Goal: Task Accomplishment & Management: Manage account settings

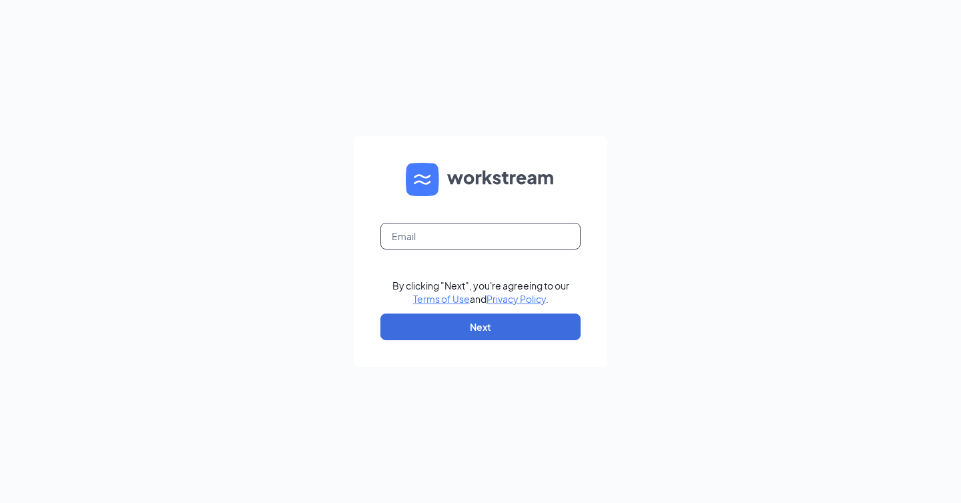
click at [454, 246] on input "text" at bounding box center [480, 236] width 200 height 27
type input "[PERSON_NAME][EMAIL_ADDRESS][DOMAIN_NAME]"
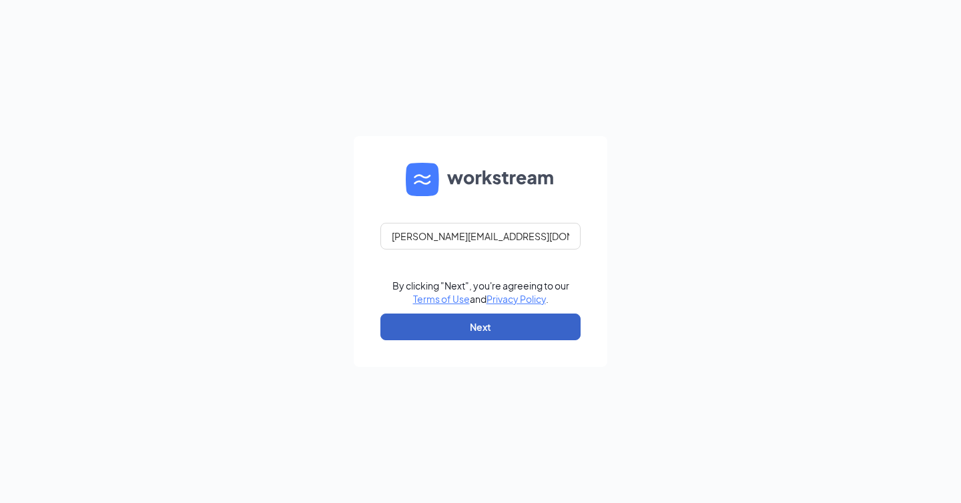
click at [430, 335] on button "Next" at bounding box center [480, 327] width 200 height 27
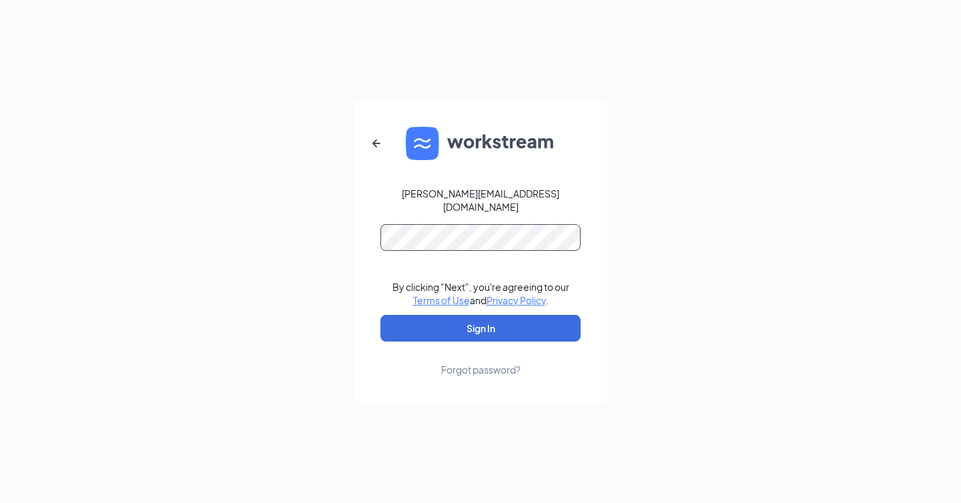
click at [380, 315] on button "Sign In" at bounding box center [480, 328] width 200 height 27
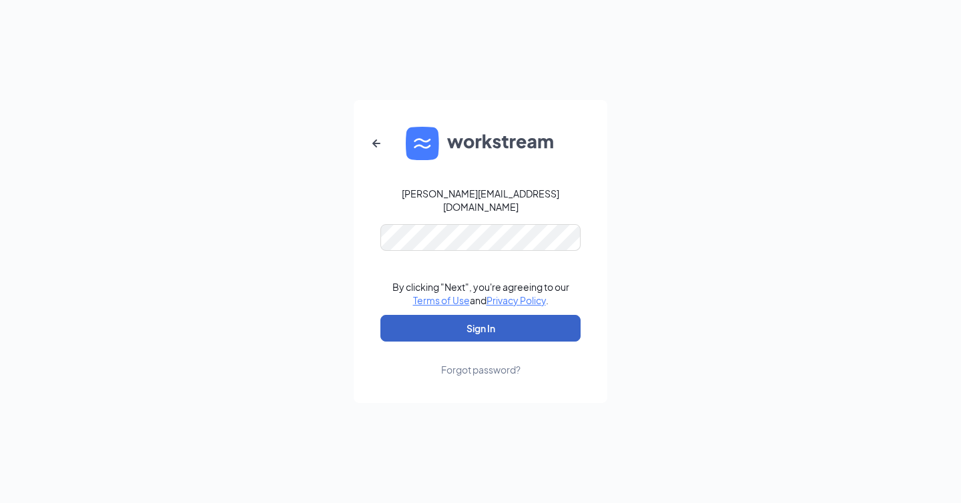
click at [395, 316] on button "Sign In" at bounding box center [480, 328] width 200 height 27
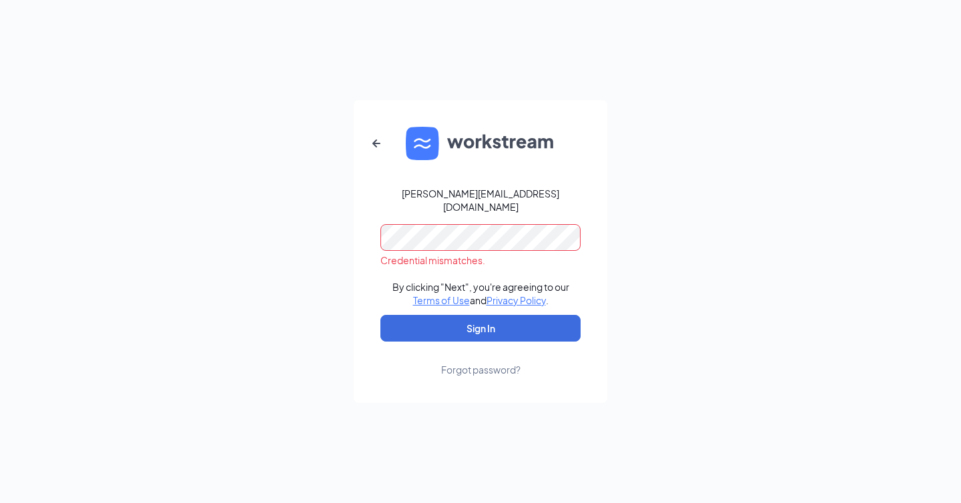
click at [248, 214] on div "[PERSON_NAME][EMAIL_ADDRESS][DOMAIN_NAME] Credential mismatches. By clicking "N…" at bounding box center [480, 251] width 961 height 503
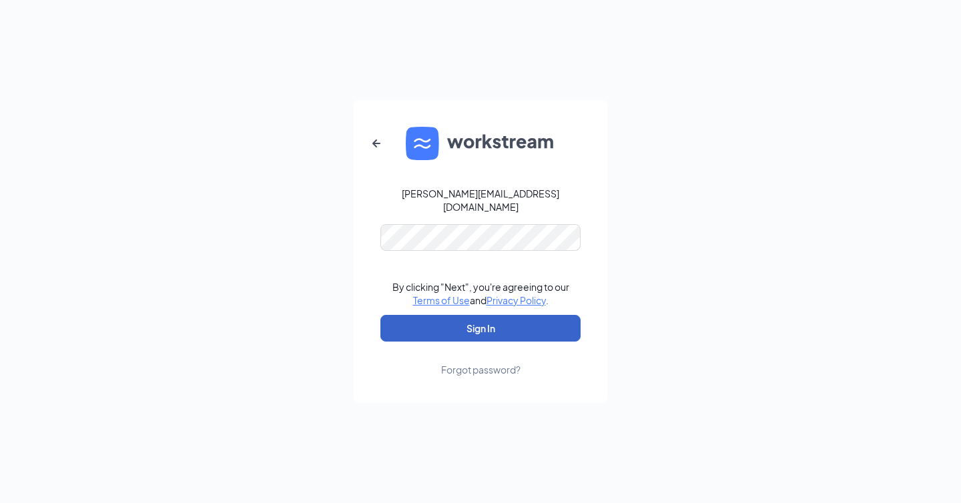
click at [431, 333] on button "Sign In" at bounding box center [480, 328] width 200 height 27
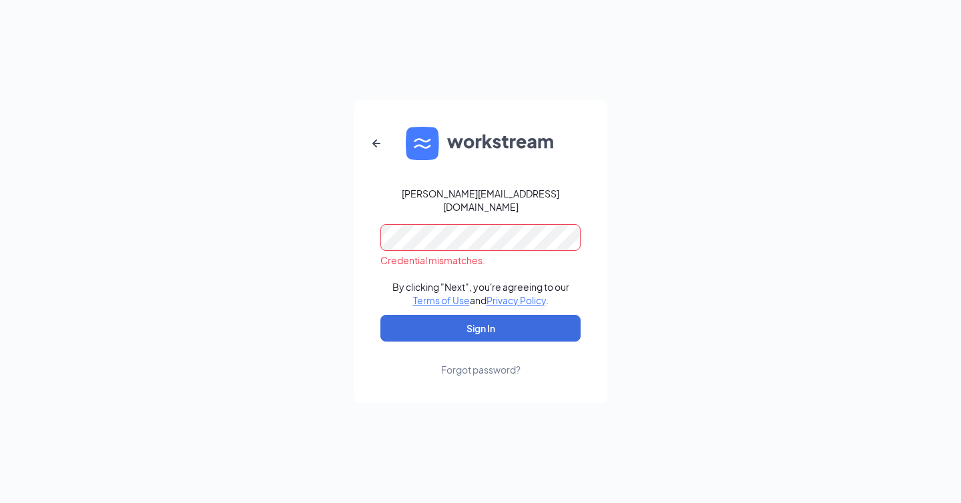
click at [315, 214] on div "[PERSON_NAME][EMAIL_ADDRESS][DOMAIN_NAME] Credential mismatches. By clicking "N…" at bounding box center [480, 251] width 961 height 503
click at [380, 315] on button "Sign In" at bounding box center [480, 328] width 200 height 27
click at [318, 208] on div "[PERSON_NAME][EMAIL_ADDRESS][DOMAIN_NAME] Credential mismatches. By clicking "N…" at bounding box center [480, 251] width 961 height 503
click at [380, 315] on button "Sign In" at bounding box center [480, 328] width 200 height 27
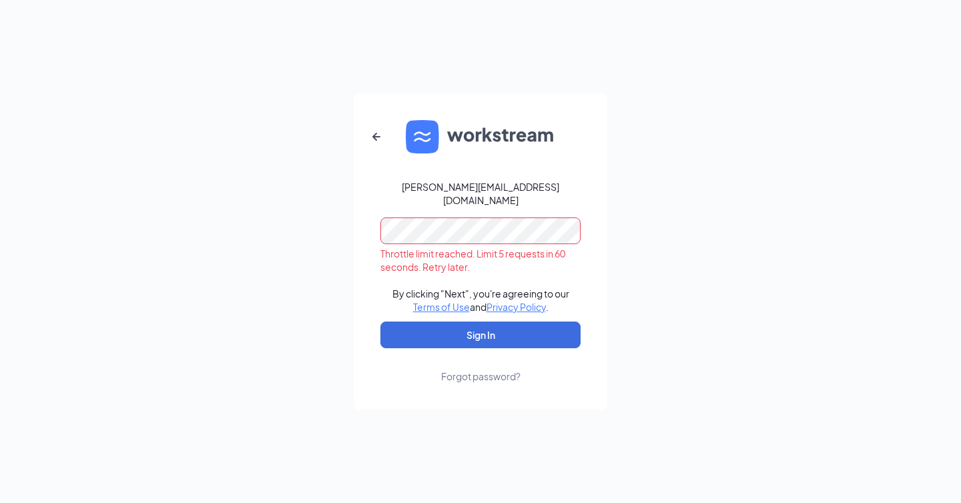
click at [372, 269] on form "[PERSON_NAME][EMAIL_ADDRESS][DOMAIN_NAME] Throttle limit reached. Limit 5 reque…" at bounding box center [481, 251] width 254 height 316
click at [371, 143] on icon "ArrowLeftNew" at bounding box center [376, 137] width 16 height 16
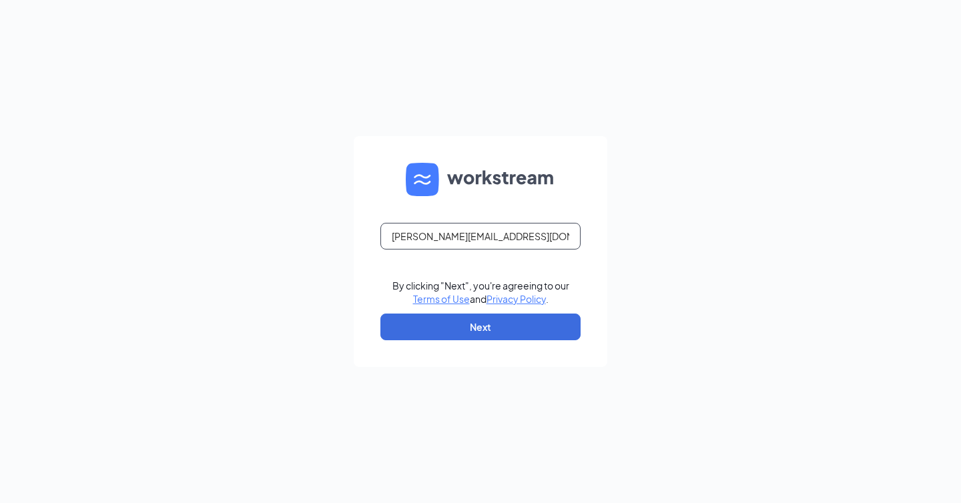
drag, startPoint x: 524, startPoint y: 232, endPoint x: 330, endPoint y: 260, distance: 196.2
click at [330, 260] on div "david@cfajackson.com By clicking "Next", you're agreeing to our Terms of Use an…" at bounding box center [480, 251] width 961 height 503
type input "macy@cfajackson.com"
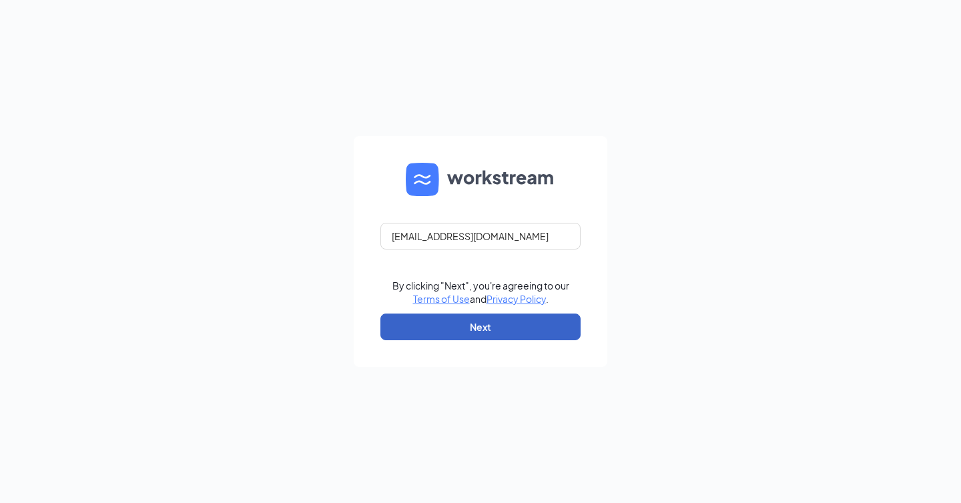
click at [468, 330] on button "Next" at bounding box center [480, 327] width 200 height 27
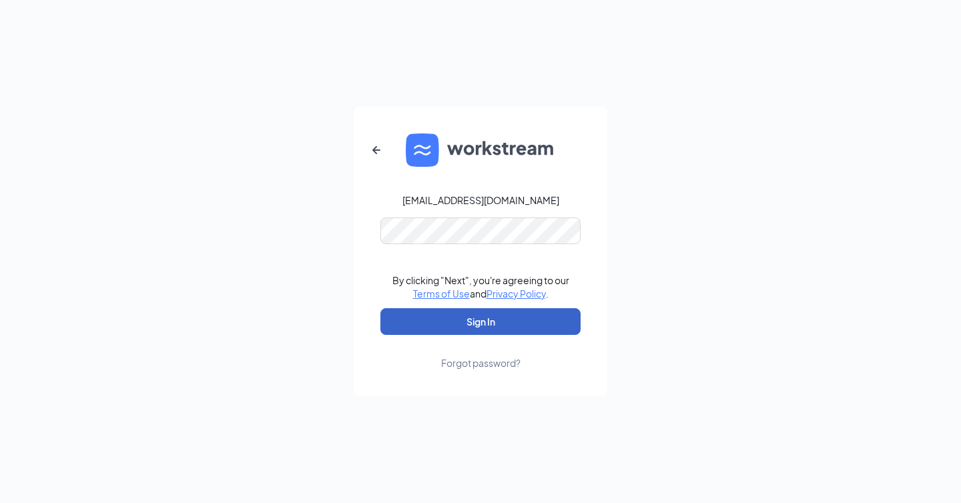
click at [444, 329] on button "Sign In" at bounding box center [480, 321] width 200 height 27
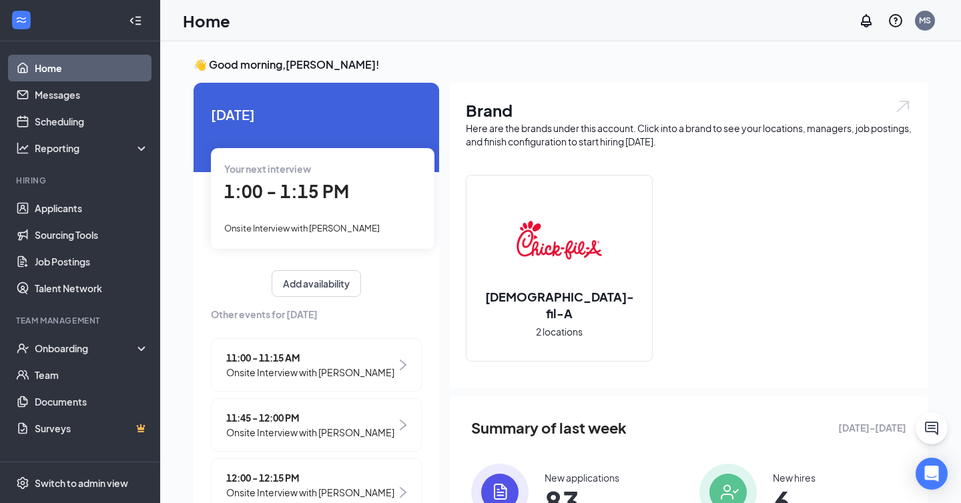
scroll to position [148, 0]
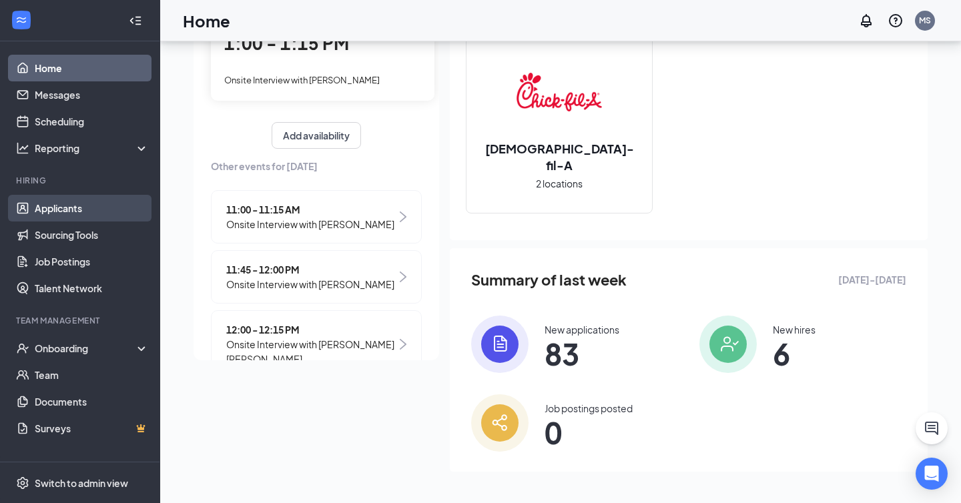
click at [92, 199] on link "Applicants" at bounding box center [92, 208] width 114 height 27
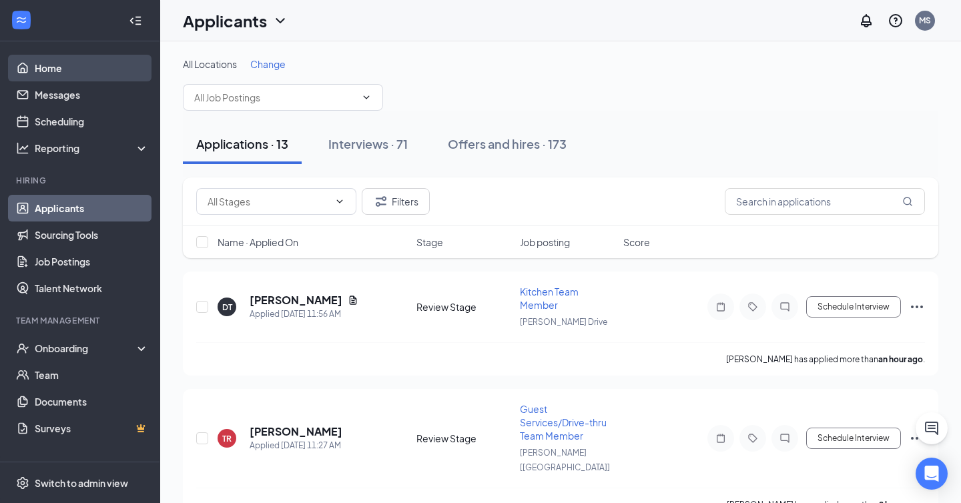
click at [69, 59] on link "Home" at bounding box center [92, 68] width 114 height 27
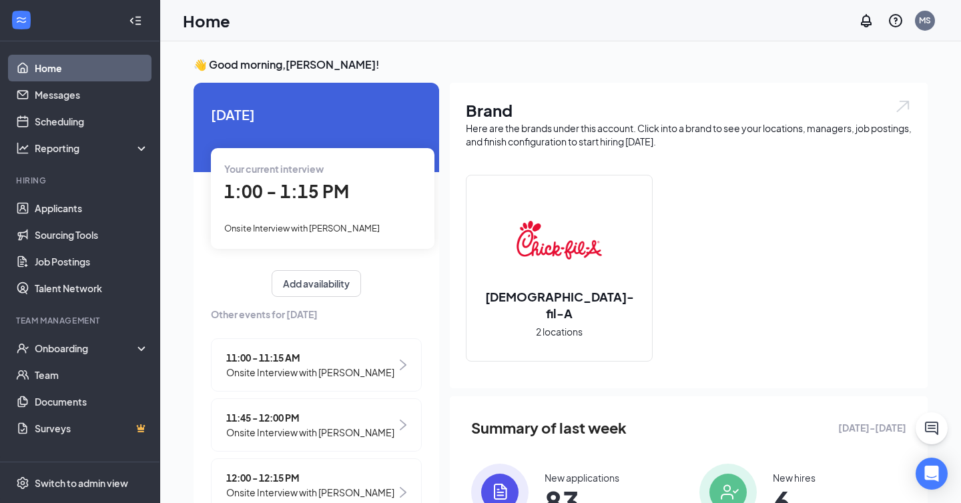
click at [330, 188] on span "1:00 - 1:15 PM" at bounding box center [286, 191] width 125 height 22
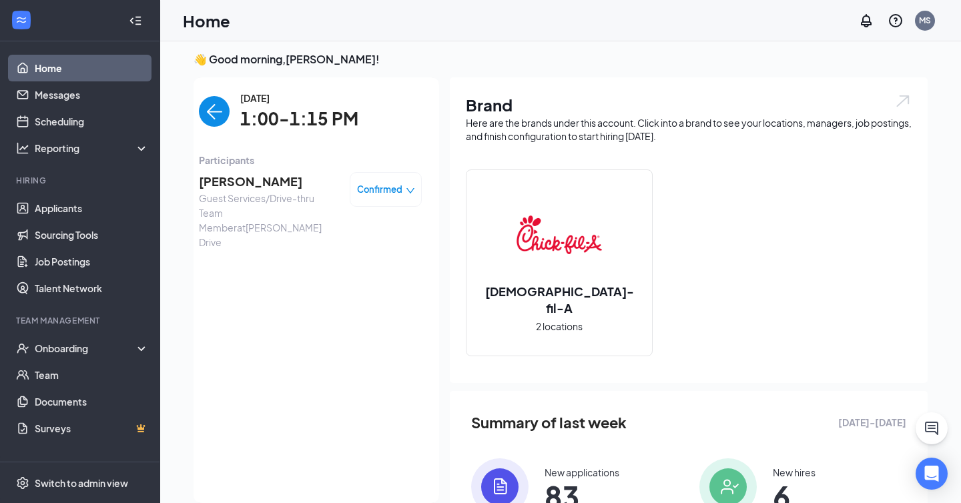
click at [216, 185] on span "[PERSON_NAME]" at bounding box center [269, 181] width 140 height 19
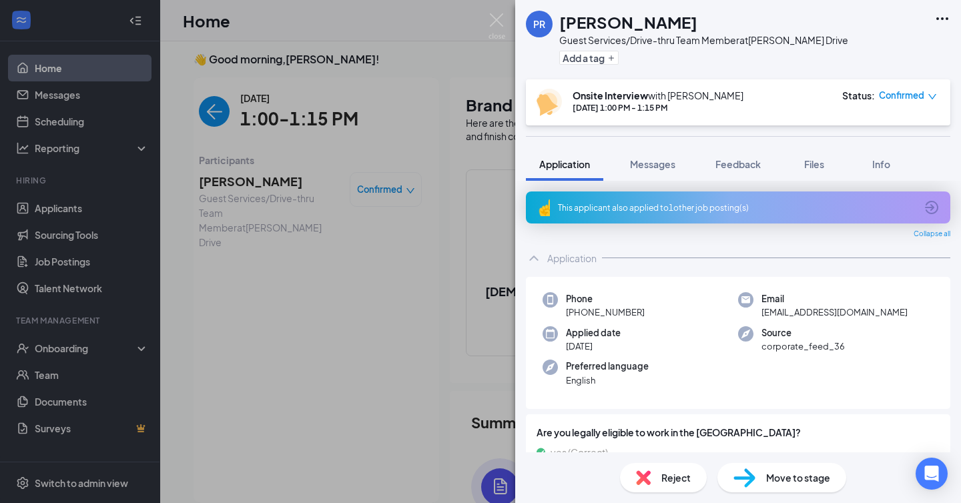
click at [664, 316] on div "Phone [PHONE_NUMBER]" at bounding box center [641, 305] width 196 height 27
click at [825, 309] on span "[EMAIL_ADDRESS][DOMAIN_NAME]" at bounding box center [834, 312] width 146 height 13
copy span "[EMAIL_ADDRESS][DOMAIN_NAME]"
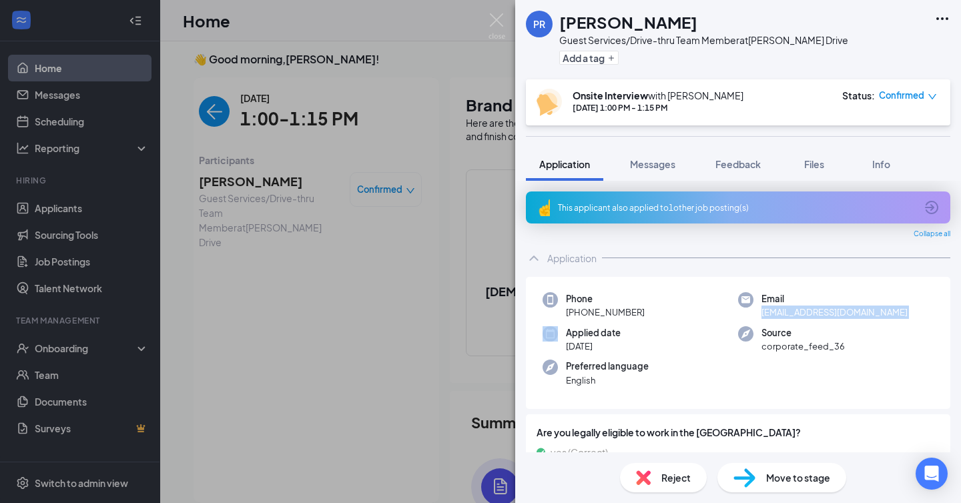
drag, startPoint x: 578, startPoint y: 310, endPoint x: 699, endPoint y: 310, distance: 121.5
click at [699, 310] on div "Phone [PHONE_NUMBER]" at bounding box center [641, 305] width 196 height 27
copy span "[PHONE_NUMBER]"
drag, startPoint x: 454, startPoint y: 133, endPoint x: 390, endPoint y: 133, distance: 64.1
click at [454, 133] on div "PR [PERSON_NAME] Guest Services/Drive-thru Team Member at [PERSON_NAME][GEOGRAP…" at bounding box center [480, 251] width 961 height 503
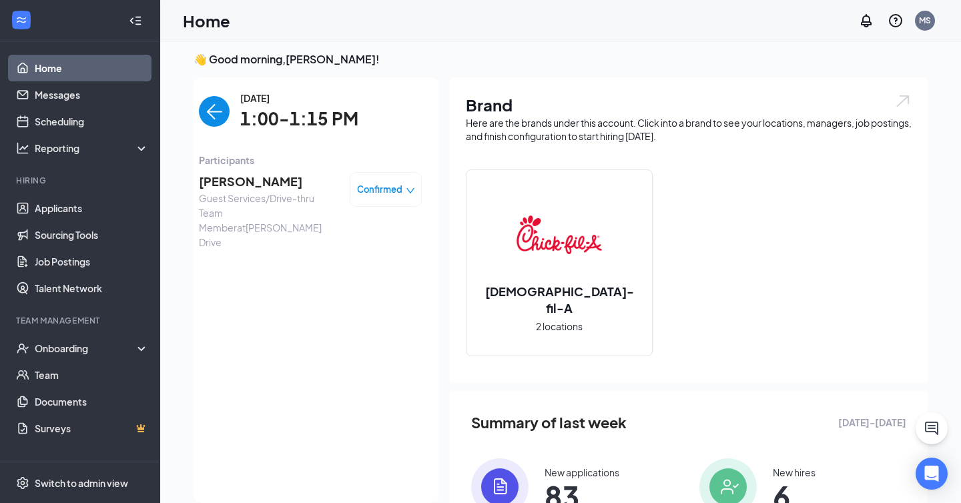
click at [202, 121] on img "back-button" at bounding box center [214, 111] width 31 height 31
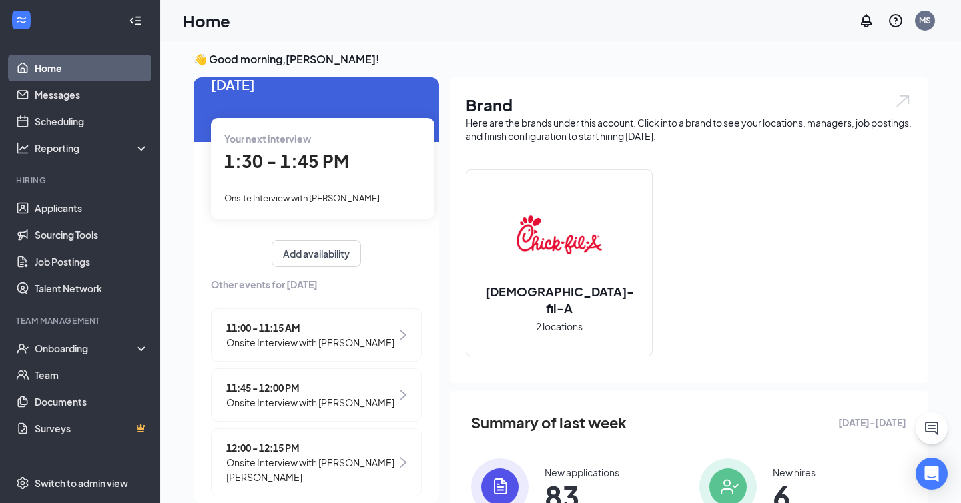
scroll to position [25, 0]
click at [302, 176] on div "Your next interview 1:30 - 1:45 PM Onsite Interview with [PERSON_NAME]" at bounding box center [323, 167] width 224 height 100
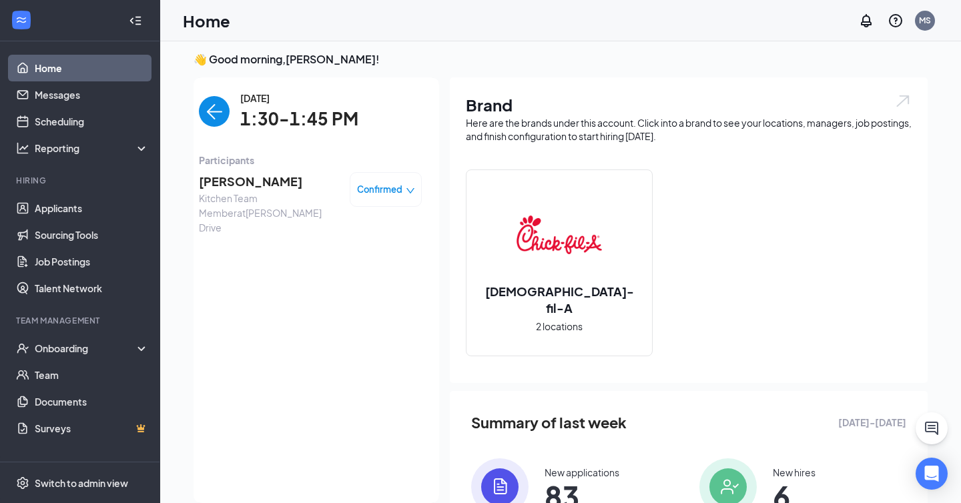
click at [250, 173] on span "[PERSON_NAME]" at bounding box center [269, 181] width 140 height 19
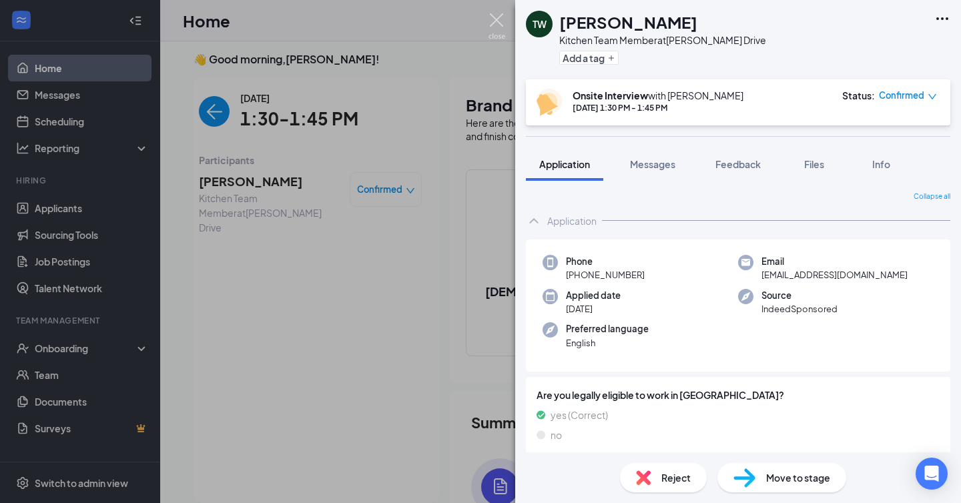
click at [505, 19] on img at bounding box center [497, 26] width 17 height 26
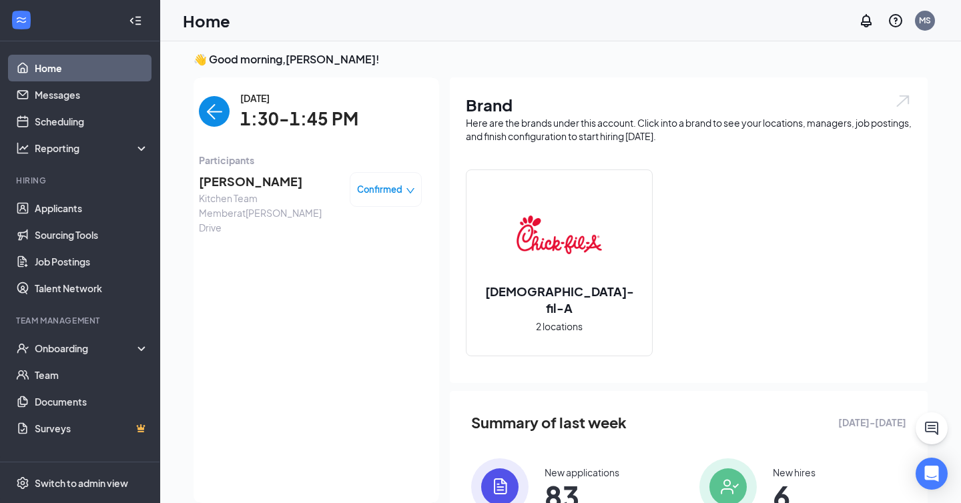
click at [220, 108] on img "back-button" at bounding box center [214, 111] width 31 height 31
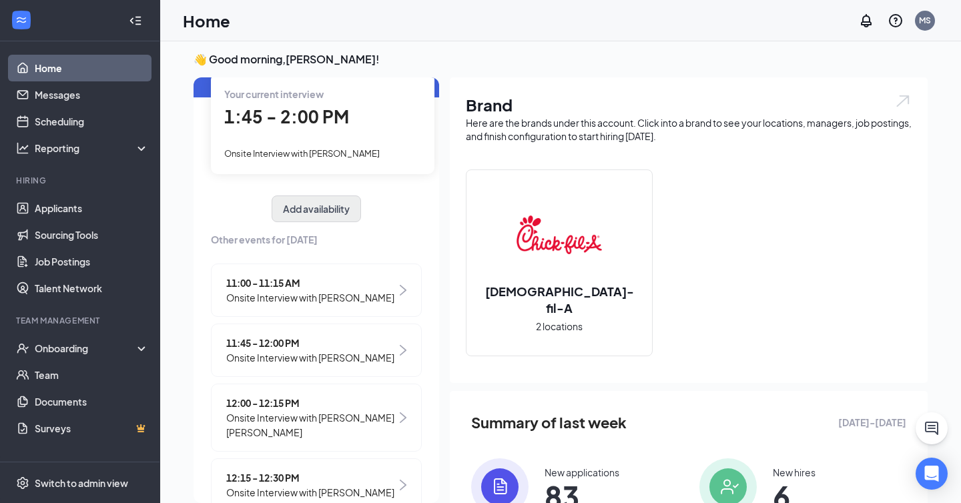
scroll to position [71, 0]
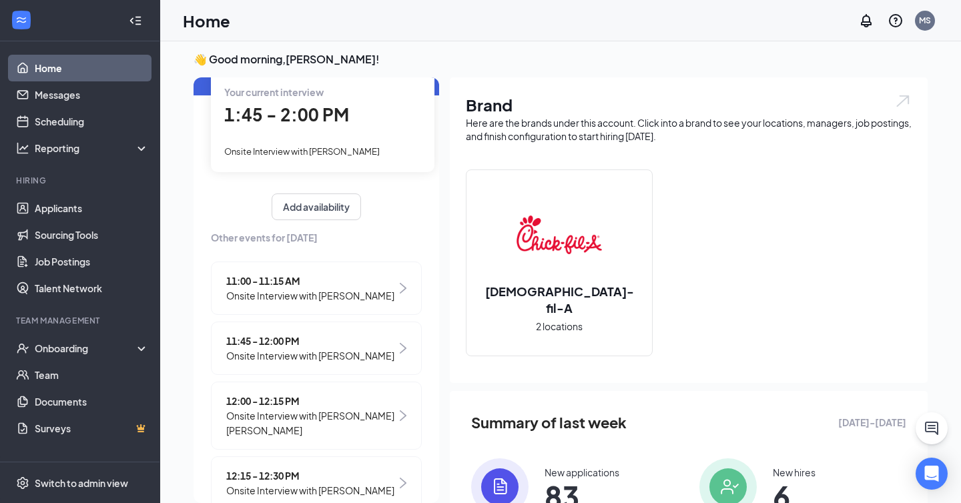
click at [323, 115] on span "1:45 - 2:00 PM" at bounding box center [286, 114] width 125 height 22
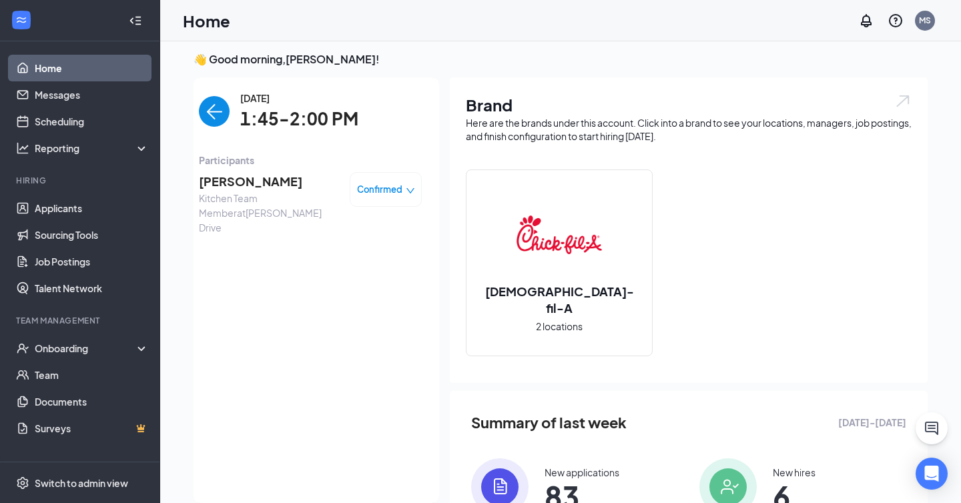
click at [224, 186] on span "[PERSON_NAME]" at bounding box center [269, 181] width 140 height 19
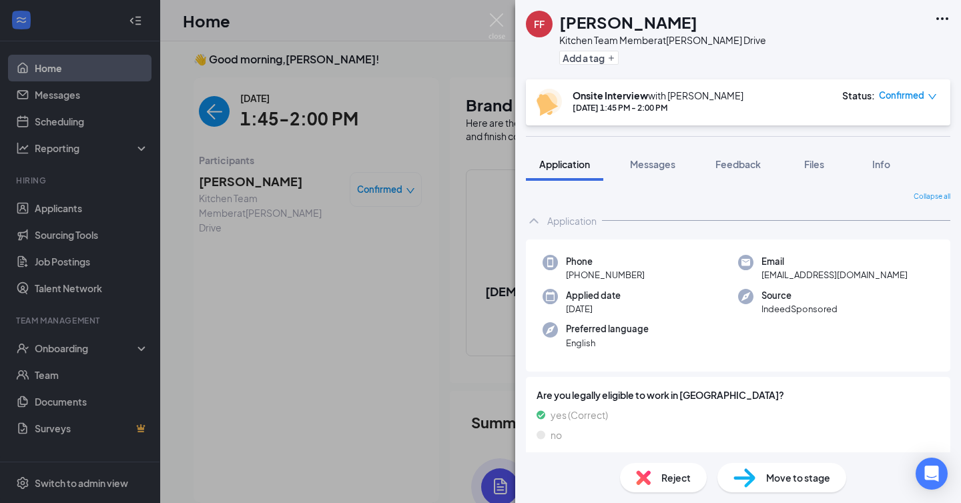
click at [804, 270] on span "[EMAIL_ADDRESS][DOMAIN_NAME]" at bounding box center [834, 274] width 146 height 13
copy span "[EMAIL_ADDRESS][DOMAIN_NAME]"
drag, startPoint x: 577, startPoint y: 275, endPoint x: 724, endPoint y: 275, distance: 147.5
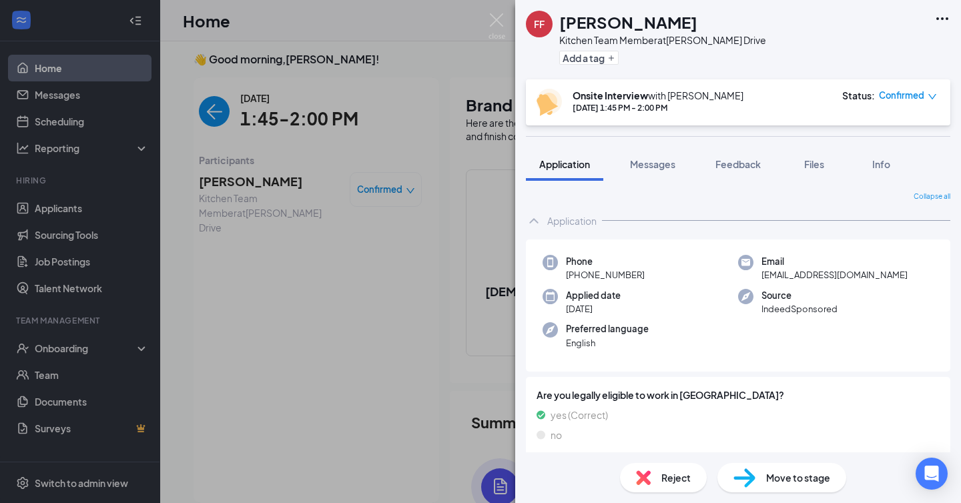
click at [724, 275] on div "Phone [PHONE_NUMBER]" at bounding box center [641, 268] width 196 height 27
drag, startPoint x: 578, startPoint y: 274, endPoint x: 732, endPoint y: 274, distance: 154.2
click at [731, 274] on div "Phone [PHONE_NUMBER]" at bounding box center [641, 268] width 196 height 27
copy span "[PHONE_NUMBER]"
click at [635, 272] on span "[PHONE_NUMBER]" at bounding box center [605, 274] width 79 height 13
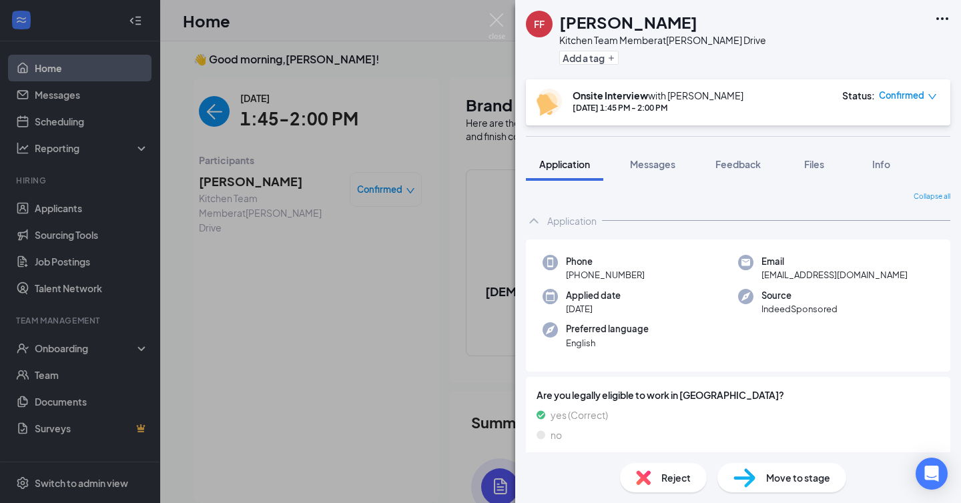
click at [430, 132] on div "FF [PERSON_NAME] Kitchen Team Member at [PERSON_NAME][GEOGRAPHIC_DATA] Add a ta…" at bounding box center [480, 251] width 961 height 503
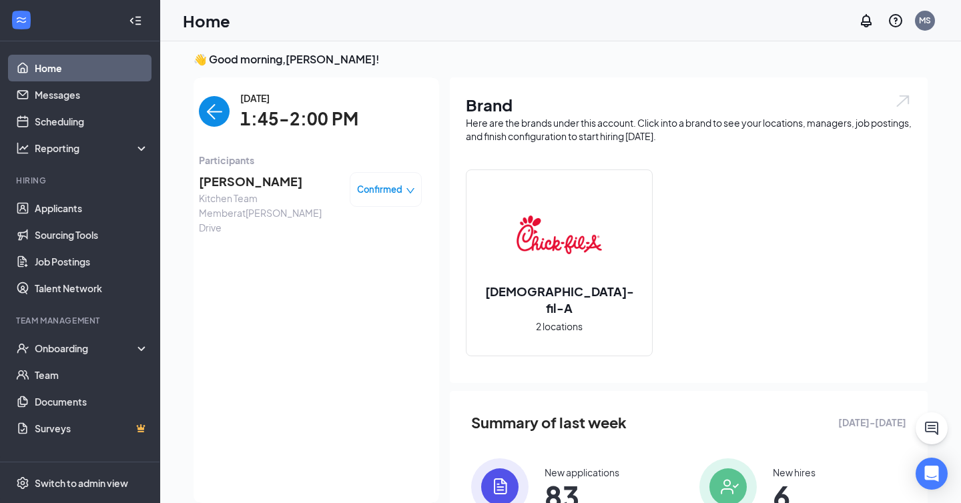
click at [217, 115] on img "back-button" at bounding box center [214, 111] width 31 height 31
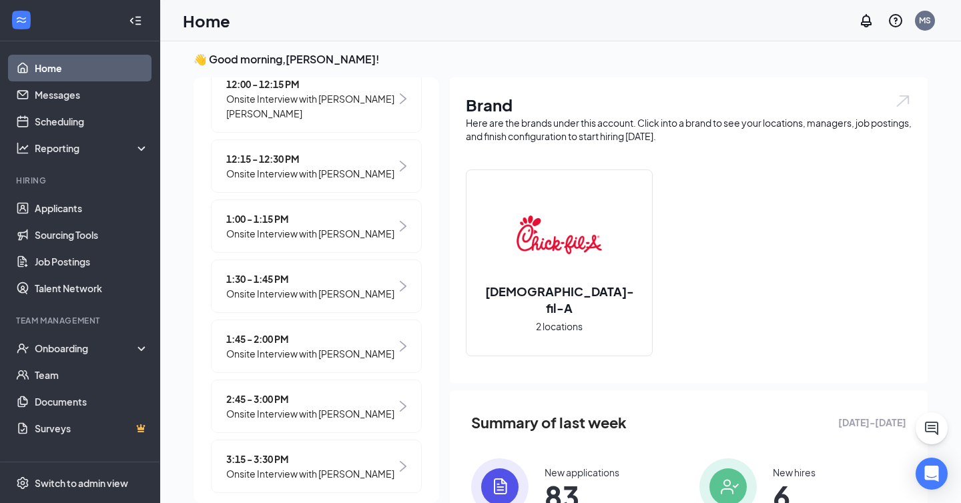
scroll to position [391, 0]
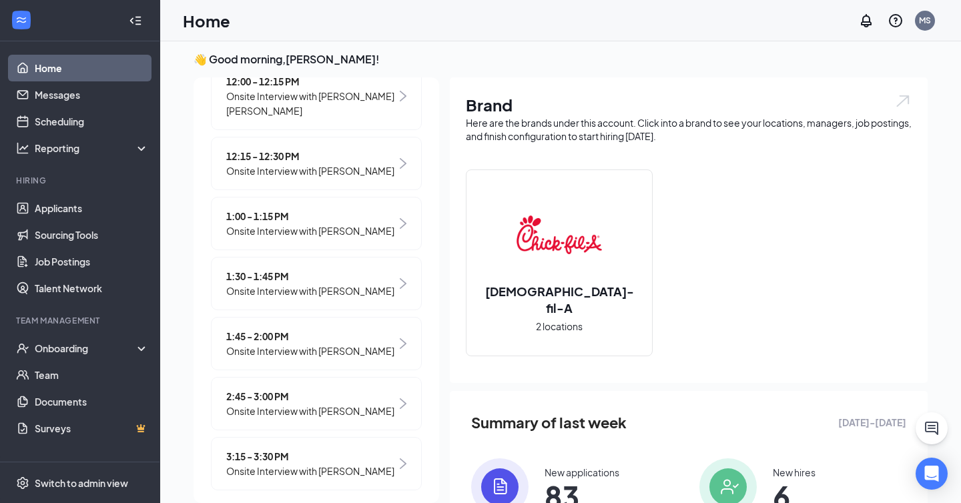
click at [340, 300] on div "1:30 - 1:45 PM Onsite Interview with [PERSON_NAME]" at bounding box center [316, 283] width 211 height 53
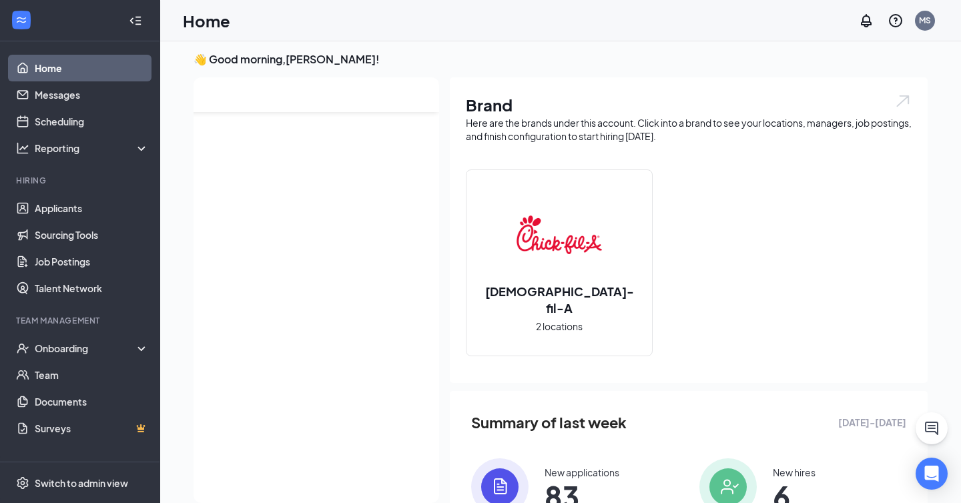
scroll to position [0, 0]
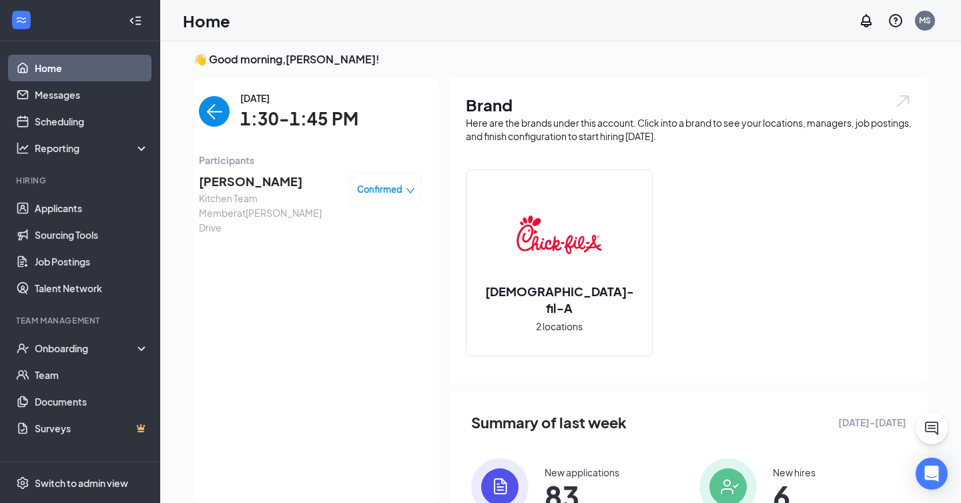
click at [249, 176] on span "[PERSON_NAME]" at bounding box center [269, 181] width 140 height 19
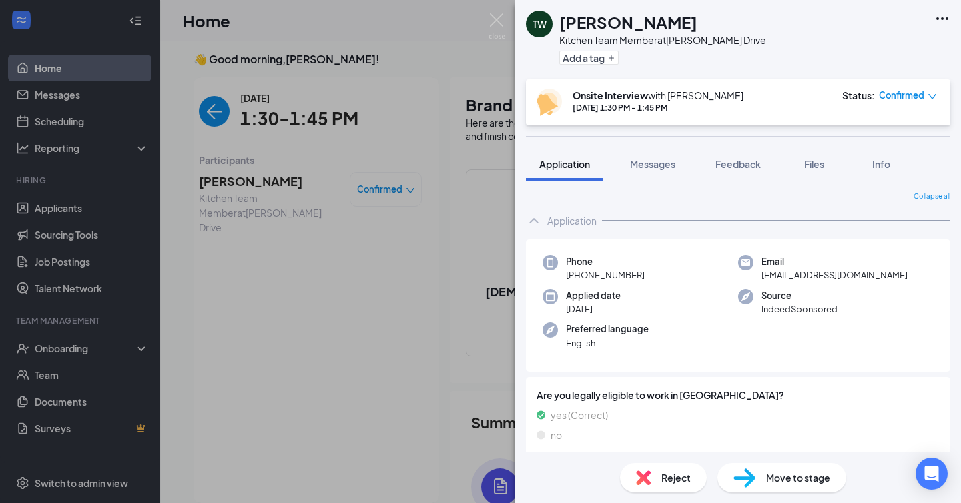
click at [827, 276] on span "[EMAIL_ADDRESS][DOMAIN_NAME]" at bounding box center [834, 274] width 146 height 13
copy span "[EMAIL_ADDRESS][DOMAIN_NAME]"
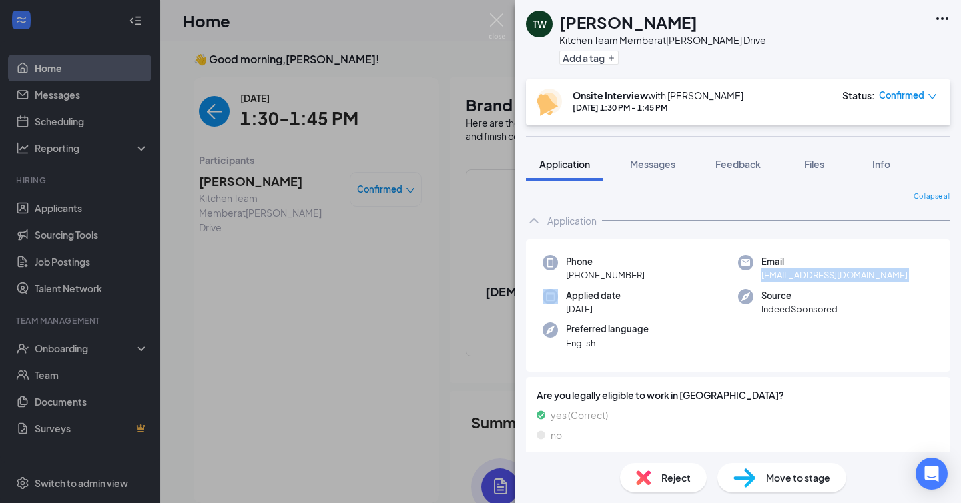
drag, startPoint x: 579, startPoint y: 276, endPoint x: 644, endPoint y: 276, distance: 65.4
click at [644, 276] on div "Phone [PHONE_NUMBER]" at bounding box center [641, 268] width 196 height 27
copy span "[PHONE_NUMBER]"
drag, startPoint x: 349, startPoint y: 162, endPoint x: 240, endPoint y: 156, distance: 109.6
click at [347, 162] on div "TW [PERSON_NAME] Kitchen Team Member at [PERSON_NAME][GEOGRAPHIC_DATA] Add a ta…" at bounding box center [480, 251] width 961 height 503
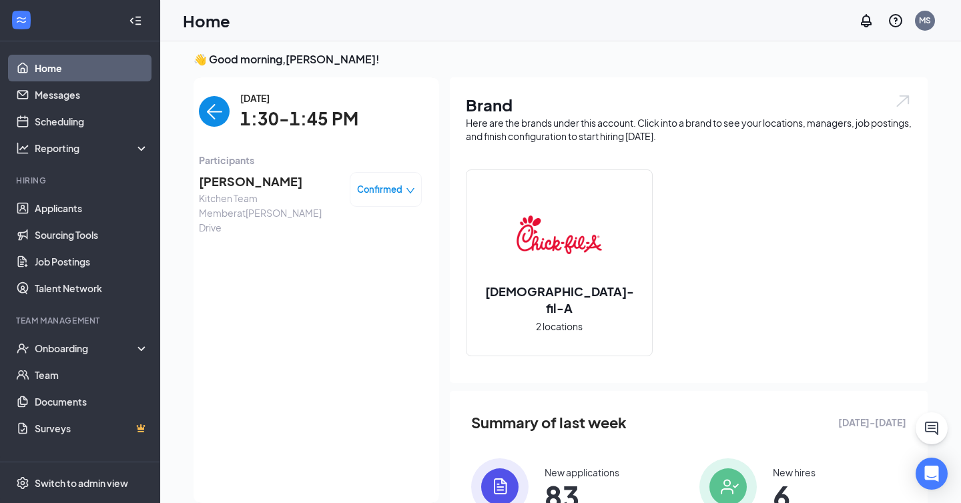
click at [220, 121] on img "back-button" at bounding box center [214, 111] width 31 height 31
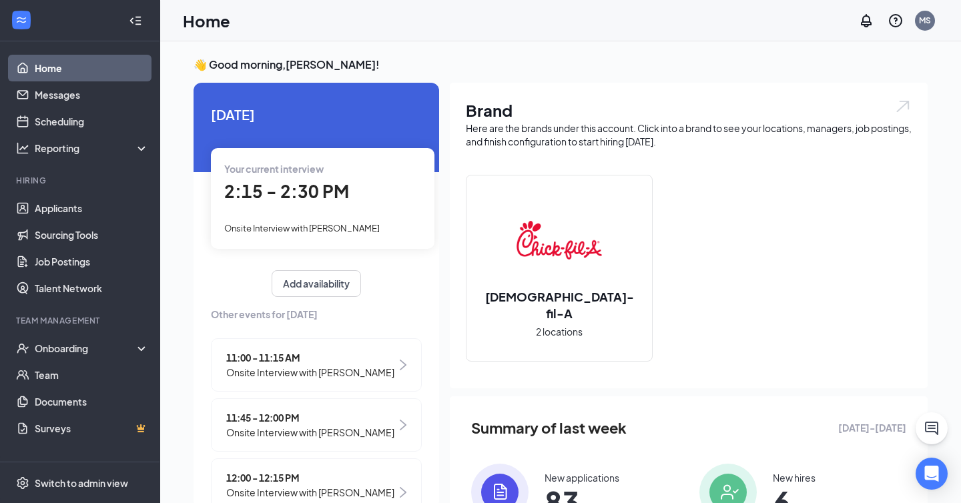
click at [315, 187] on span "2:15 - 2:30 PM" at bounding box center [286, 191] width 125 height 22
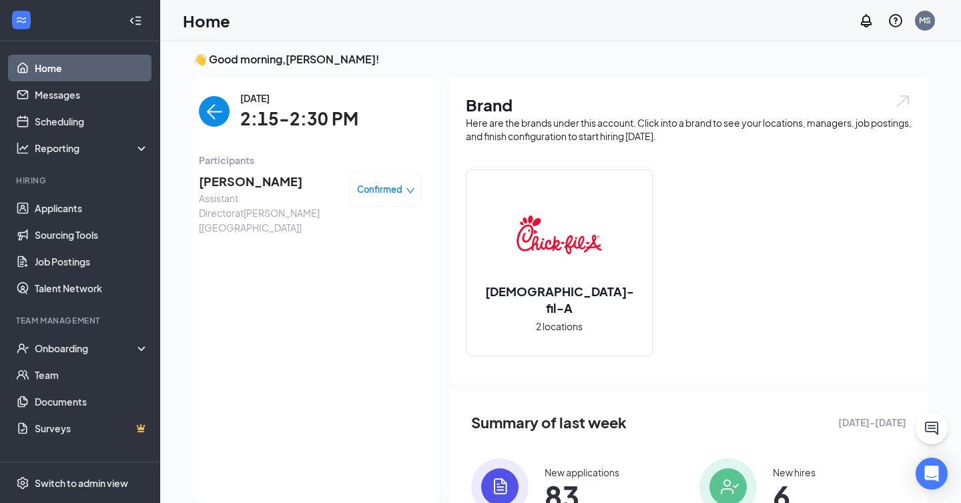
click at [382, 186] on span "Confirmed" at bounding box center [379, 189] width 45 height 13
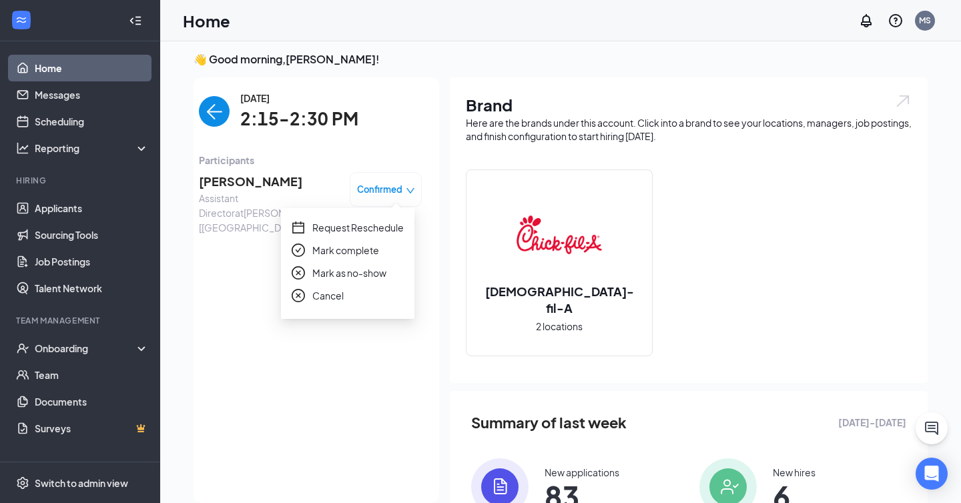
click at [366, 274] on span "Mark as no-show" at bounding box center [349, 273] width 74 height 15
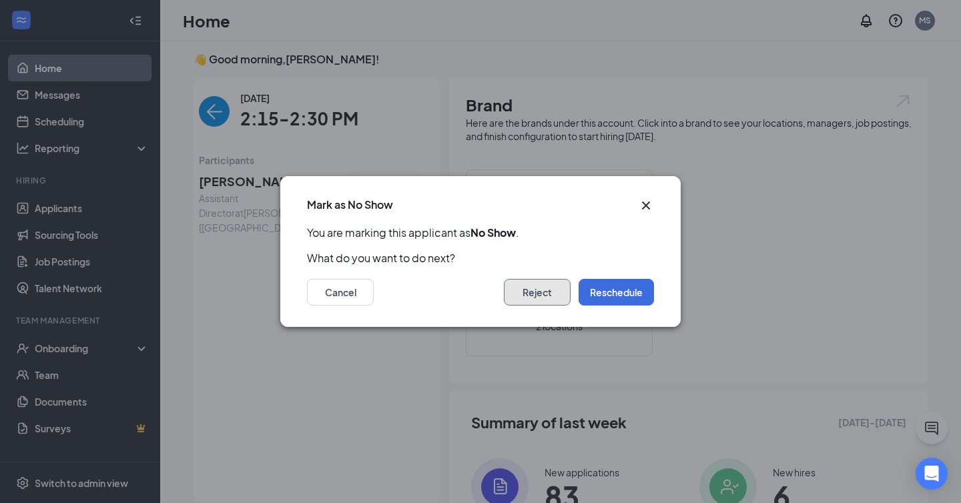
click at [511, 295] on button "Reject" at bounding box center [537, 292] width 67 height 27
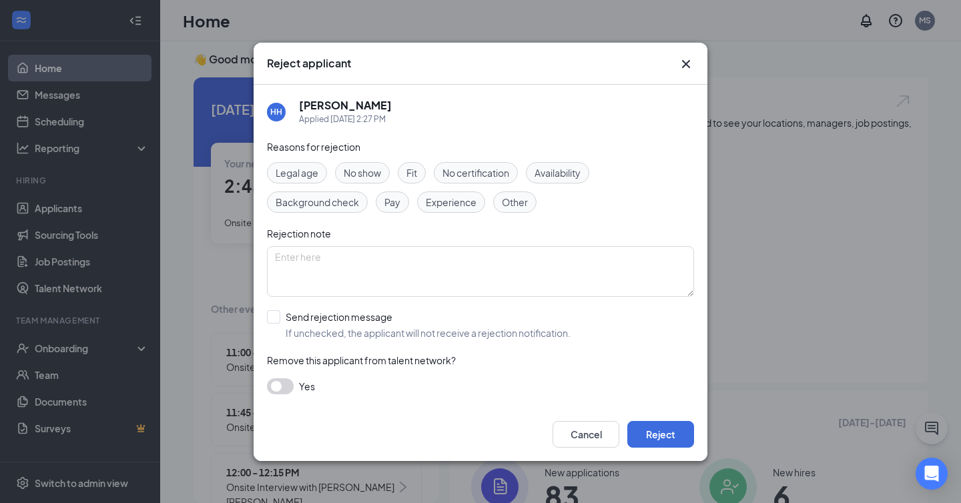
click at [352, 171] on span "No show" at bounding box center [362, 173] width 37 height 15
click at [599, 436] on button "Cancel" at bounding box center [586, 434] width 67 height 27
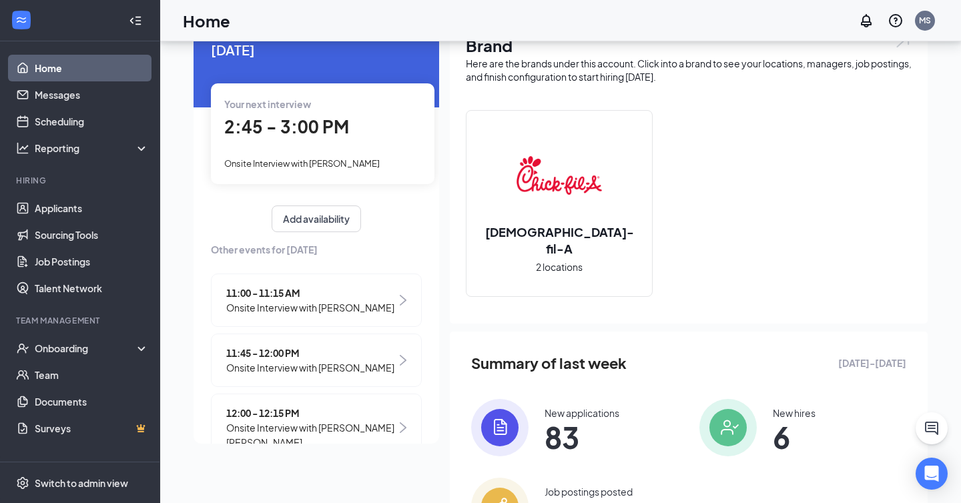
scroll to position [66, 0]
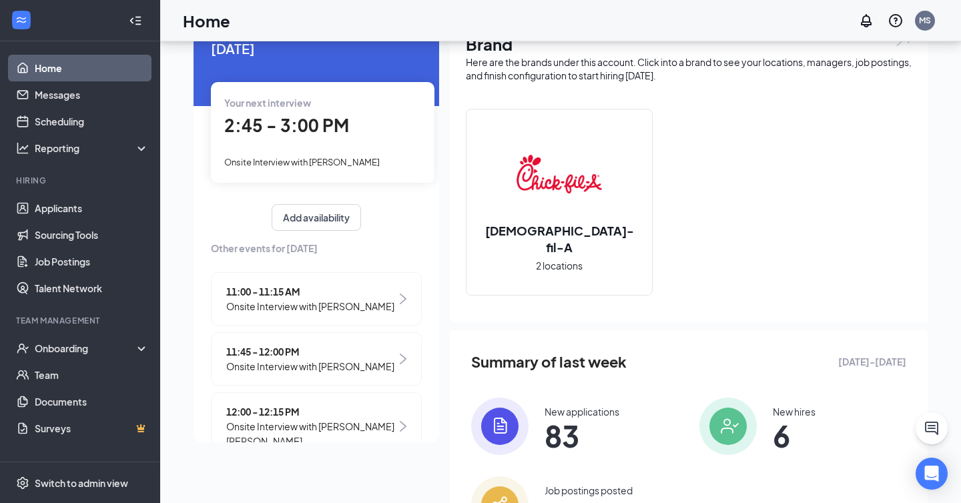
click at [326, 137] on div "2:45 - 3:00 PM" at bounding box center [322, 125] width 197 height 27
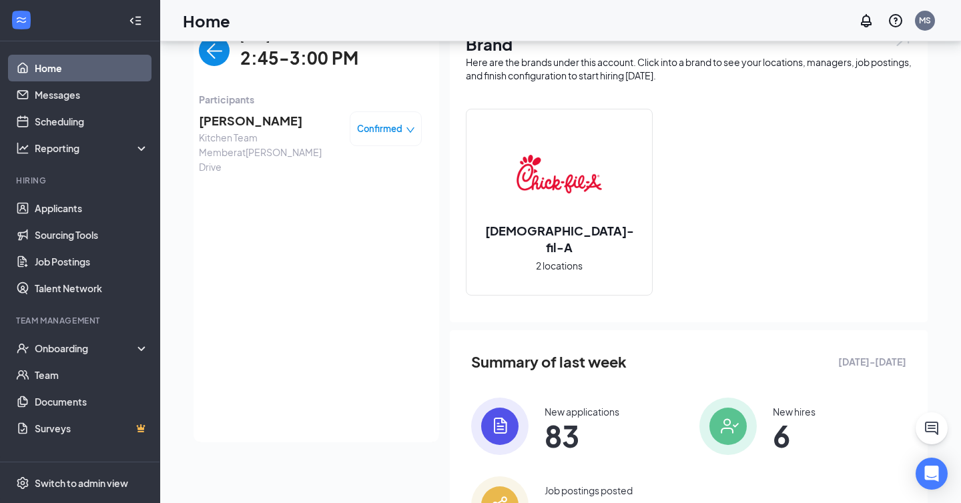
click at [270, 116] on span "Sarah Keeling" at bounding box center [269, 120] width 140 height 19
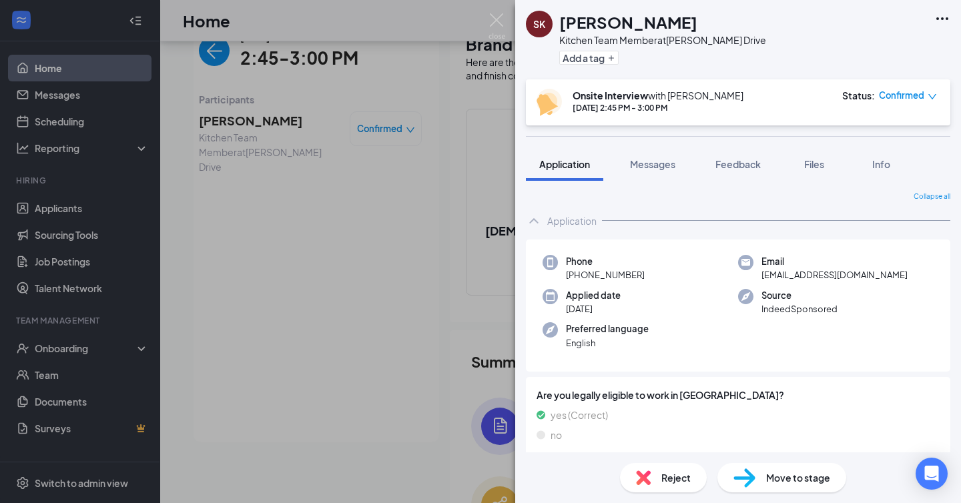
click at [244, 125] on div "SK Sarah Keeling Kitchen Team Member at Vann Drive Add a tag Onsite Interview w…" at bounding box center [480, 251] width 961 height 503
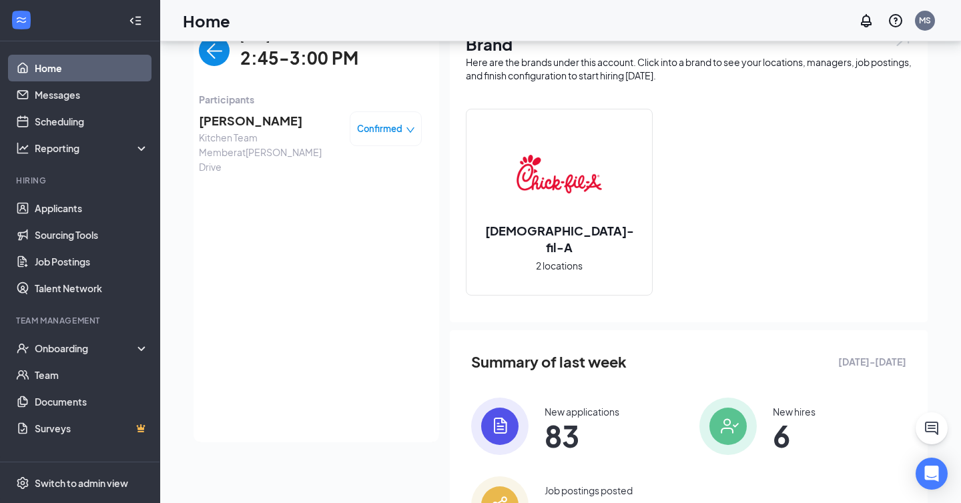
click at [208, 121] on span "Sarah Keeling" at bounding box center [269, 120] width 140 height 19
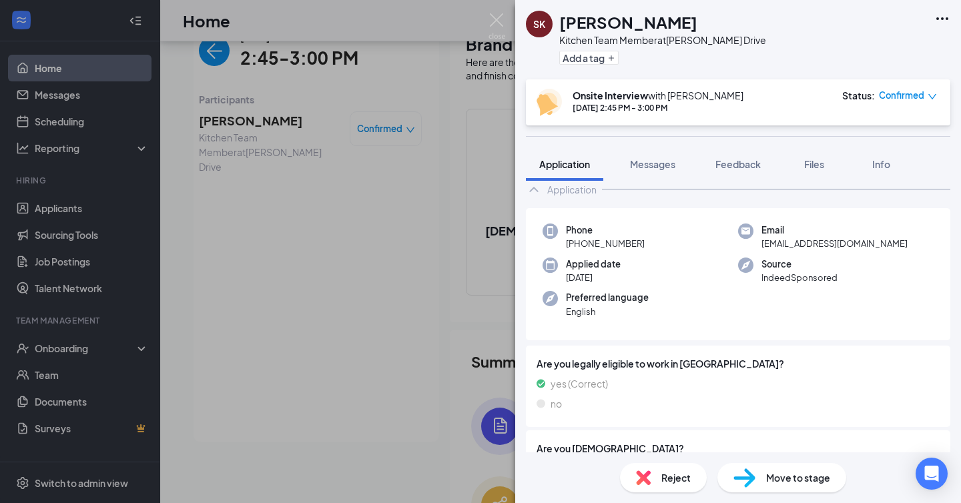
scroll to position [28, 0]
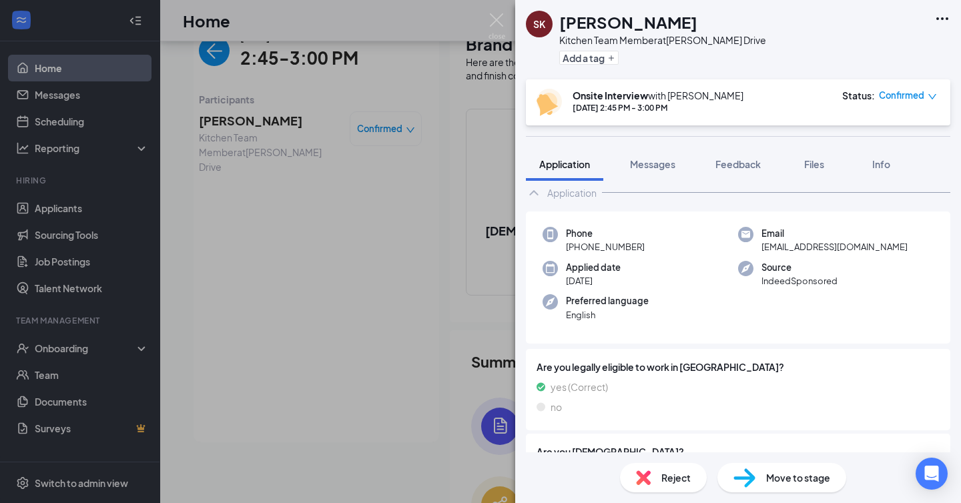
click at [447, 133] on div "SK Sarah Keeling Kitchen Team Member at Vann Drive Add a tag Onsite Interview w…" at bounding box center [480, 251] width 961 height 503
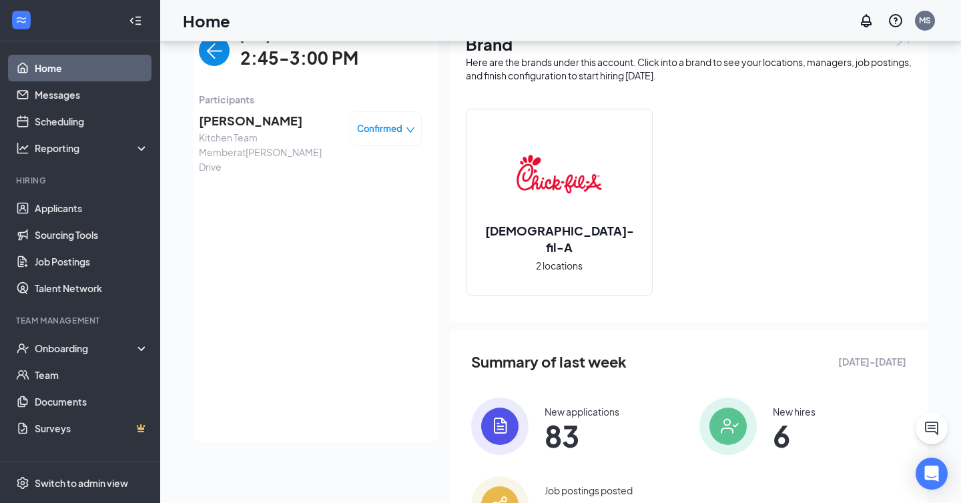
click at [260, 132] on span "Kitchen Team Member at Vann Drive" at bounding box center [269, 152] width 140 height 44
click at [259, 122] on span "Sarah Keeling" at bounding box center [269, 120] width 140 height 19
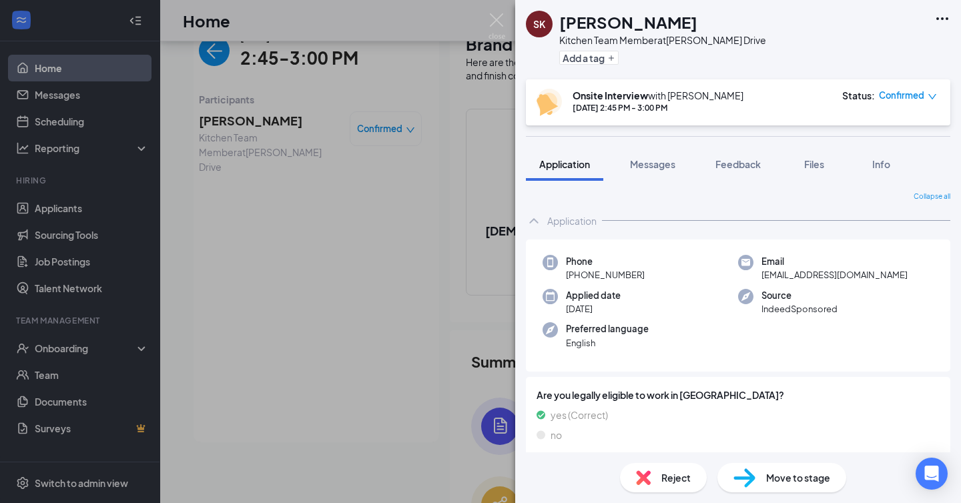
click at [426, 138] on div "SK Sarah Keeling Kitchen Team Member at Vann Drive Add a tag Onsite Interview w…" at bounding box center [480, 251] width 961 height 503
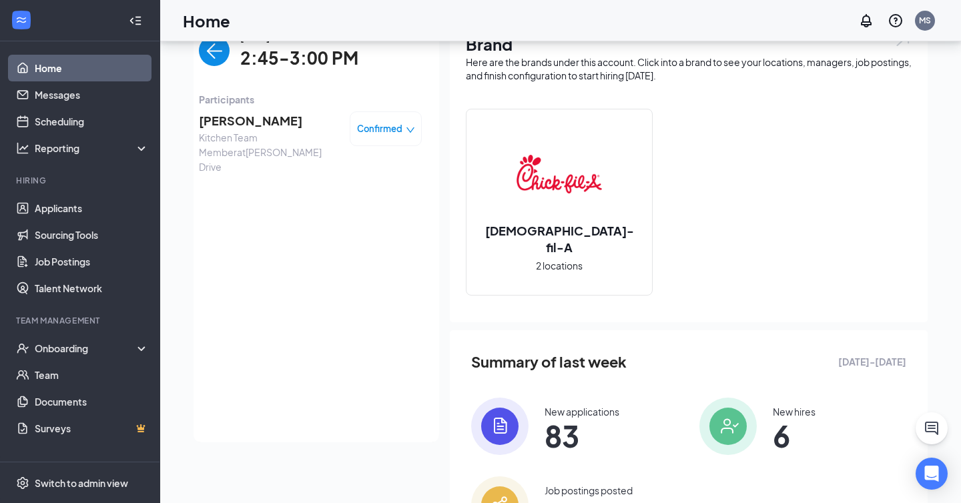
click at [258, 117] on span "Sarah Keeling" at bounding box center [269, 120] width 140 height 19
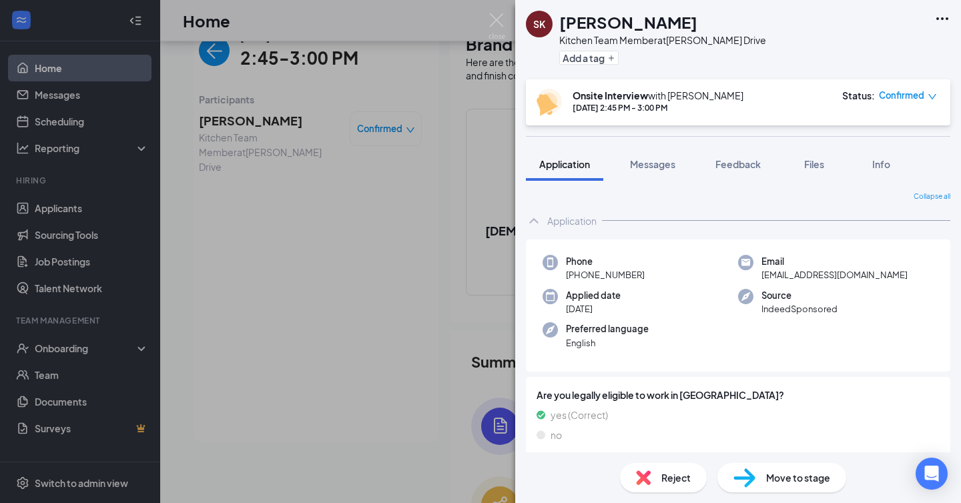
click at [796, 278] on span "cernathan2168@gmail.com" at bounding box center [834, 274] width 146 height 13
copy span "cernathan2168@gmail.com"
drag, startPoint x: 577, startPoint y: 276, endPoint x: 713, endPoint y: 276, distance: 135.5
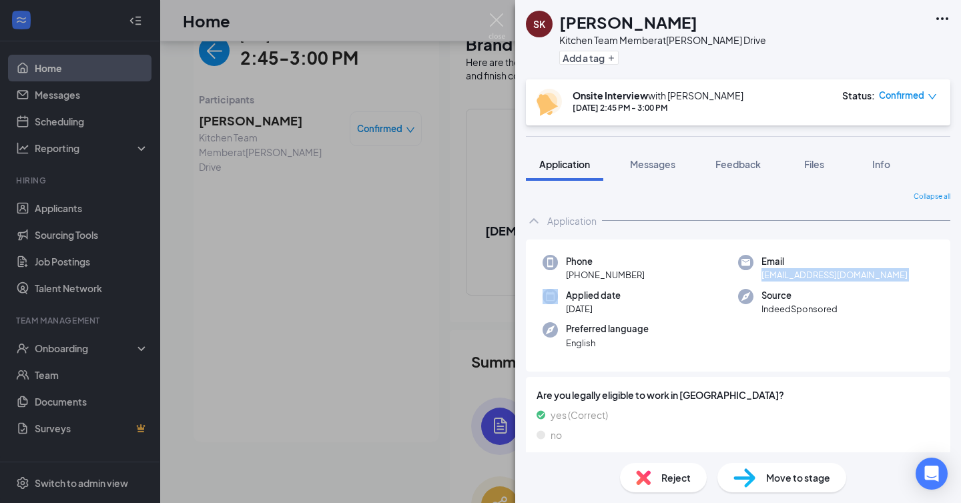
click at [713, 276] on div "Phone +1 (901) 229-3528" at bounding box center [641, 268] width 196 height 27
copy span "(901) 229-3528"
click at [85, 316] on div "SK Sarah Keeling Kitchen Team Member at Vann Drive Add a tag Onsite Interview w…" at bounding box center [480, 251] width 961 height 503
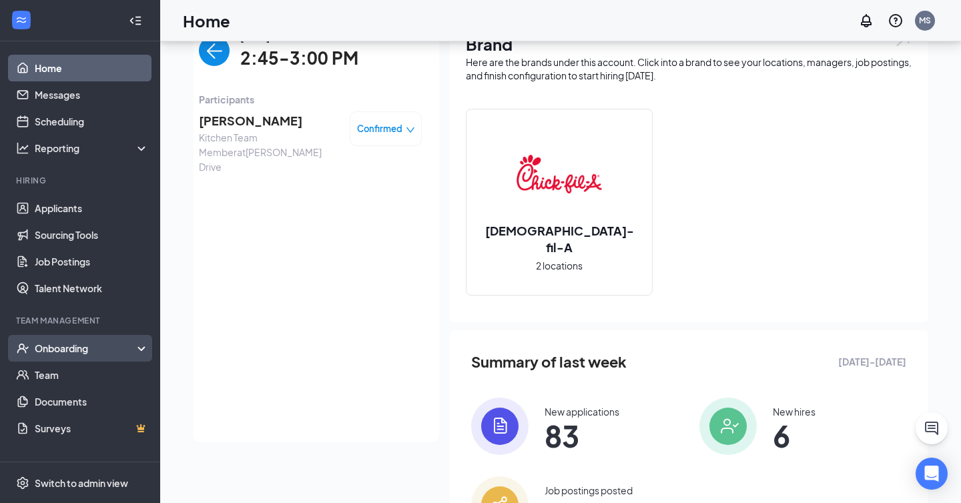
click at [87, 345] on div "Onboarding" at bounding box center [86, 348] width 103 height 13
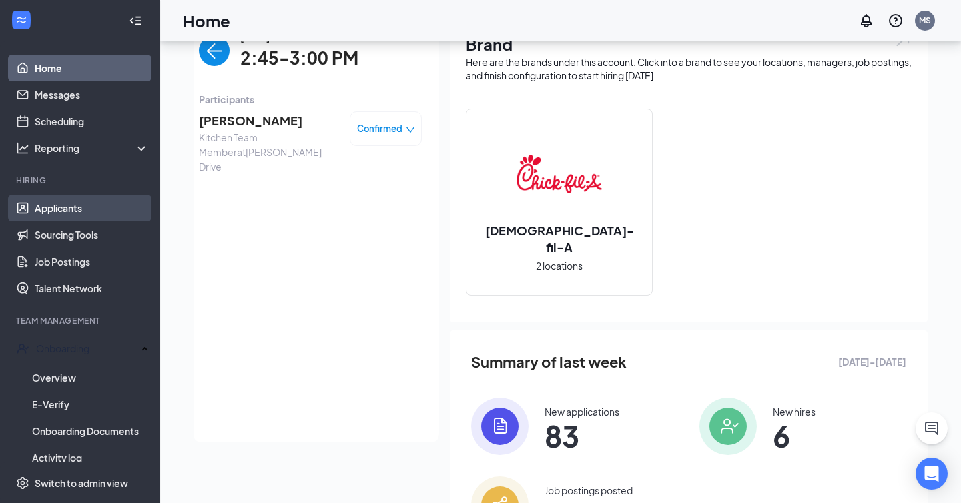
click at [120, 214] on link "Applicants" at bounding box center [92, 208] width 114 height 27
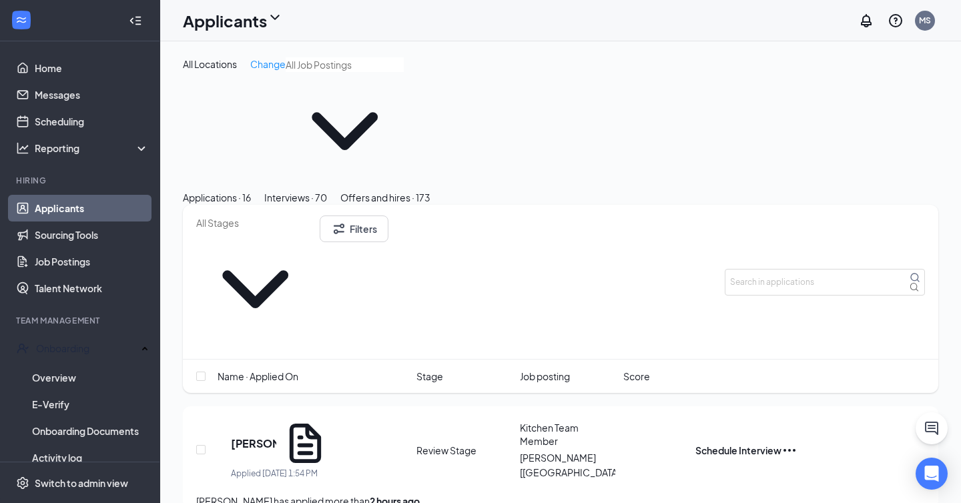
click at [327, 190] on div "Interviews · 70" at bounding box center [295, 197] width 63 height 15
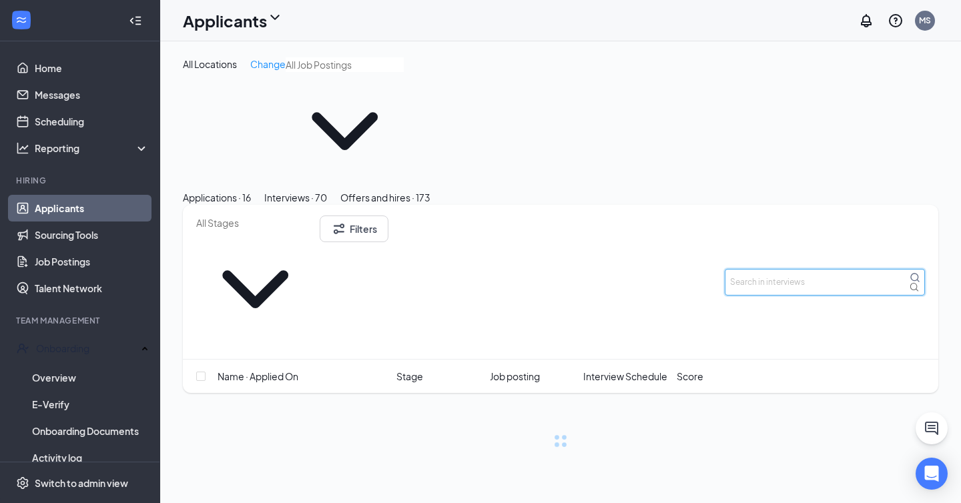
click at [793, 269] on input "text" at bounding box center [825, 282] width 200 height 27
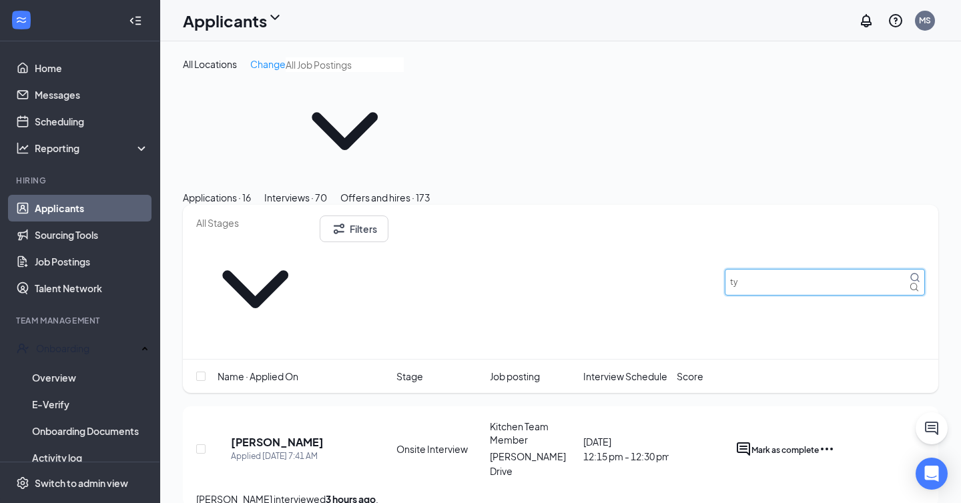
type input "t"
type input "trey"
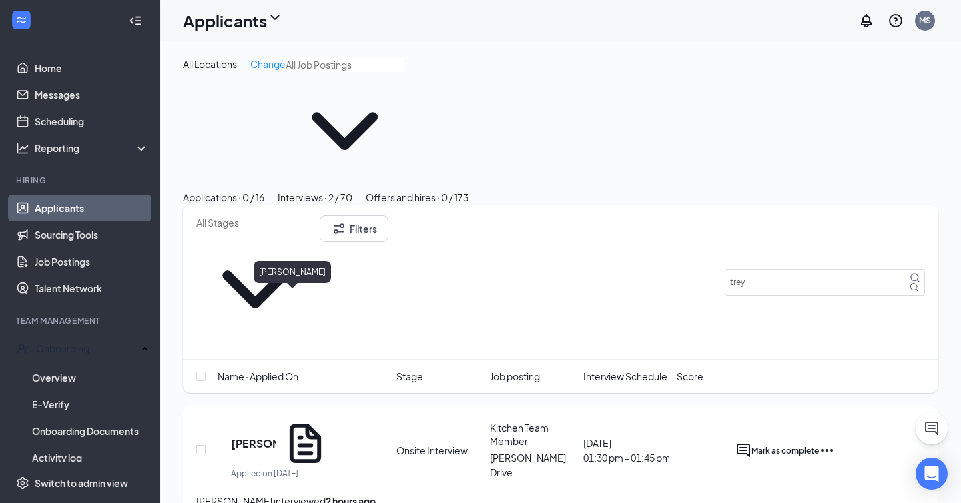
click at [274, 436] on h5 "[PERSON_NAME]" at bounding box center [253, 443] width 45 height 15
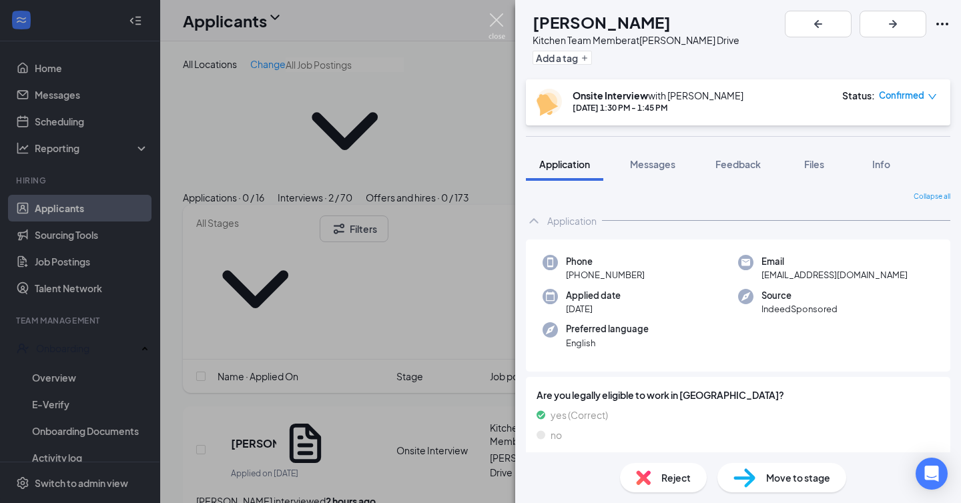
click at [494, 26] on img at bounding box center [497, 26] width 17 height 26
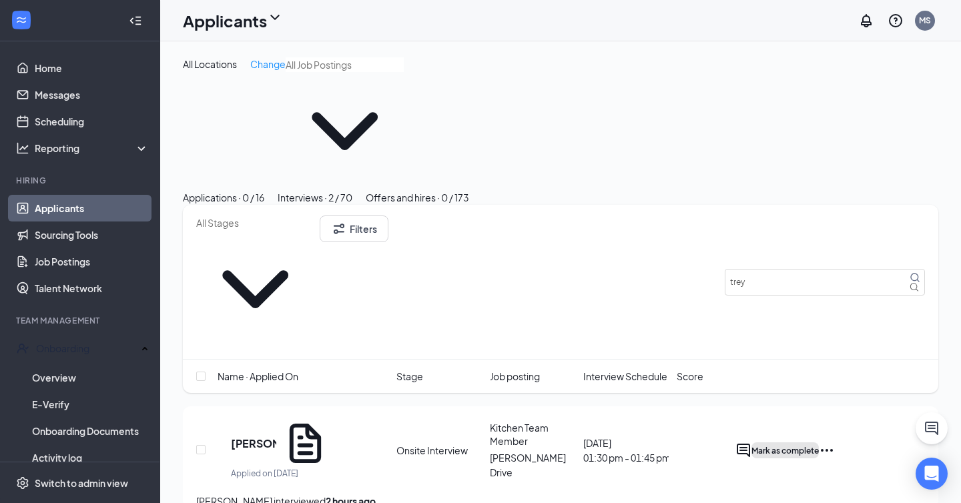
click at [819, 442] on button "Mark as complete" at bounding box center [784, 450] width 67 height 16
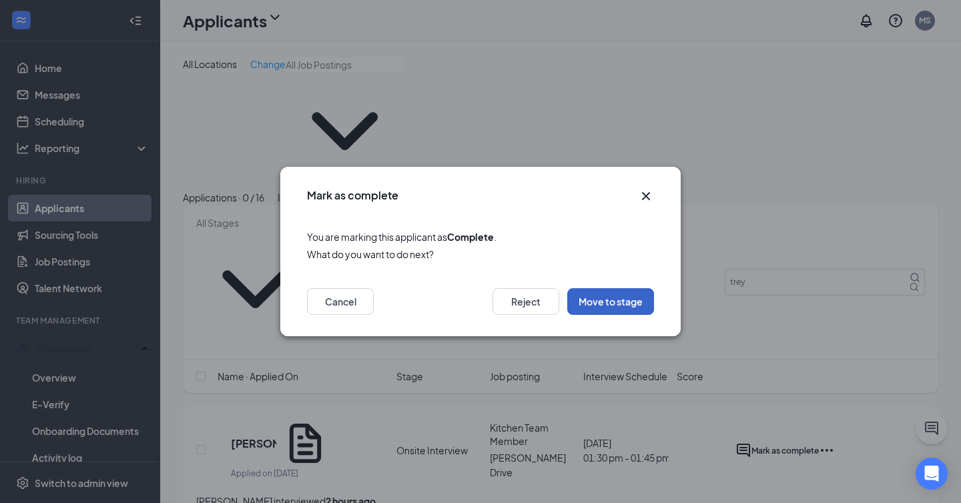
click at [609, 308] on button "Move to stage" at bounding box center [610, 301] width 87 height 27
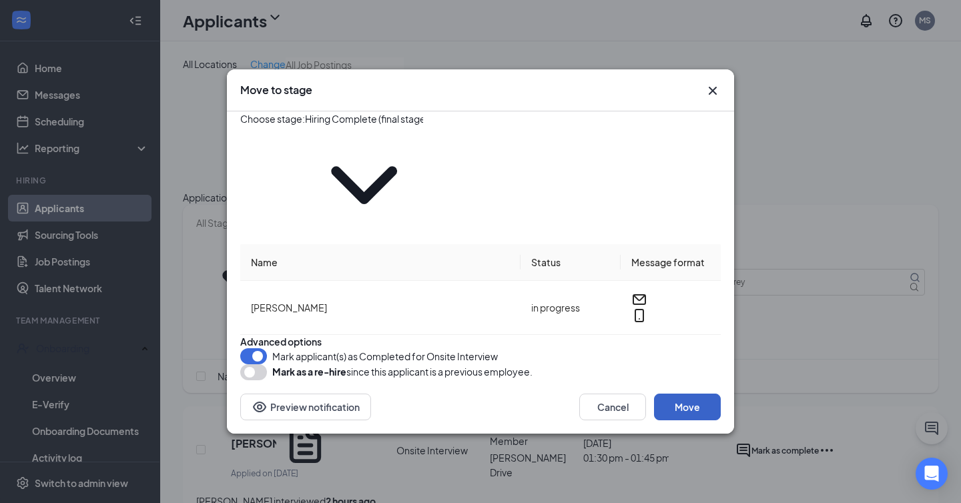
click at [701, 394] on button "Move" at bounding box center [687, 407] width 67 height 27
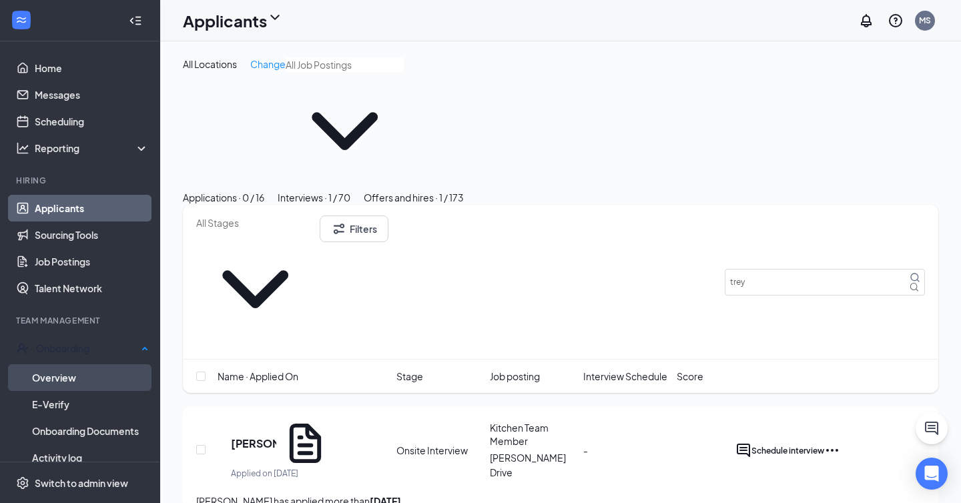
click at [83, 370] on link "Overview" at bounding box center [90, 377] width 117 height 27
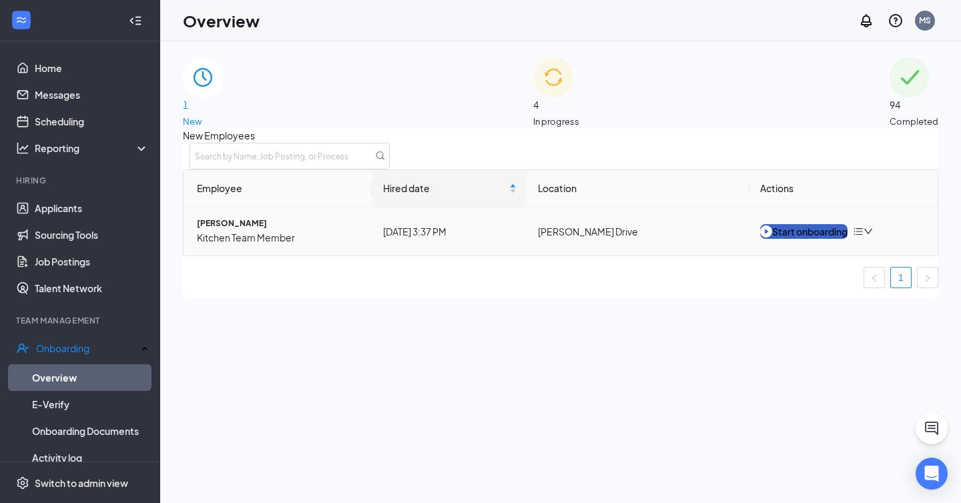
click at [783, 239] on div "Start onboarding" at bounding box center [803, 231] width 87 height 15
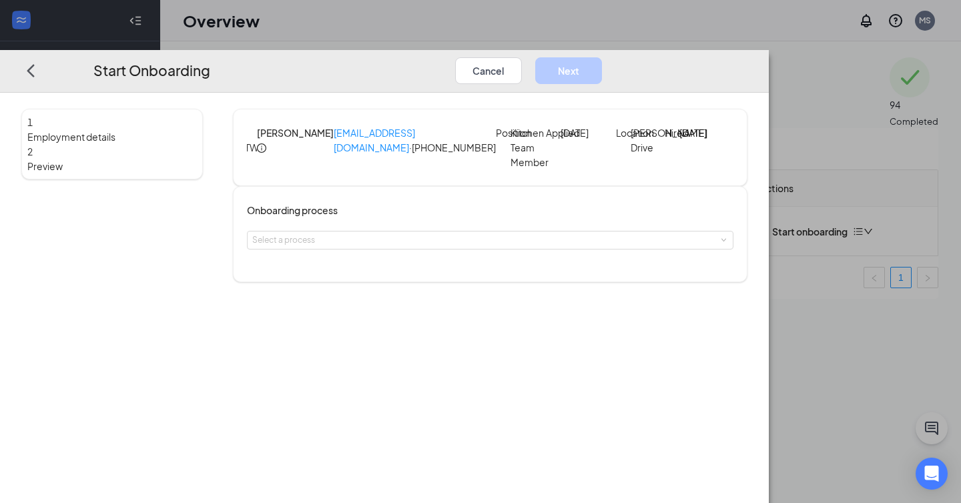
click at [436, 282] on div "Onboarding process Select a process" at bounding box center [490, 234] width 515 height 96
click at [436, 249] on div "Select a process" at bounding box center [490, 240] width 476 height 17
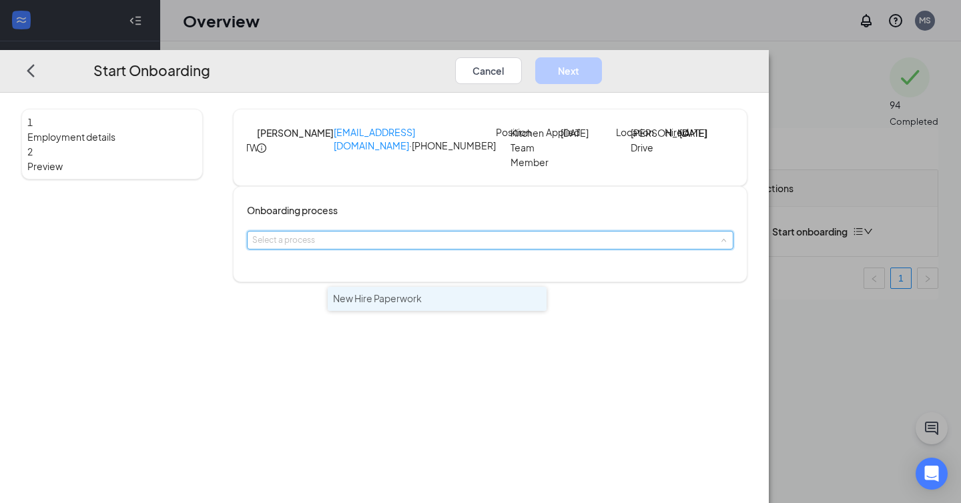
click at [436, 294] on li "New Hire Paperwork" at bounding box center [437, 299] width 219 height 24
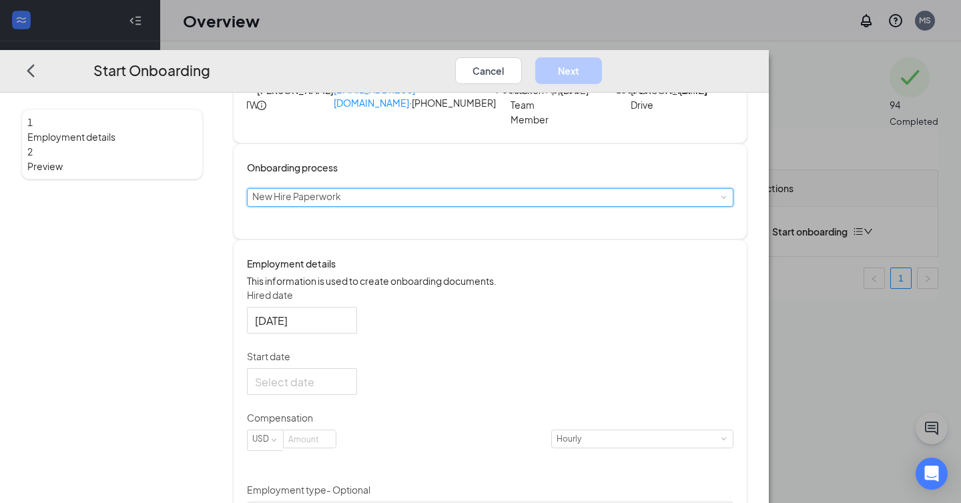
scroll to position [51, 0]
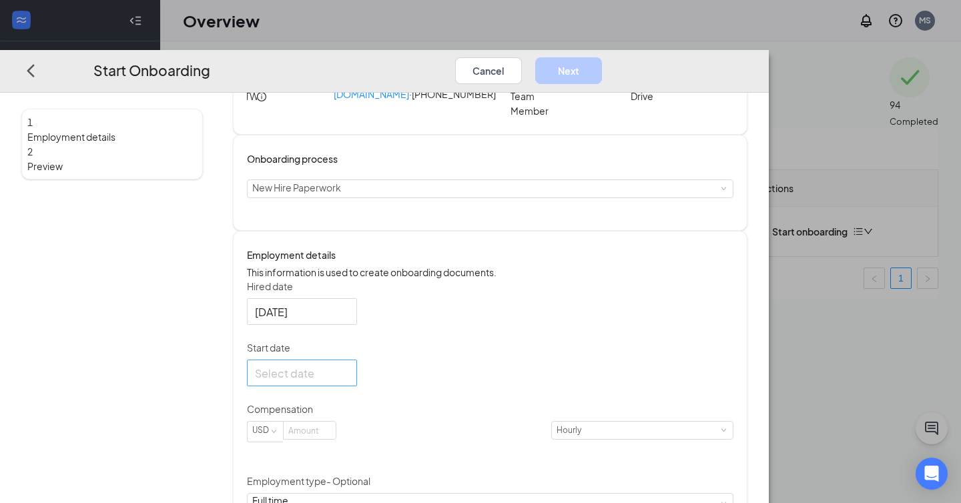
click at [349, 382] on div at bounding box center [302, 373] width 94 height 17
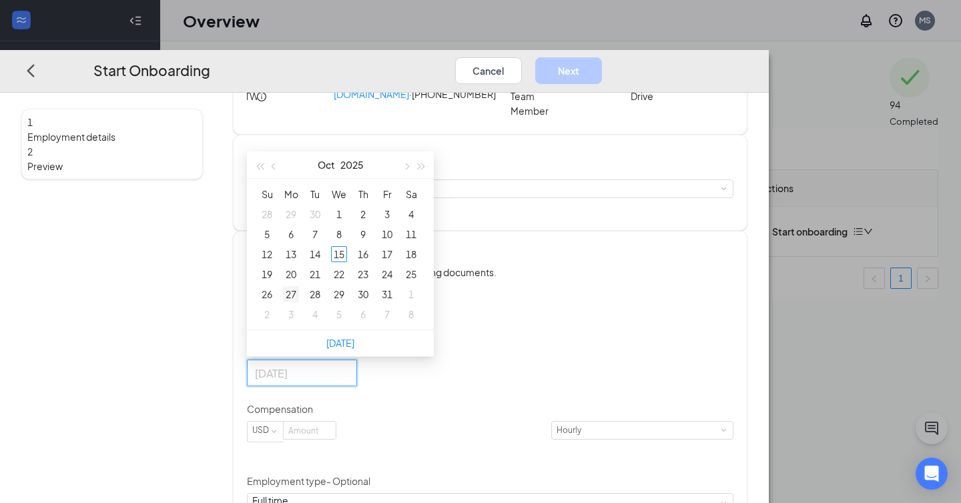
type input "Oct 27, 2025"
click at [299, 303] on div "27" at bounding box center [291, 295] width 16 height 16
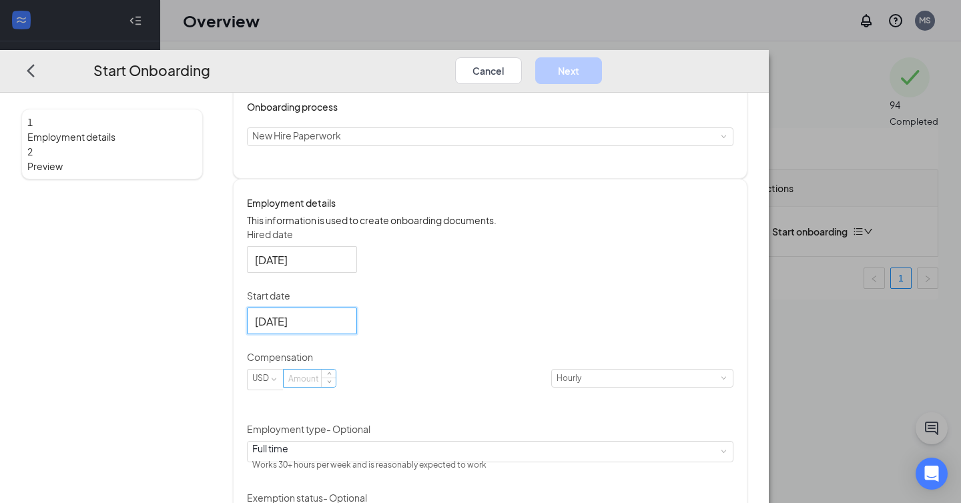
scroll to position [104, 0]
click at [336, 387] on input at bounding box center [310, 378] width 52 height 17
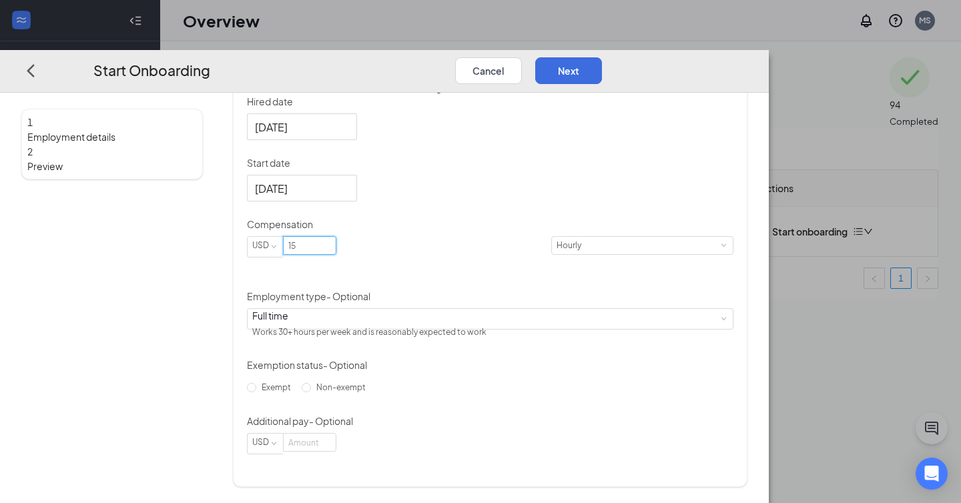
scroll to position [280, 0]
type input "15"
click at [371, 393] on span "Non-exempt" at bounding box center [341, 388] width 60 height 10
click at [311, 393] on input "Non-exempt" at bounding box center [306, 388] width 9 height 9
radio input "true"
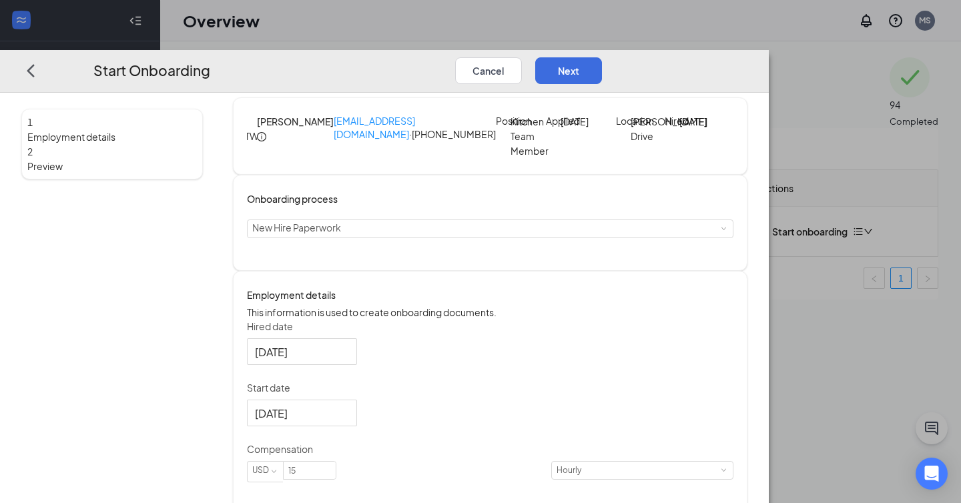
scroll to position [0, 0]
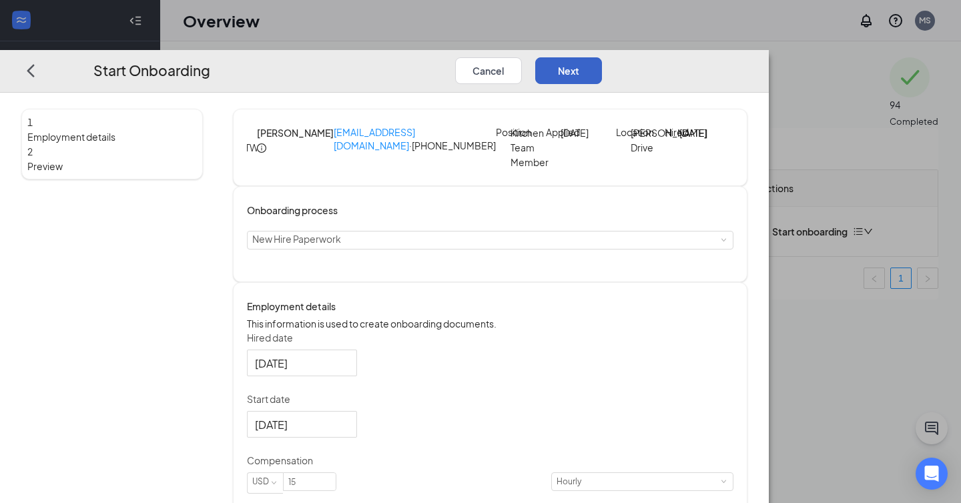
click at [602, 57] on button "Next" at bounding box center [568, 70] width 67 height 27
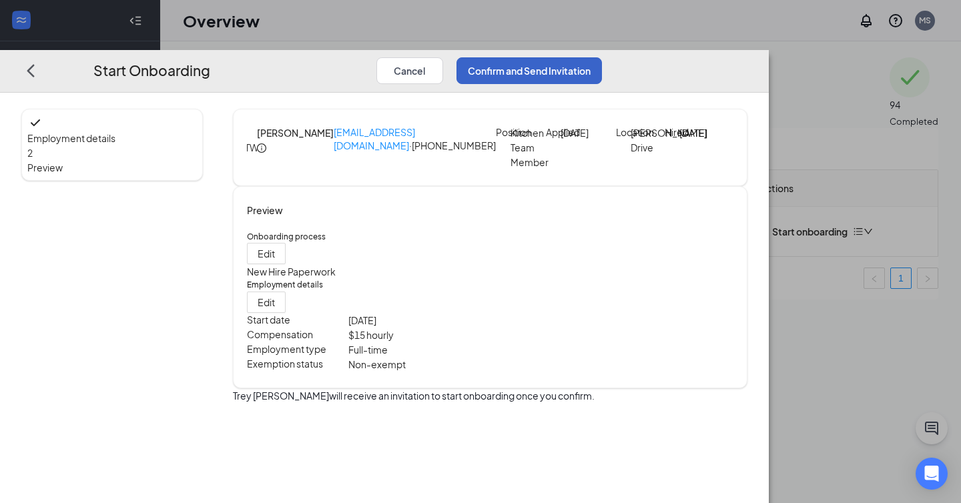
click at [602, 57] on button "Confirm and Send Invitation" at bounding box center [528, 70] width 145 height 27
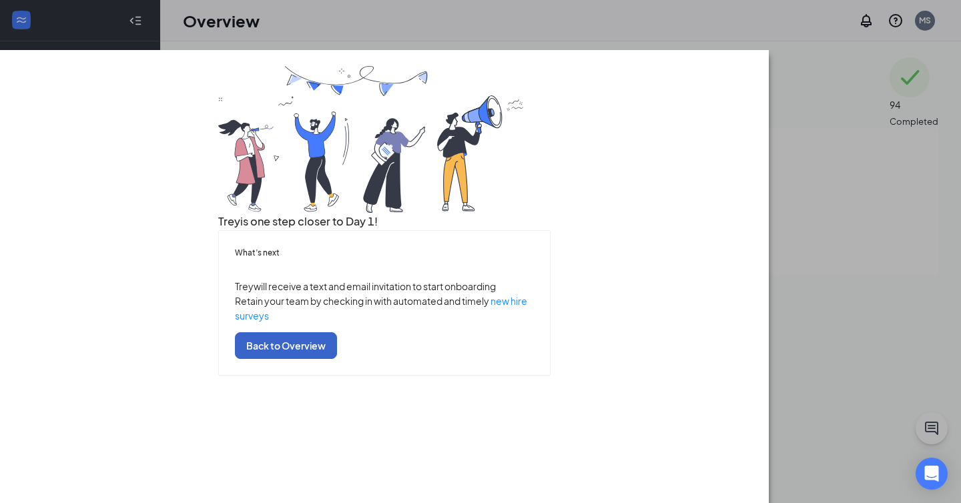
click at [337, 359] on button "Back to Overview" at bounding box center [286, 345] width 102 height 27
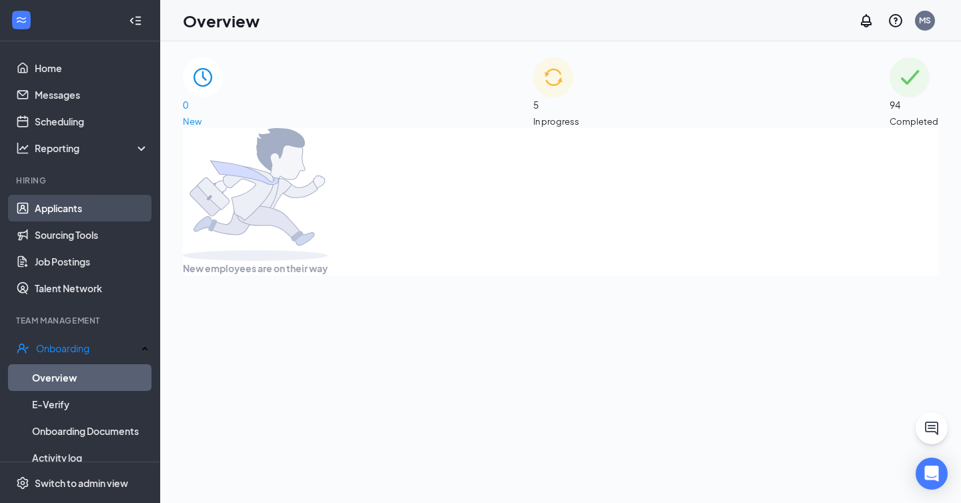
click at [93, 205] on link "Applicants" at bounding box center [92, 208] width 114 height 27
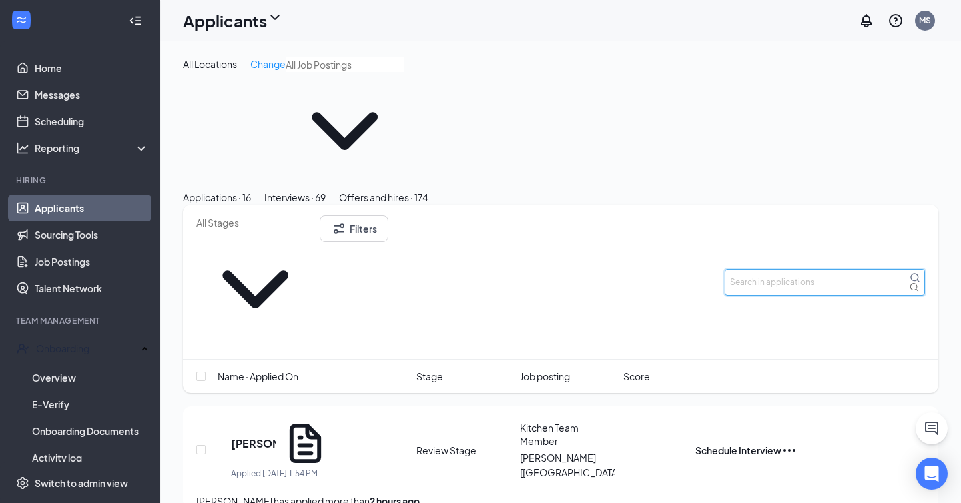
click at [763, 269] on input "text" at bounding box center [825, 282] width 200 height 27
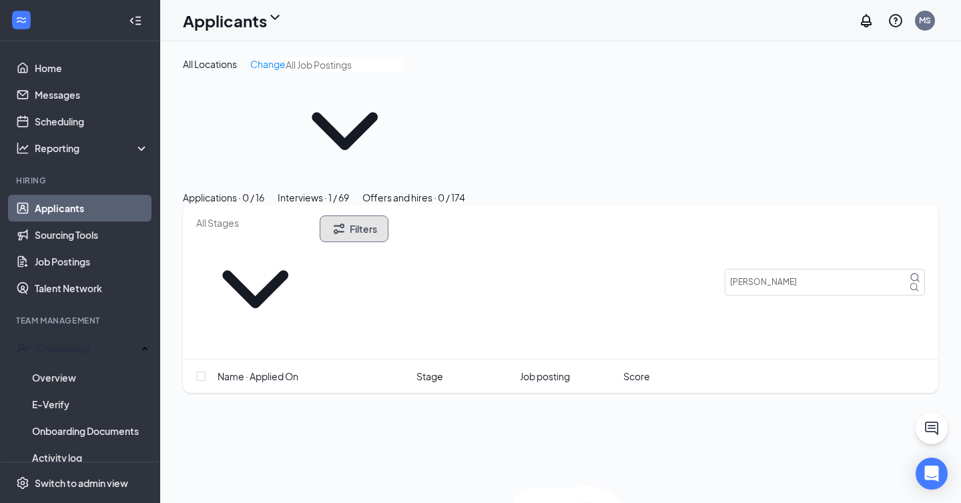
click at [388, 216] on button "Filters" at bounding box center [354, 229] width 69 height 27
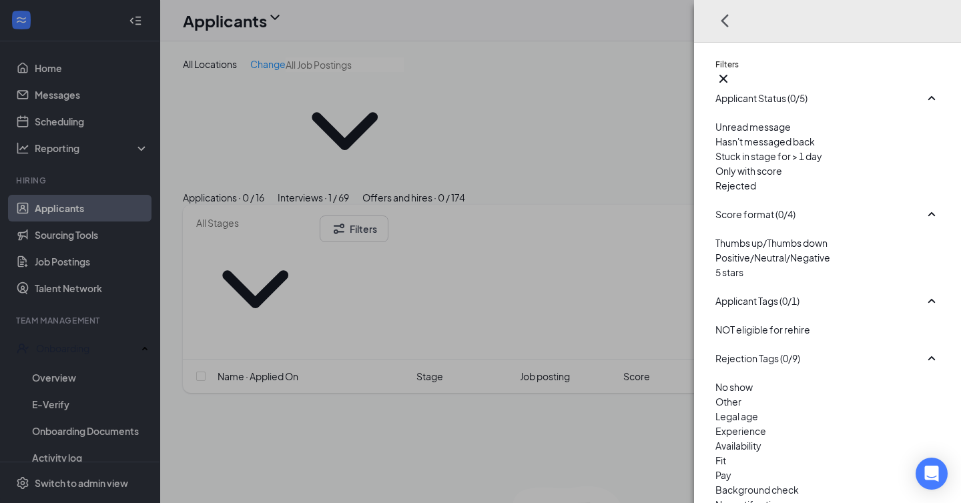
click at [717, 178] on div at bounding box center [827, 178] width 224 height 0
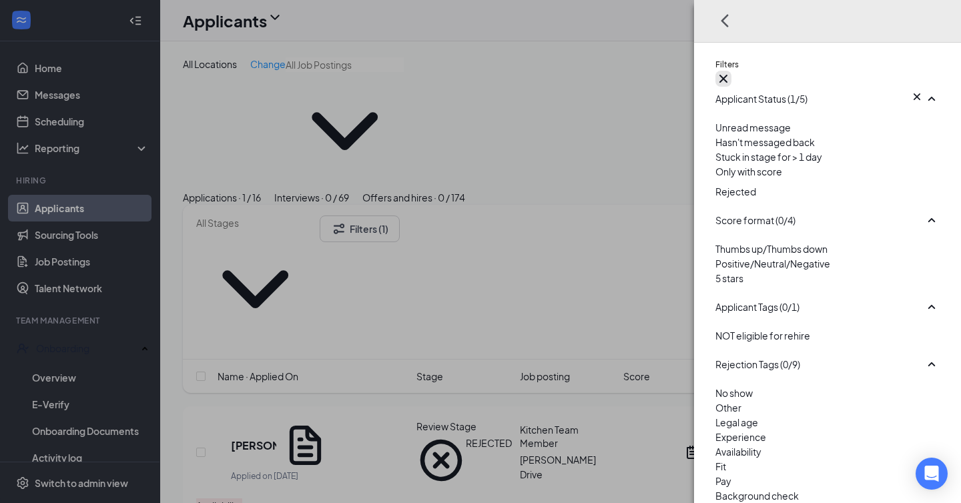
click at [731, 71] on icon "Cross" at bounding box center [723, 79] width 16 height 16
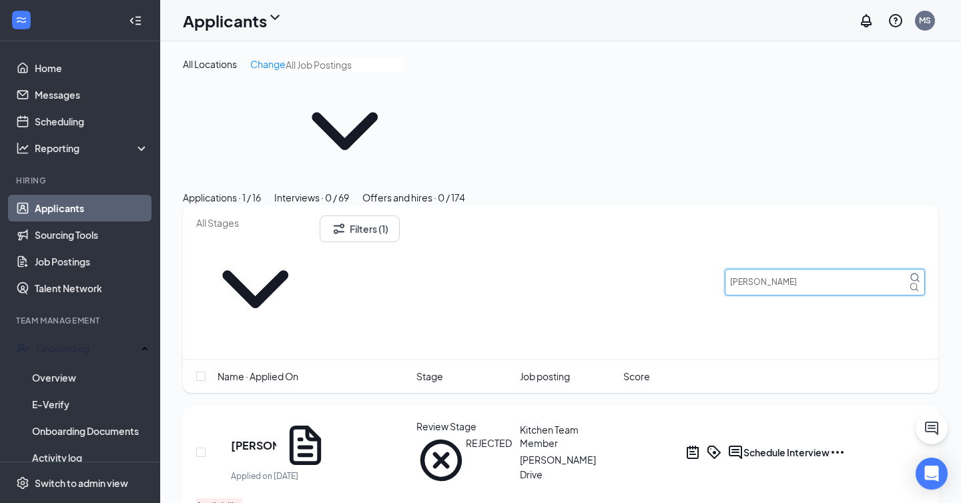
click at [765, 269] on input "gutierrez" at bounding box center [825, 282] width 200 height 27
type input "daniel"
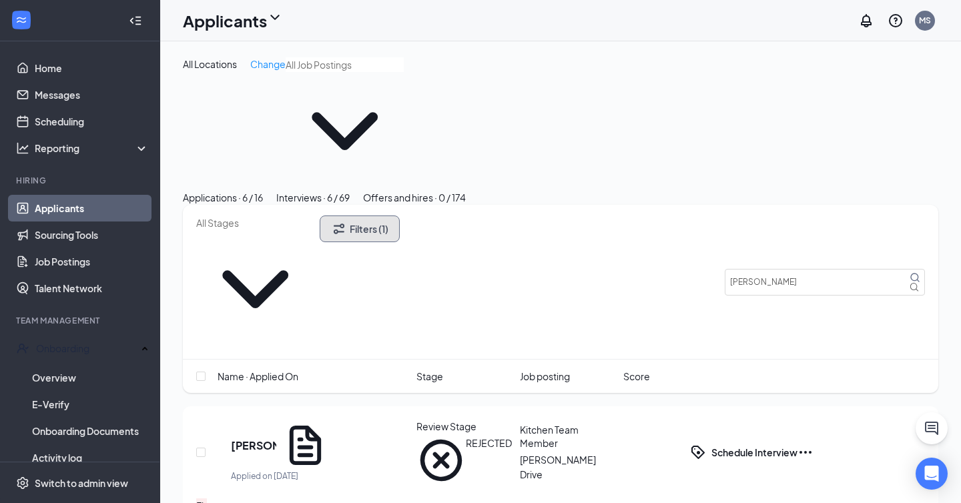
click at [400, 216] on button "Filters (1)" at bounding box center [360, 229] width 80 height 27
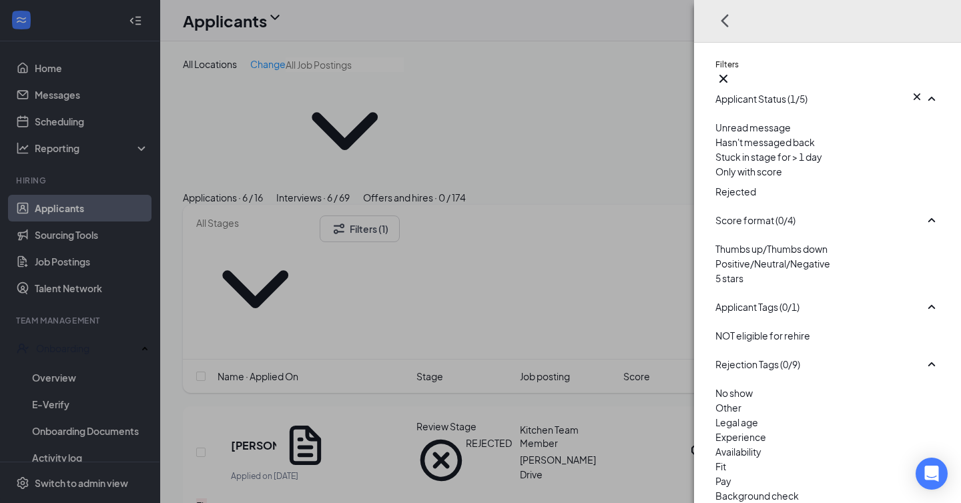
click at [715, 184] on img at bounding box center [718, 181] width 7 height 5
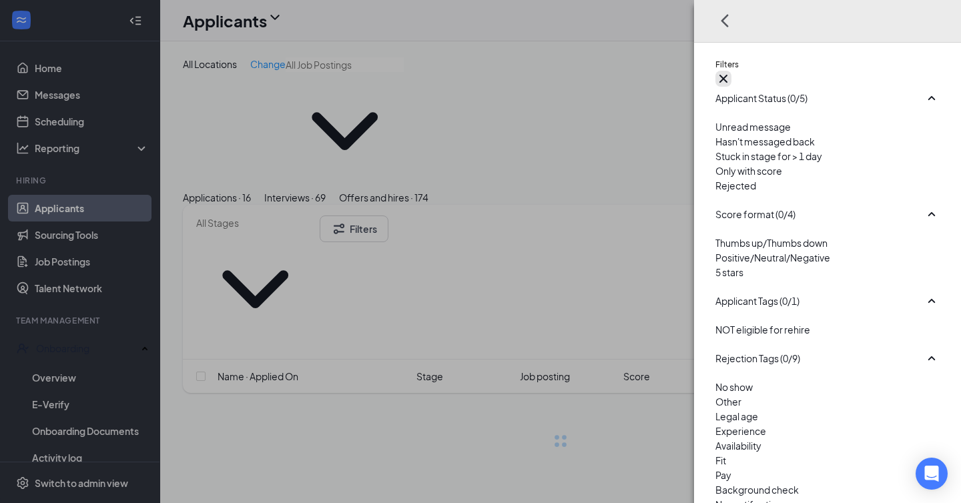
click at [731, 71] on icon "Cross" at bounding box center [723, 79] width 16 height 16
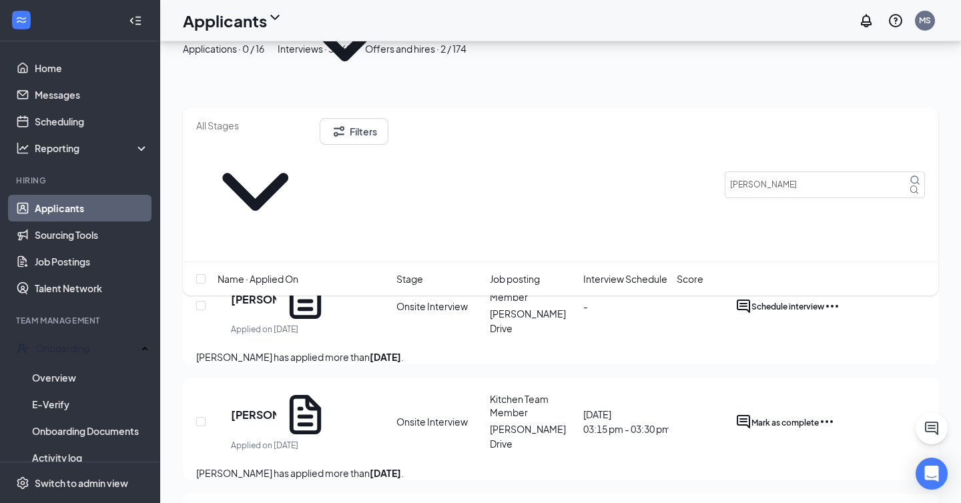
scroll to position [96, 0]
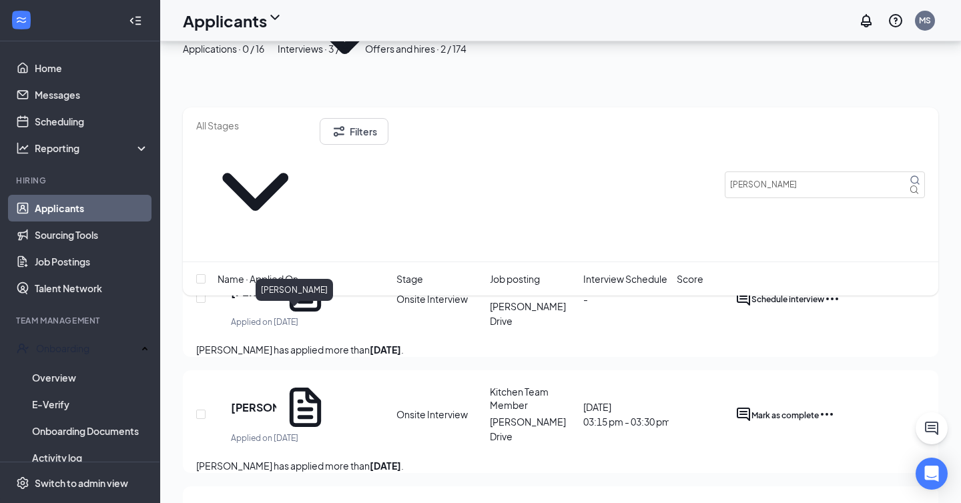
click at [276, 400] on h5 "Daniel Gutierrez" at bounding box center [253, 407] width 45 height 15
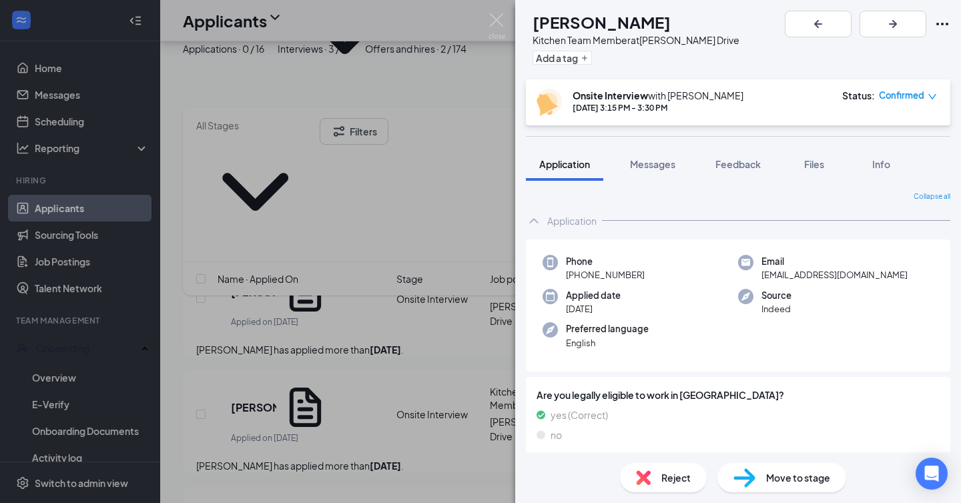
click at [792, 285] on div "Phone +1 (731) 394-3796 Email ggrezx2319@icloud.com Applied date Oct 10 Source …" at bounding box center [738, 306] width 424 height 133
click at [800, 276] on span "ggrezx2319@icloud.com" at bounding box center [834, 274] width 146 height 13
copy span "ggrezx2319@icloud.com"
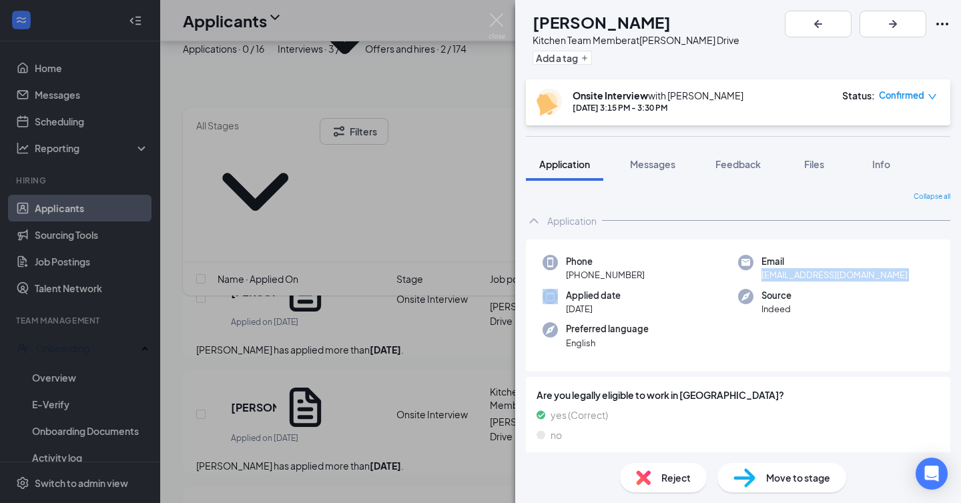
drag, startPoint x: 578, startPoint y: 274, endPoint x: 669, endPoint y: 274, distance: 90.8
click at [669, 274] on div "Phone +1 (731) 394-3796" at bounding box center [641, 268] width 196 height 27
copy span "(731) 394-3796"
click at [353, 153] on div "DG Daniel Gutierrez Kitchen Team Member at Vann Drive Add a tag Onsite Intervie…" at bounding box center [480, 251] width 961 height 503
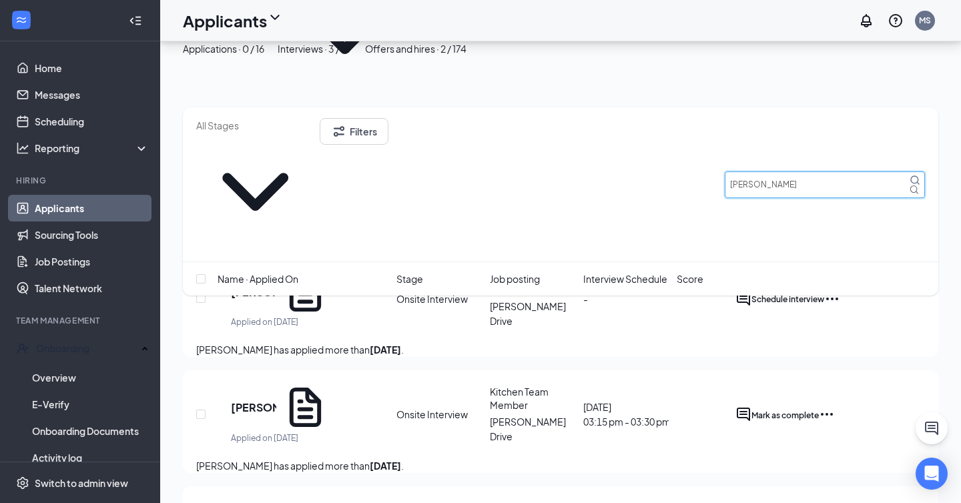
click at [783, 172] on input "daniel" at bounding box center [825, 185] width 200 height 27
type input "anne moore"
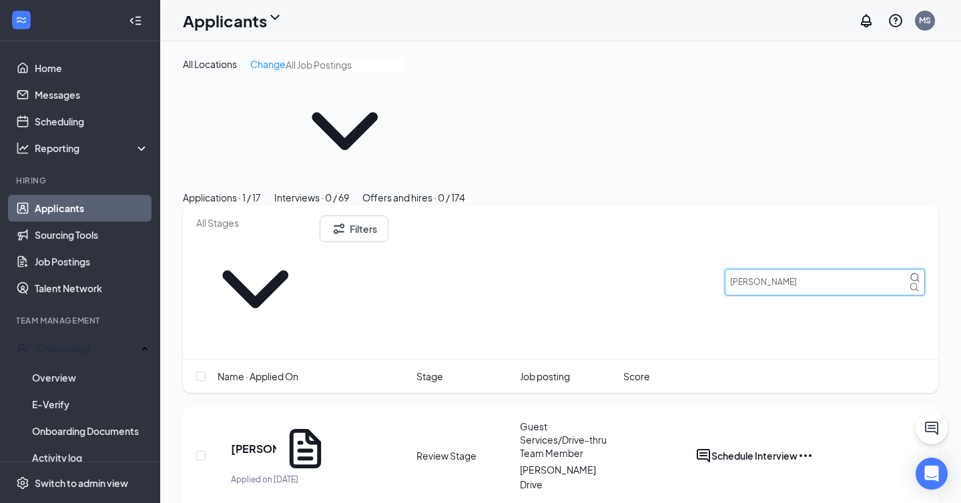
click at [787, 269] on input "anne moore" at bounding box center [825, 282] width 200 height 27
type input "harrison"
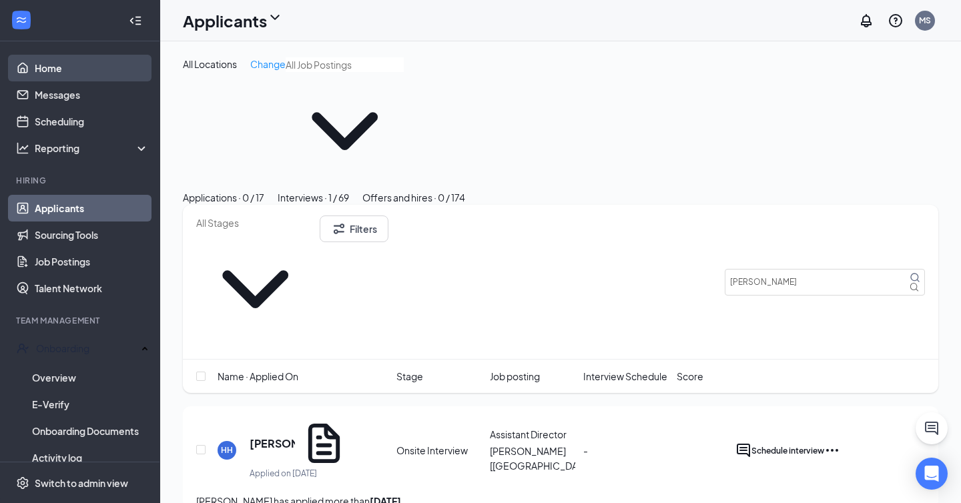
click at [83, 63] on link "Home" at bounding box center [92, 68] width 114 height 27
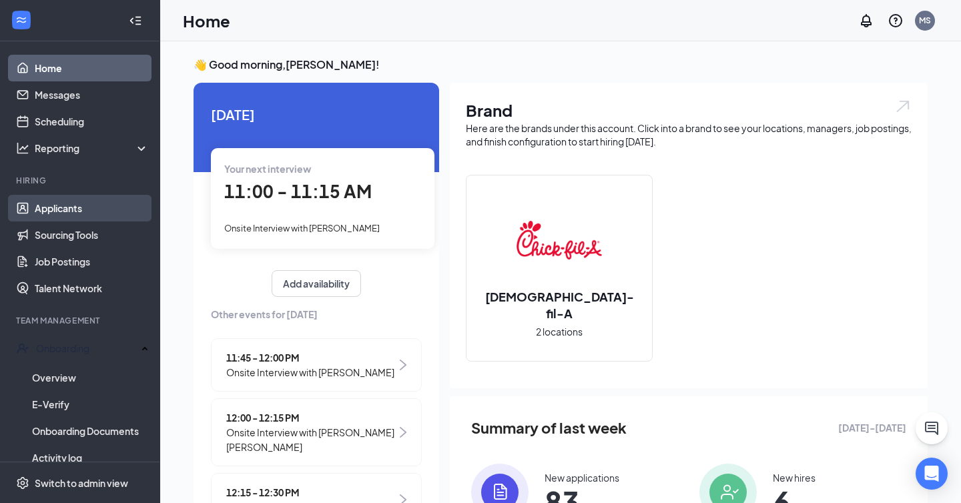
click at [107, 204] on link "Applicants" at bounding box center [92, 208] width 114 height 27
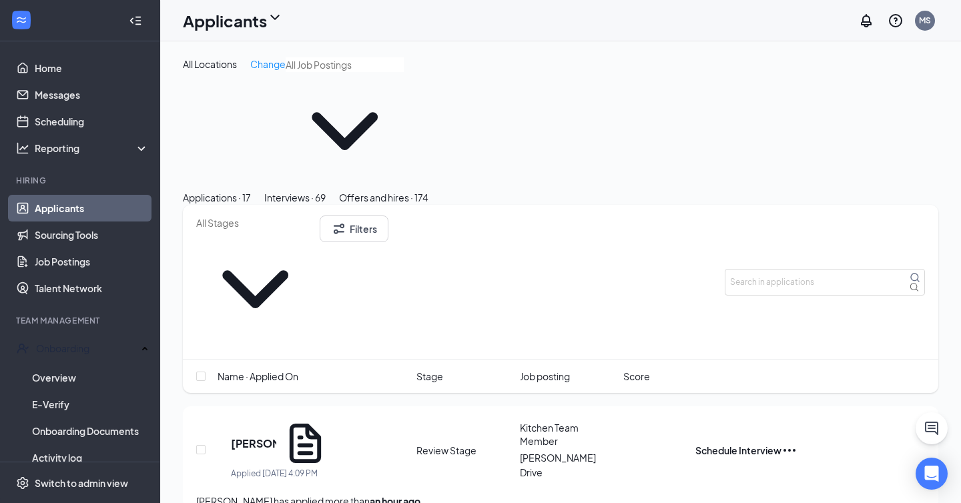
click at [326, 190] on div "Interviews · 69" at bounding box center [294, 197] width 61 height 15
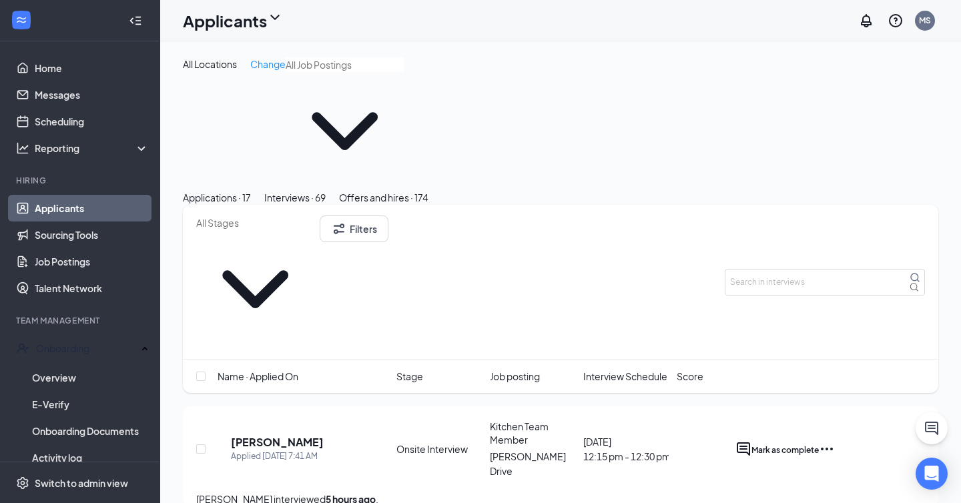
click at [251, 190] on div "Applications · 17" at bounding box center [217, 197] width 68 height 15
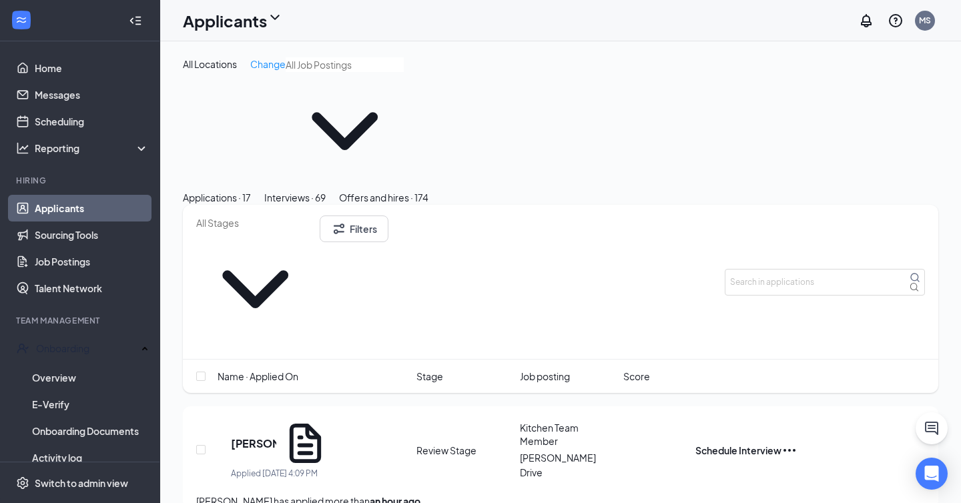
click at [798, 442] on icon "Ellipses" at bounding box center [789, 450] width 16 height 16
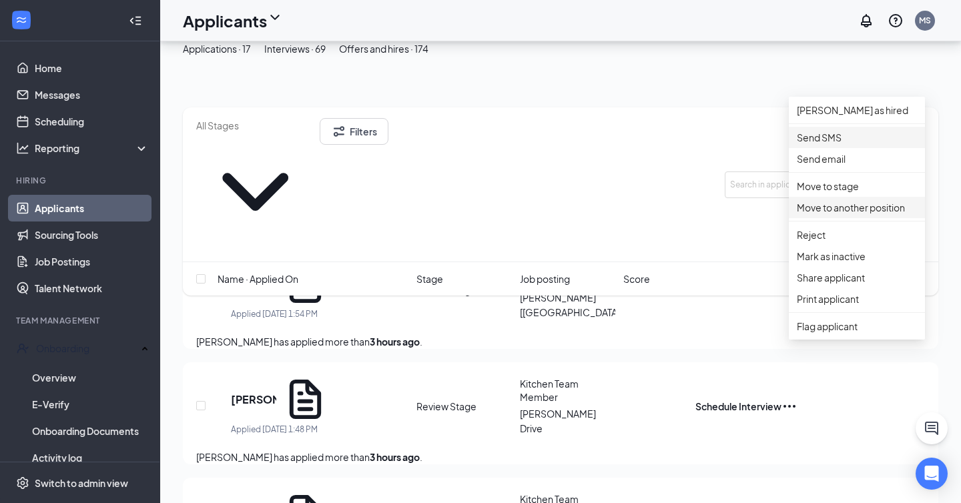
scroll to position [378, 0]
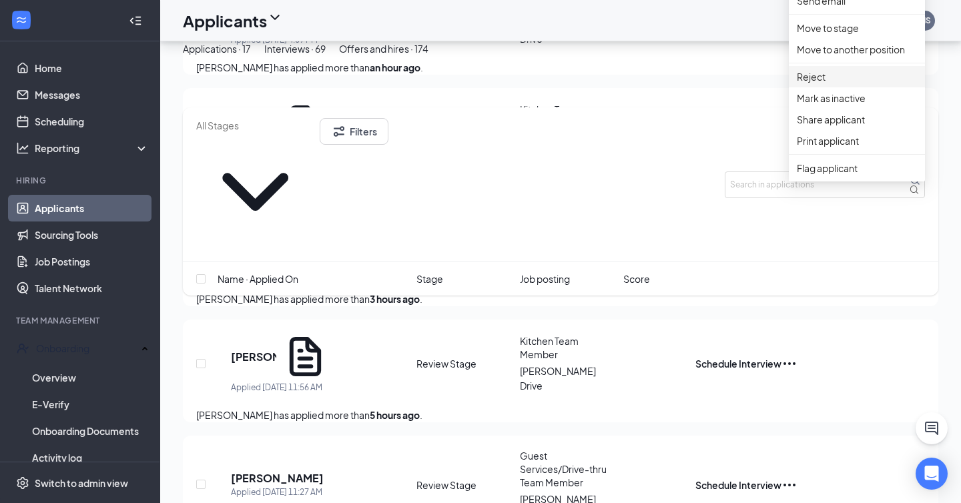
click at [836, 87] on li "Reject" at bounding box center [857, 76] width 136 height 21
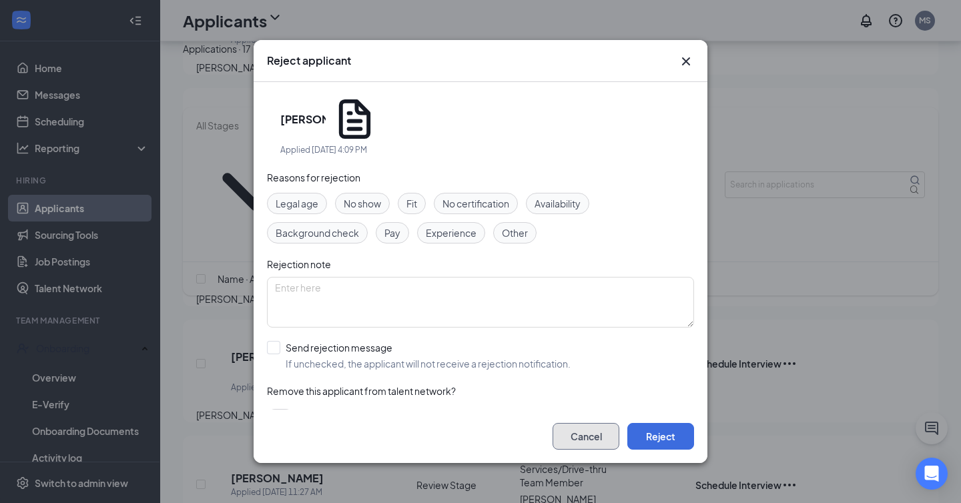
click at [591, 423] on button "Cancel" at bounding box center [586, 436] width 67 height 27
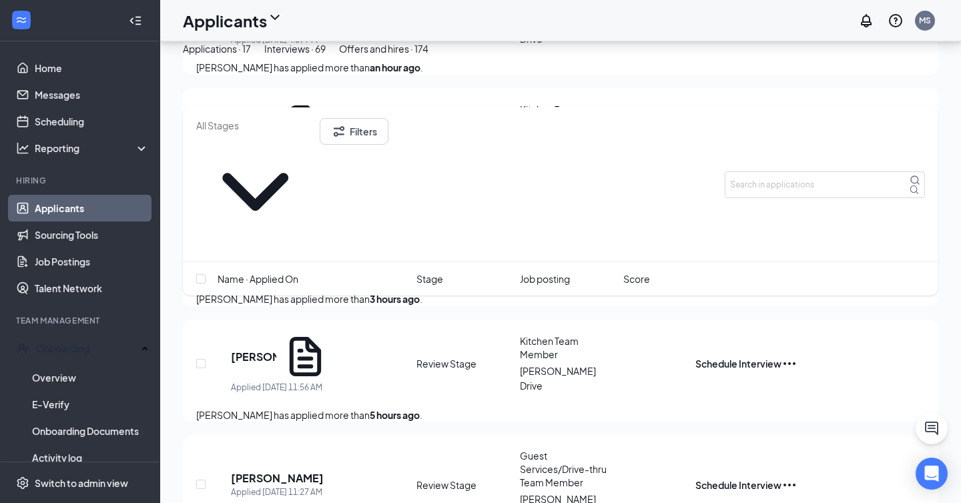
click at [246, 272] on span "Name · Applied On" at bounding box center [258, 279] width 81 height 15
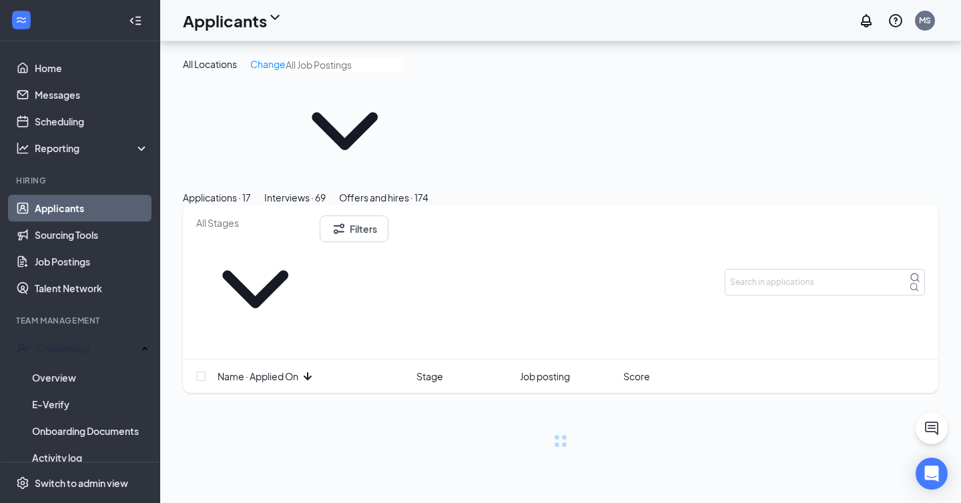
scroll to position [0, 0]
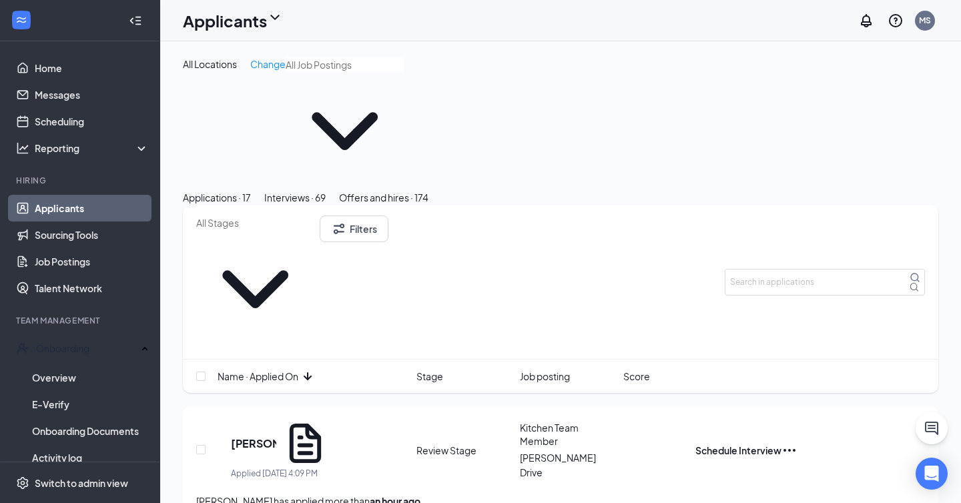
click at [291, 369] on span "Name · Applied On" at bounding box center [258, 376] width 81 height 15
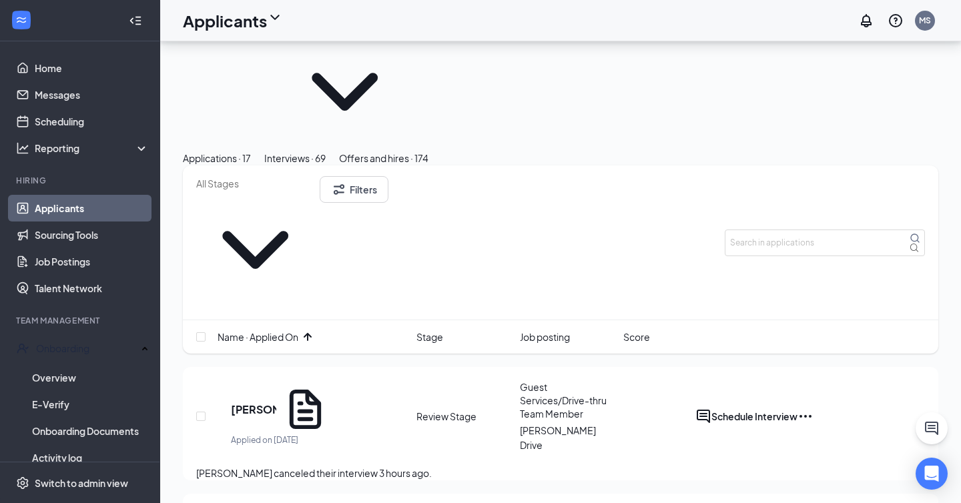
scroll to position [41, 0]
click at [814, 407] on icon "Ellipses" at bounding box center [806, 415] width 16 height 16
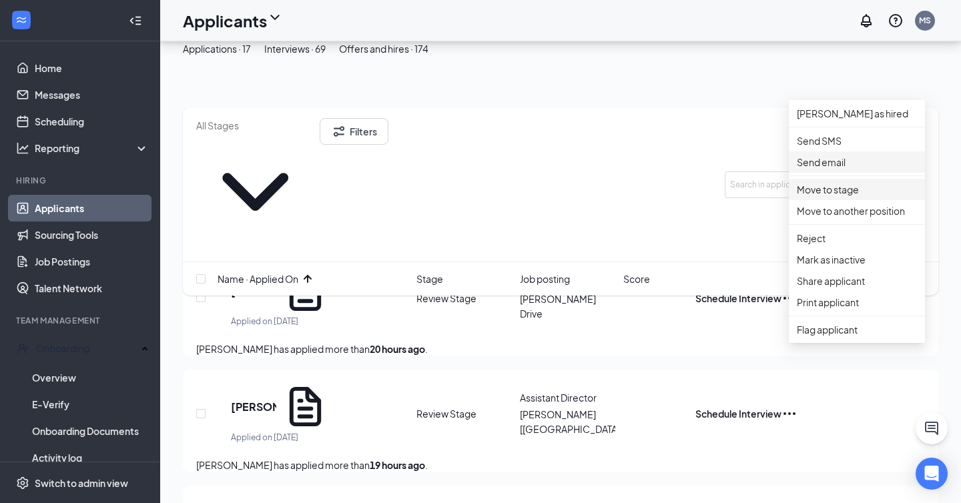
scroll to position [225, 0]
click at [838, 244] on p "Reject" at bounding box center [857, 237] width 120 height 15
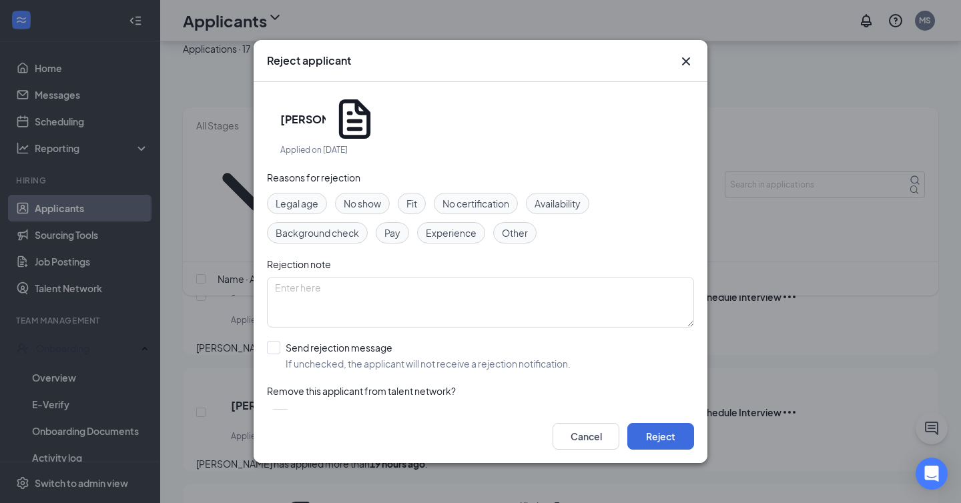
click at [528, 222] on div "Other" at bounding box center [514, 232] width 43 height 21
click at [496, 285] on textarea at bounding box center [480, 302] width 427 height 51
type textarea "canceled interview"
click at [650, 434] on button "Reject" at bounding box center [660, 436] width 67 height 27
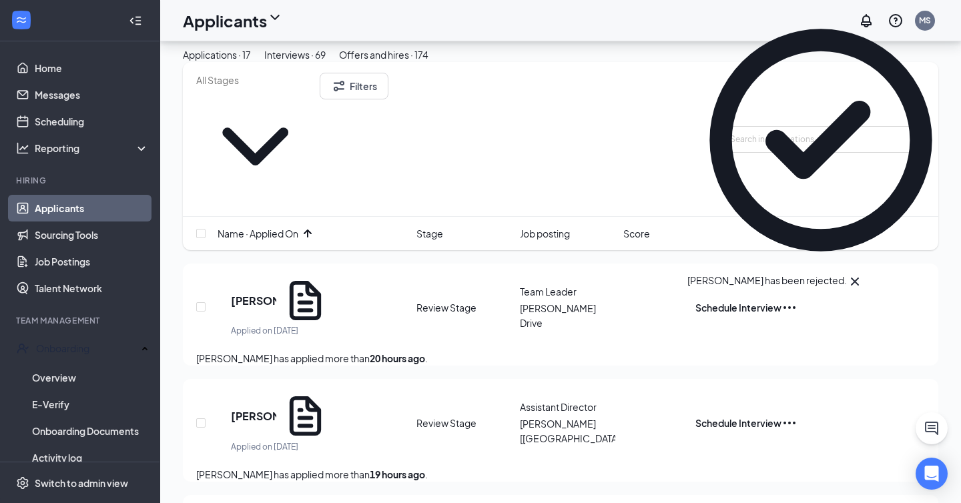
scroll to position [0, 0]
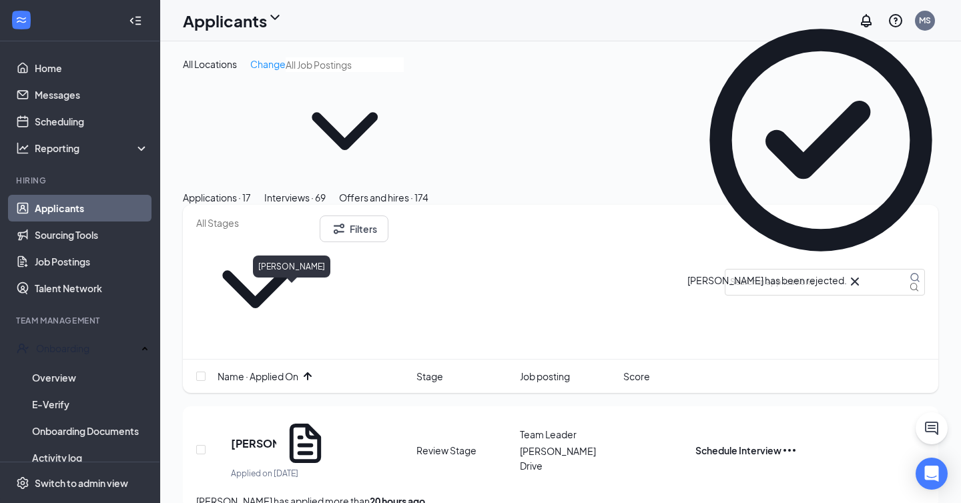
click at [276, 436] on h5 "Noah Baskin" at bounding box center [253, 443] width 45 height 15
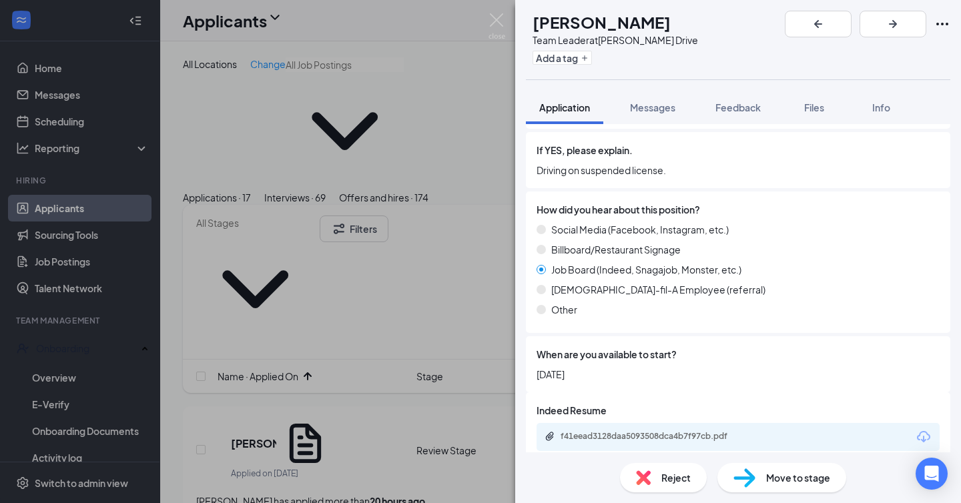
scroll to position [1527, 0]
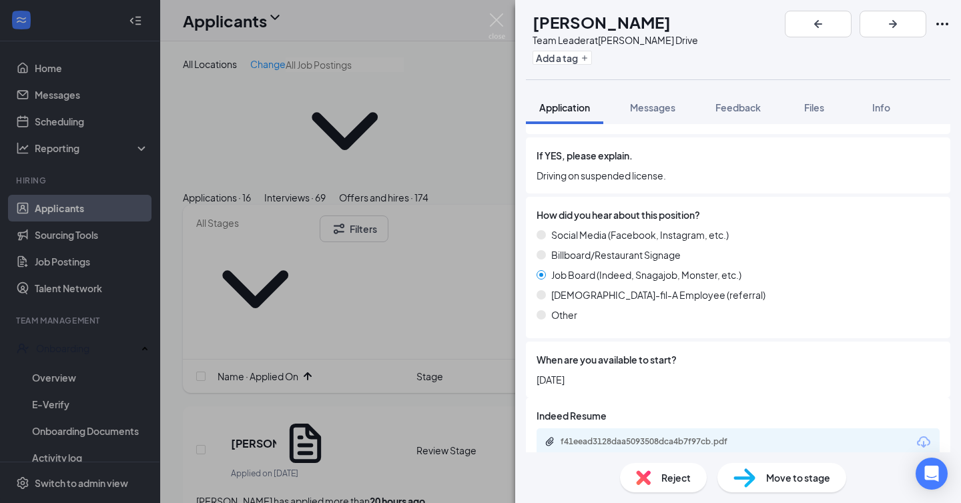
click at [747, 470] on img at bounding box center [744, 477] width 22 height 19
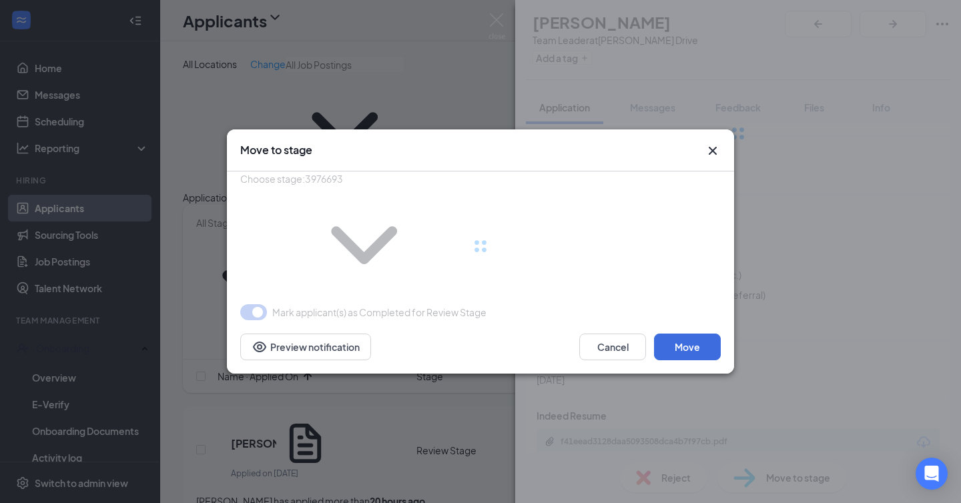
type input "Onsite Interview (next stage)"
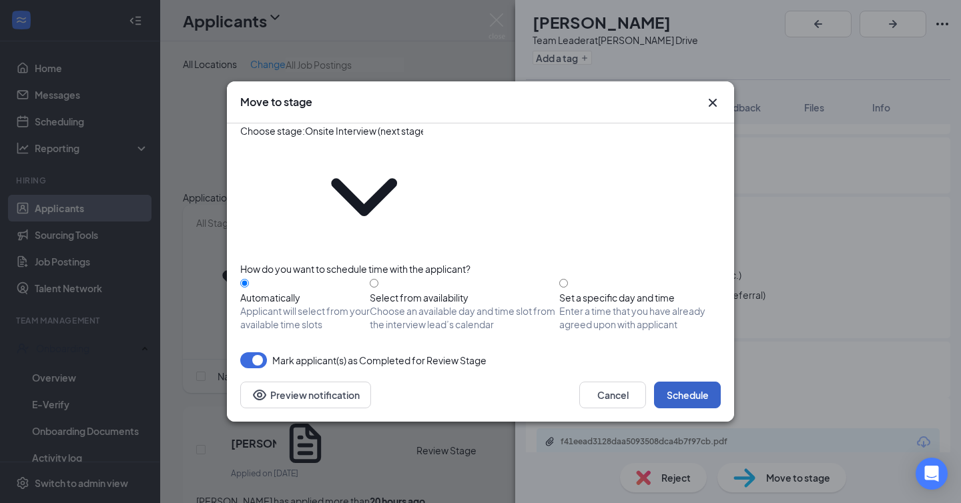
click at [686, 382] on button "Schedule" at bounding box center [687, 395] width 67 height 27
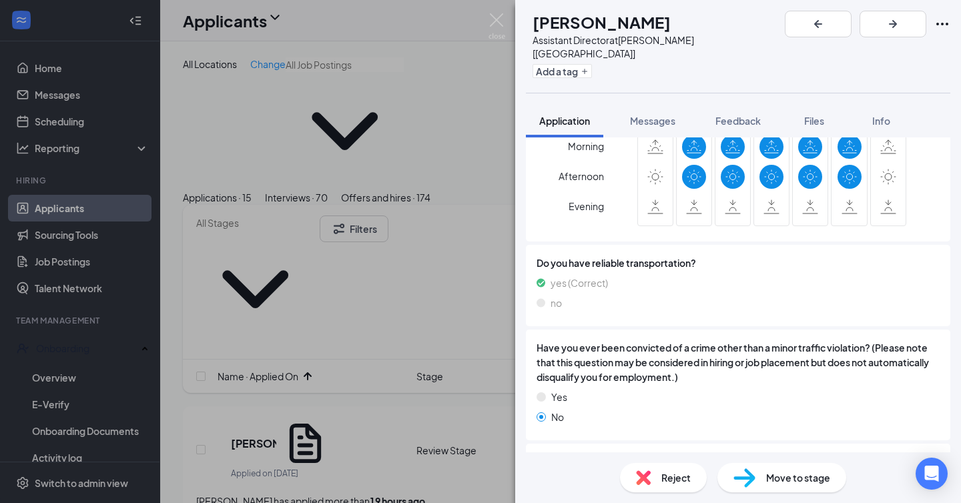
scroll to position [1102, 0]
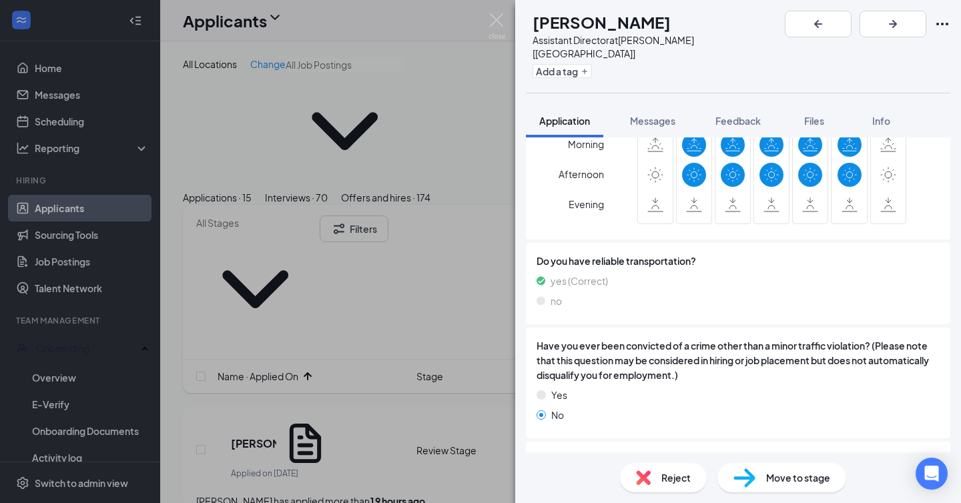
click at [643, 473] on img at bounding box center [643, 477] width 15 height 15
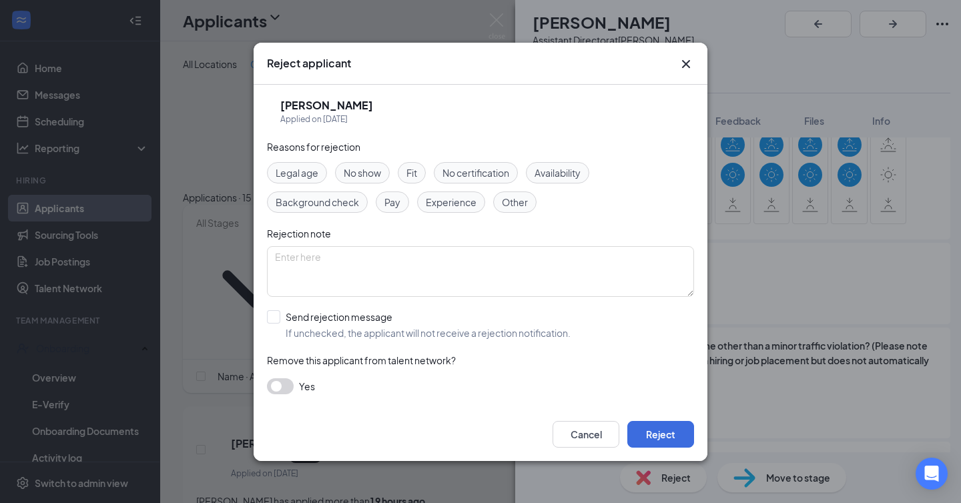
click at [568, 170] on span "Availability" at bounding box center [558, 173] width 46 height 15
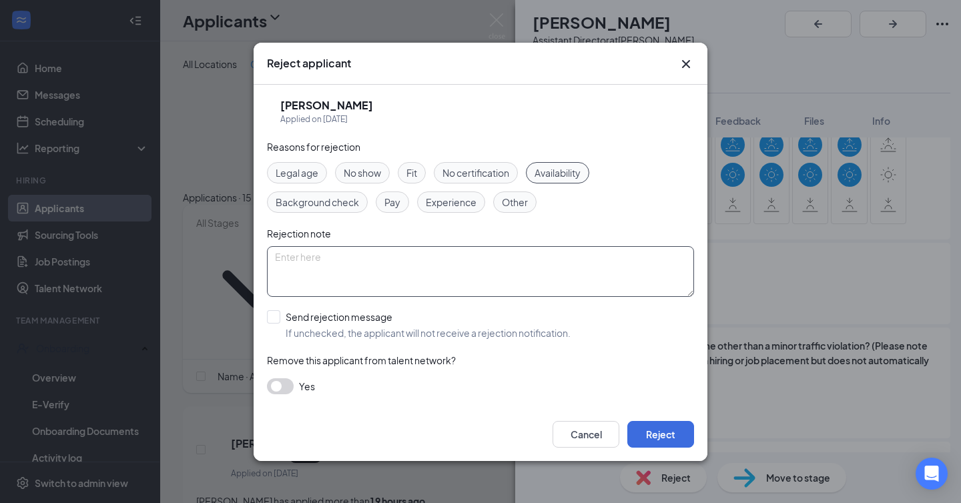
click at [505, 263] on textarea at bounding box center [480, 271] width 427 height 51
click at [356, 256] on textarea "not available on SAturdays" at bounding box center [480, 271] width 427 height 51
type textarea "not available on Saturdays"
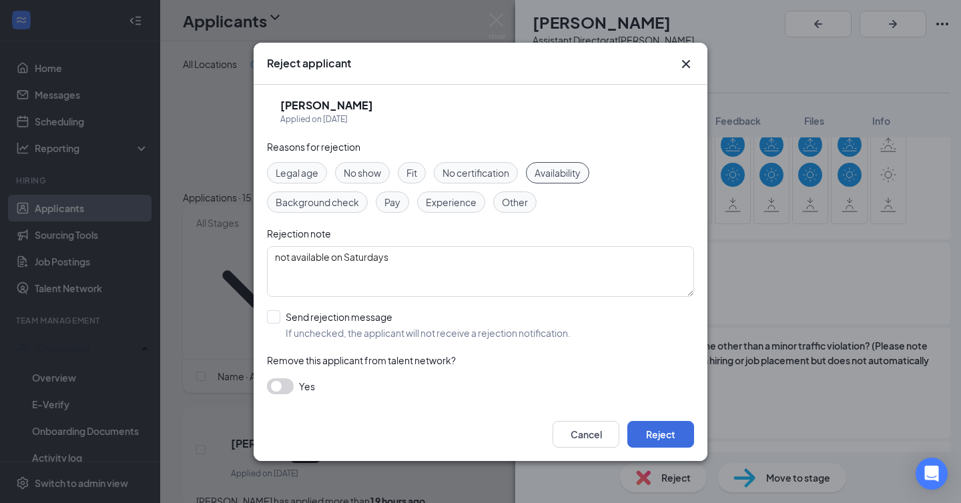
click at [657, 419] on div "Cancel Reject" at bounding box center [481, 434] width 454 height 53
click at [657, 427] on button "Reject" at bounding box center [660, 434] width 67 height 27
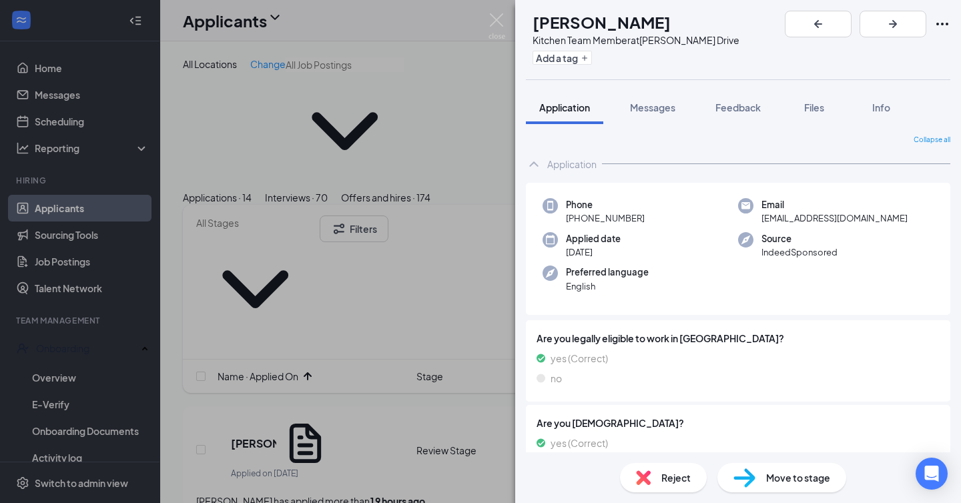
click at [646, 18] on h1 "morgan Sanders" at bounding box center [602, 22] width 138 height 23
copy h1 "morgan Sanders"
click at [776, 478] on span "Move to stage" at bounding box center [798, 477] width 64 height 15
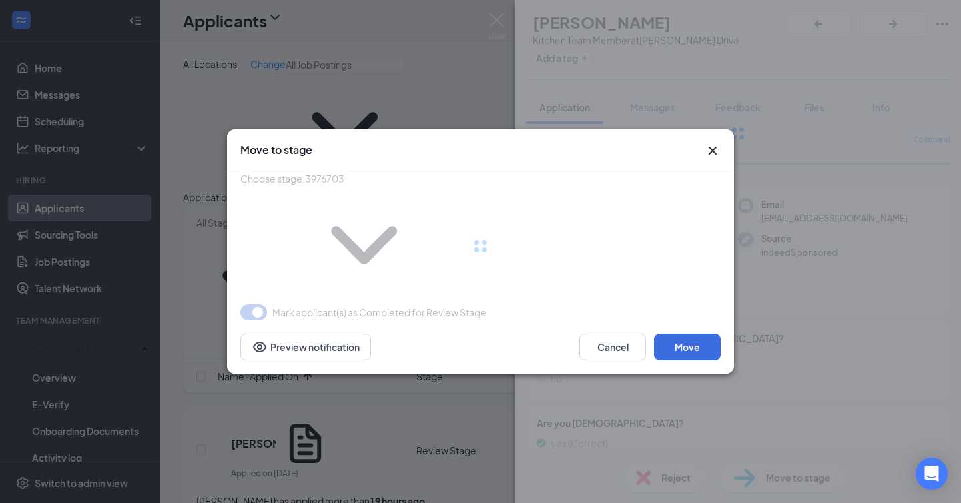
type input "Onsite Interview (next stage)"
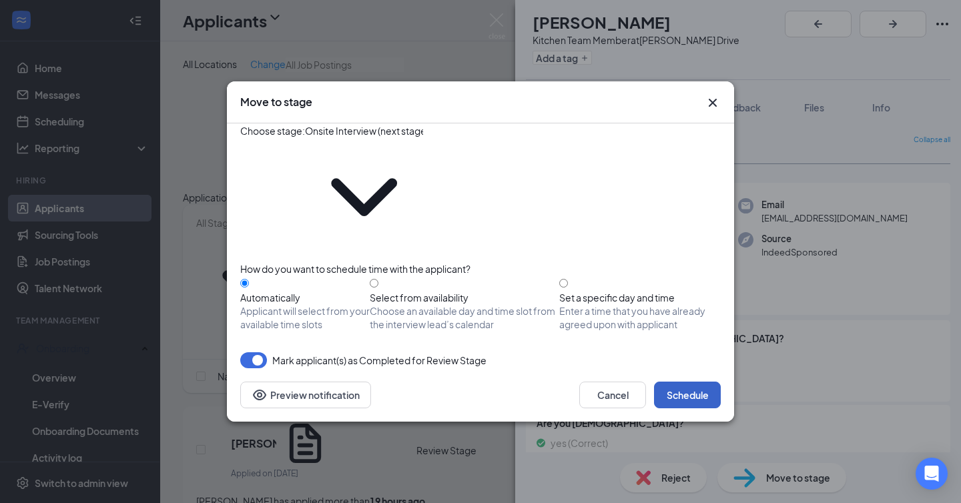
click at [678, 382] on button "Schedule" at bounding box center [687, 395] width 67 height 27
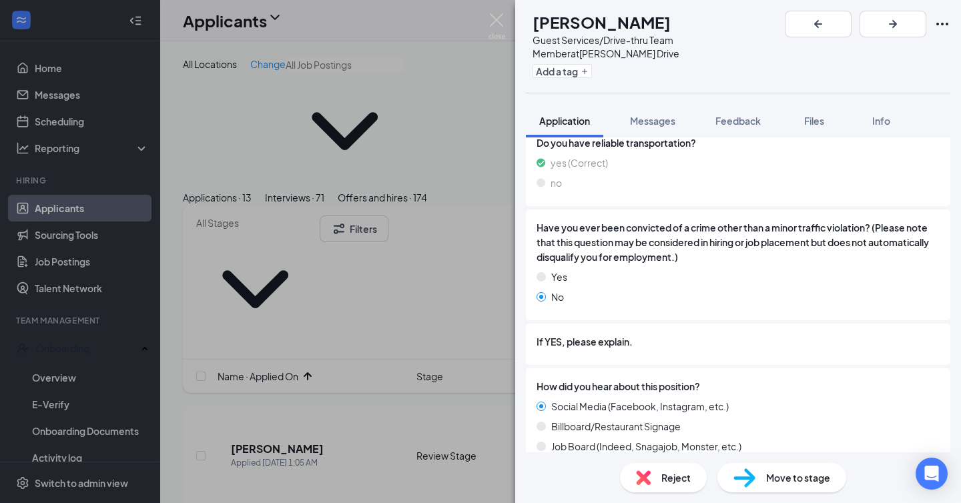
scroll to position [1329, 0]
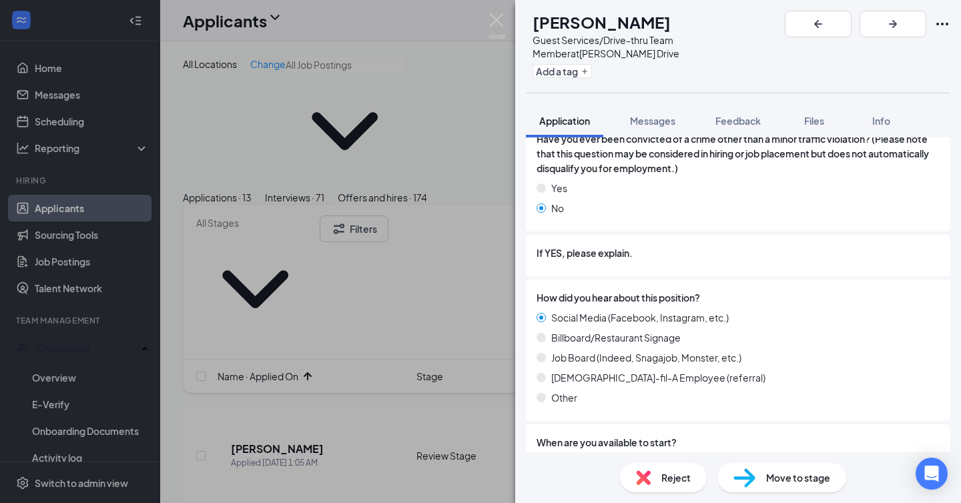
click at [638, 19] on h1 "[PERSON_NAME]" at bounding box center [602, 22] width 138 height 23
copy h1 "[PERSON_NAME]"
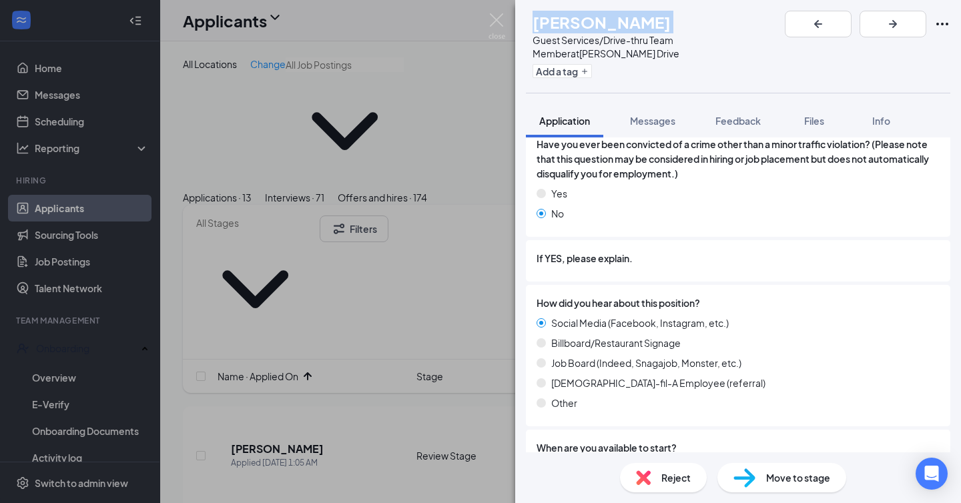
click at [751, 476] on img at bounding box center [744, 477] width 22 height 19
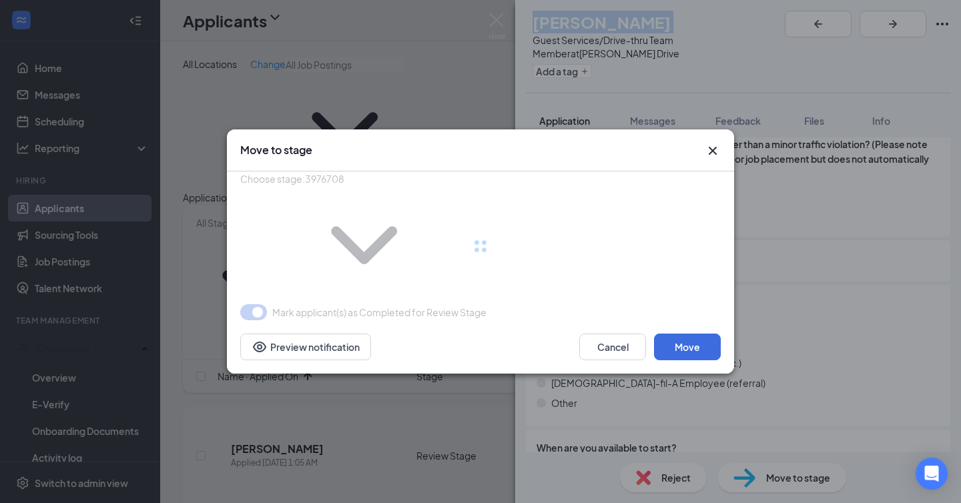
type input "Onsite Interview (next stage)"
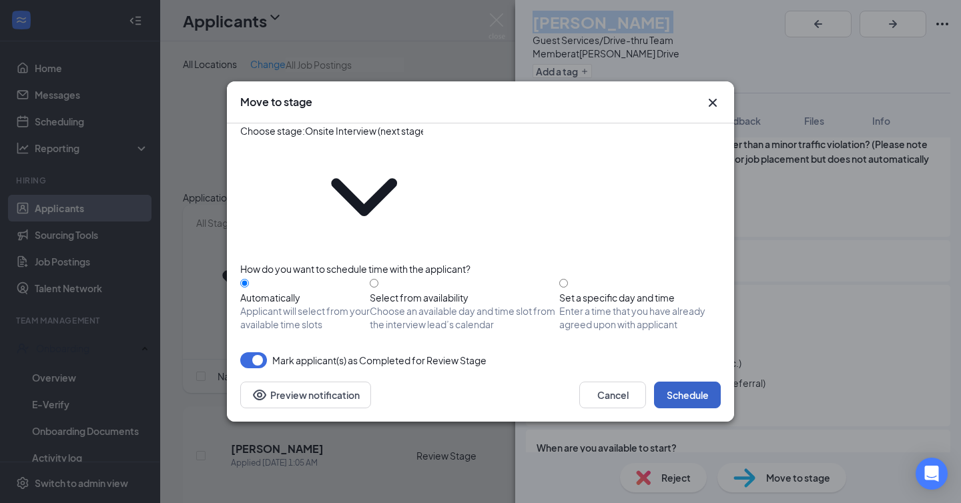
click at [685, 382] on button "Schedule" at bounding box center [687, 395] width 67 height 27
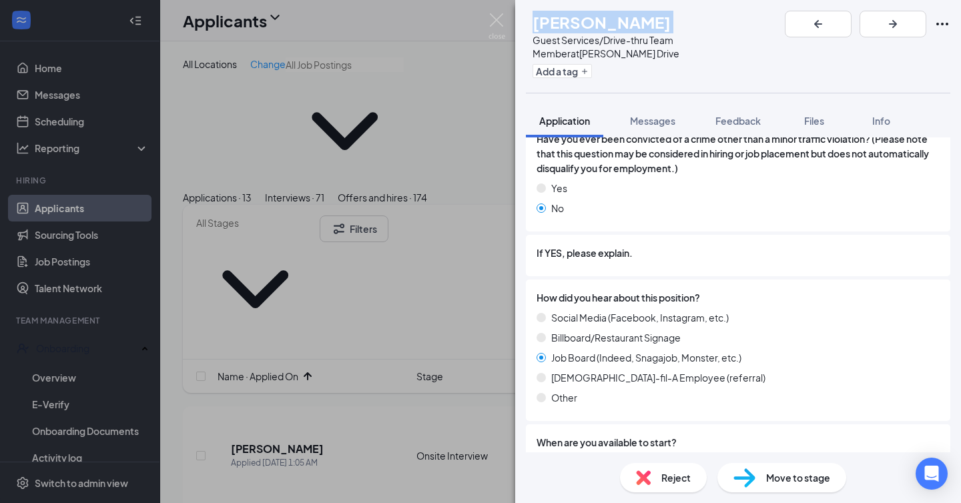
scroll to position [1294, 0]
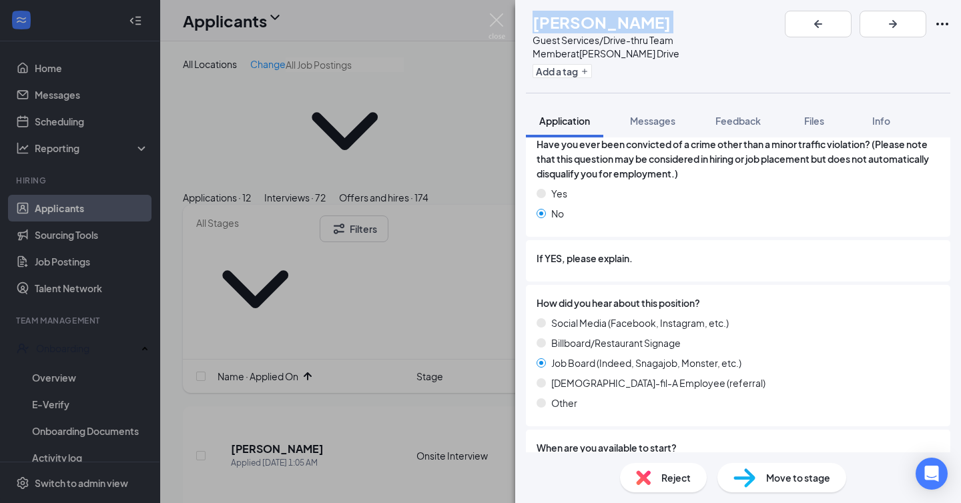
click at [752, 481] on img at bounding box center [744, 477] width 22 height 19
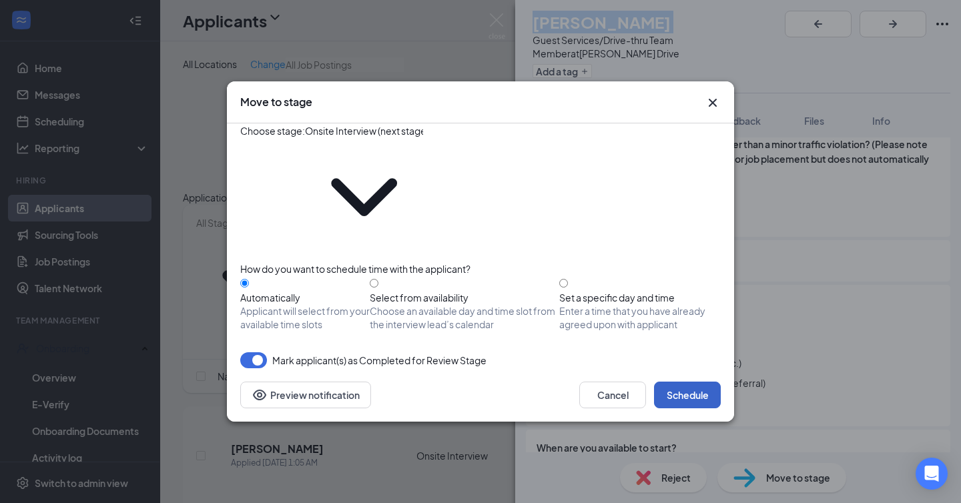
click at [673, 382] on button "Schedule" at bounding box center [687, 395] width 67 height 27
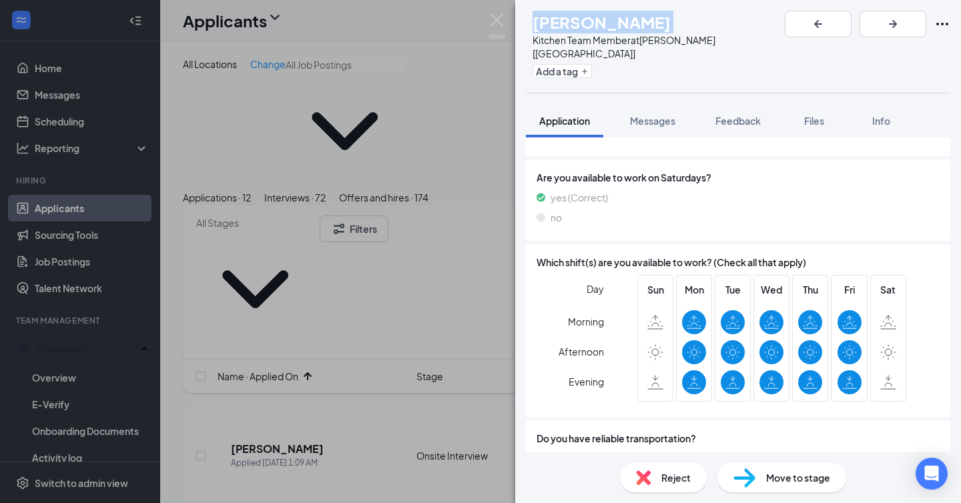
scroll to position [933, 0]
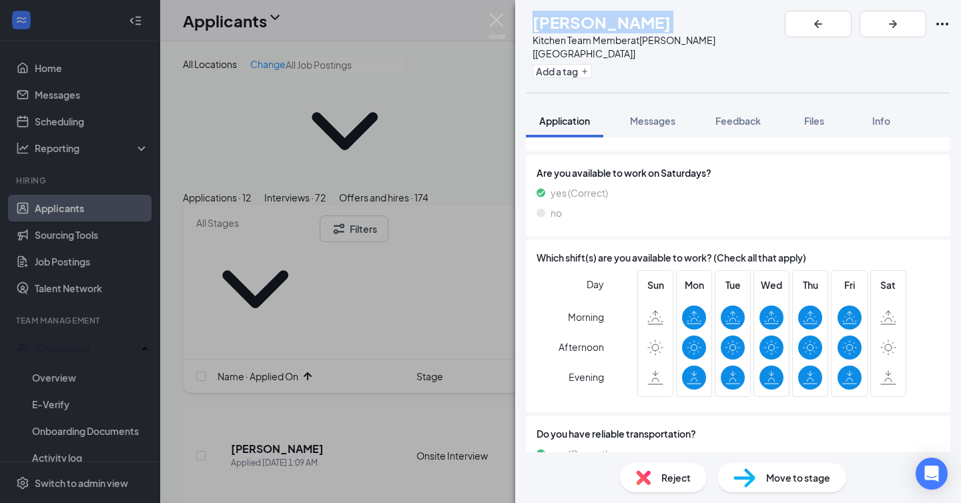
click at [649, 476] on img at bounding box center [643, 477] width 15 height 15
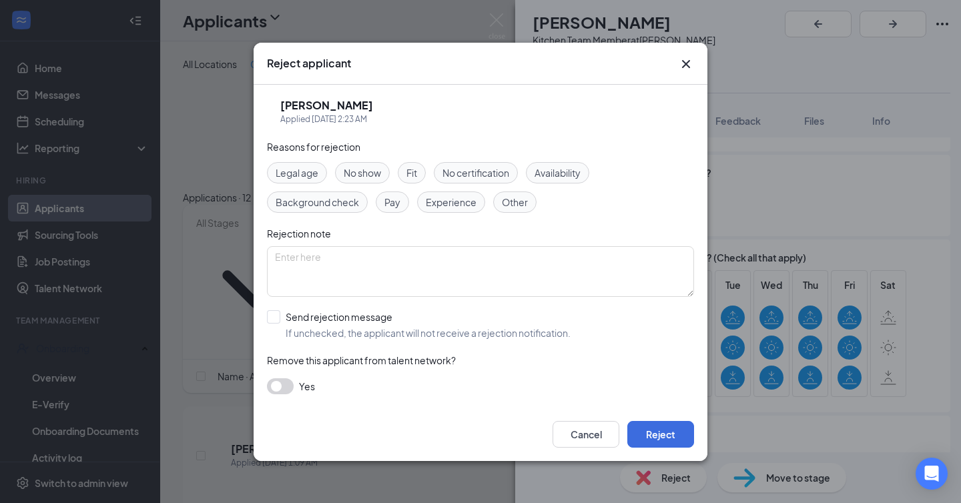
click at [558, 177] on span "Availability" at bounding box center [558, 173] width 46 height 15
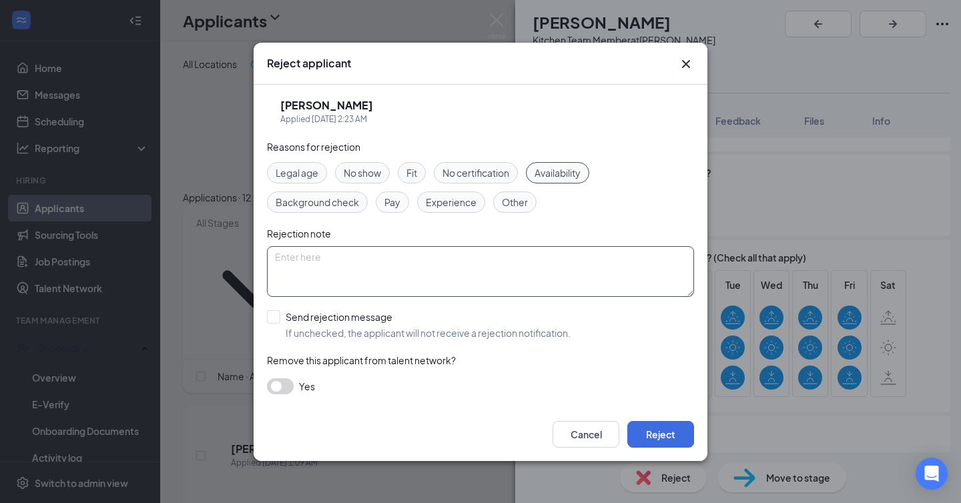
click at [497, 277] on textarea at bounding box center [480, 271] width 427 height 51
type textarea "N"
type textarea "not available on Saturdays"
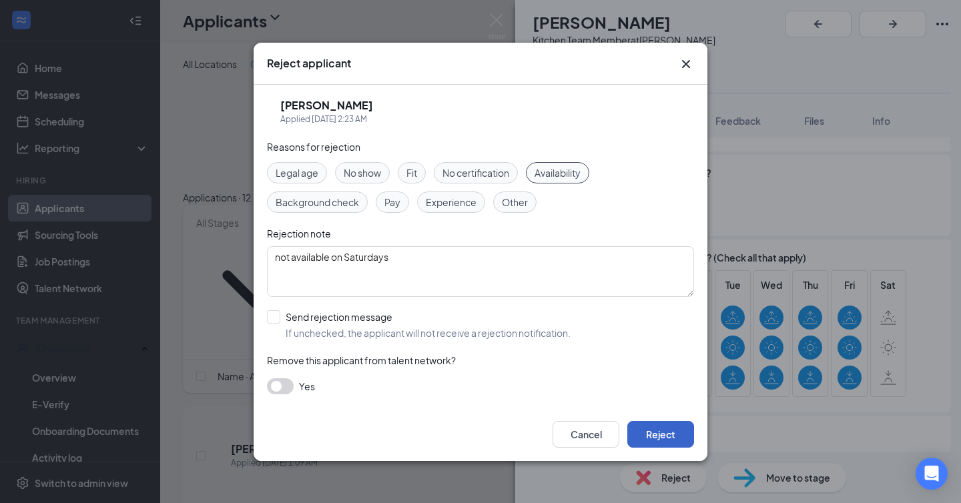
click at [675, 436] on button "Reject" at bounding box center [660, 434] width 67 height 27
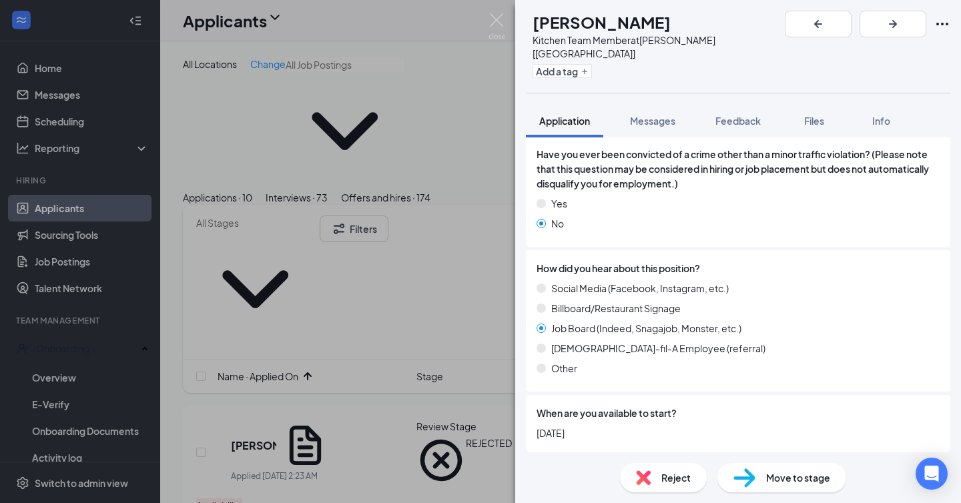
scroll to position [1240, 0]
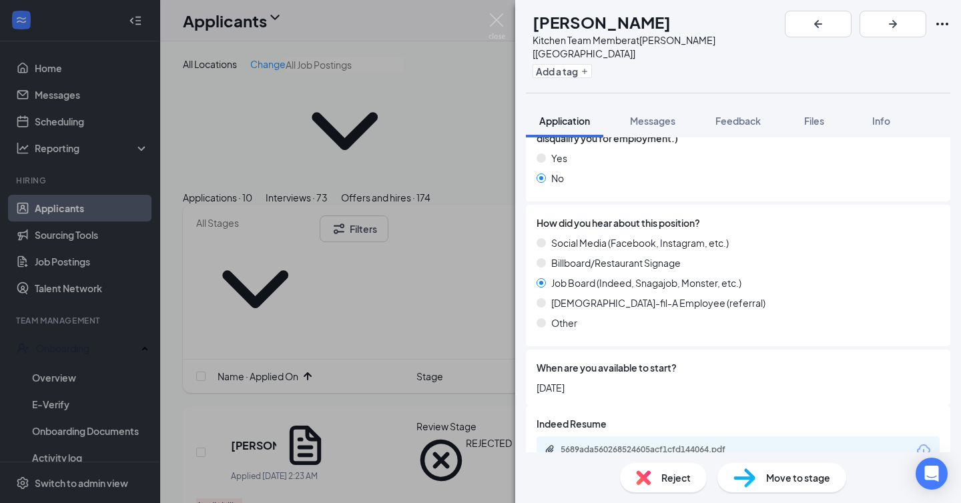
click at [784, 475] on span "Move to stage" at bounding box center [798, 477] width 64 height 15
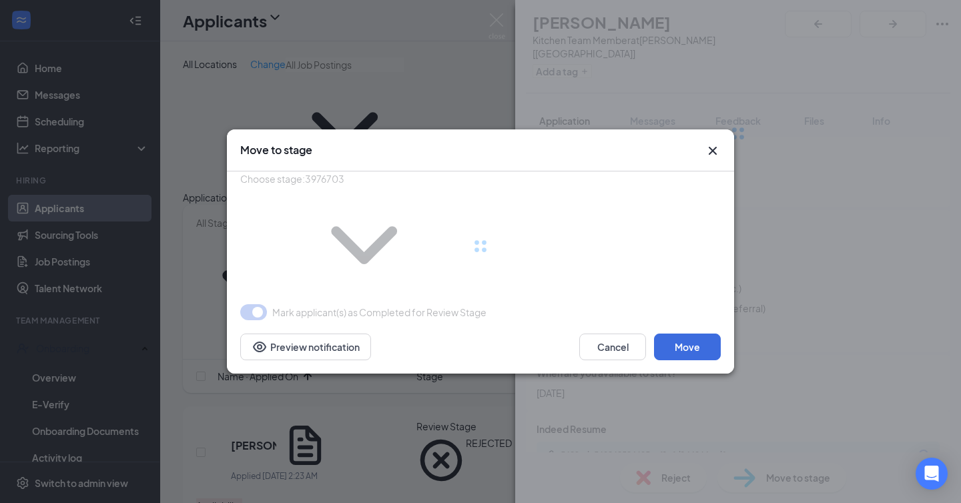
type input "Onsite Interview (next stage)"
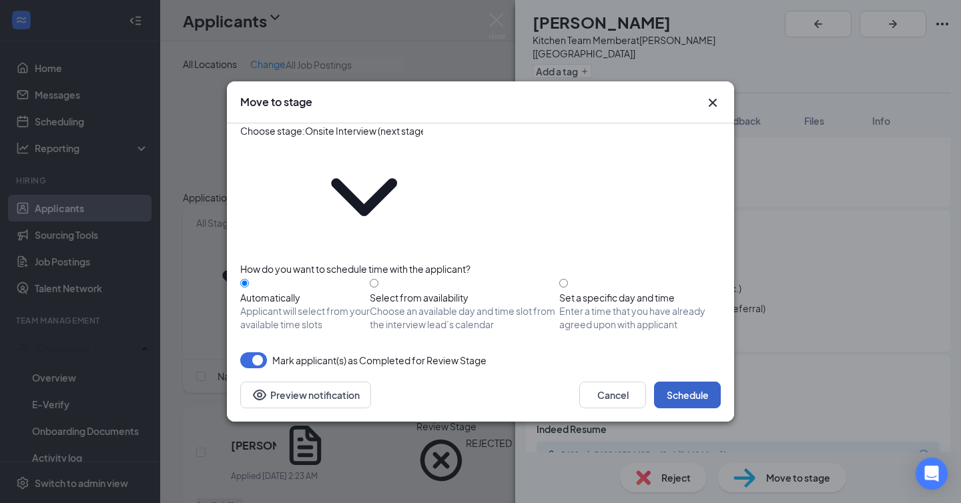
click at [679, 382] on button "Schedule" at bounding box center [687, 395] width 67 height 27
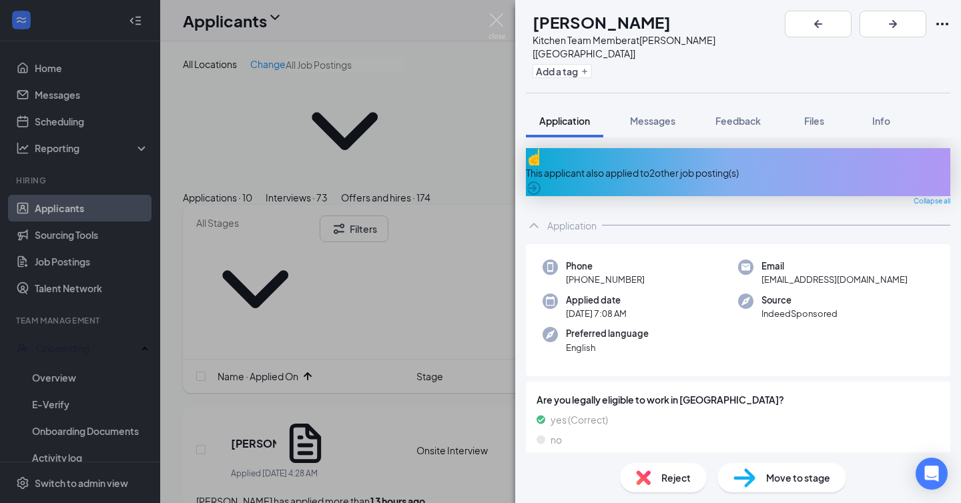
click at [685, 166] on div "This applicant also applied to 2 other job posting(s)" at bounding box center [738, 173] width 424 height 15
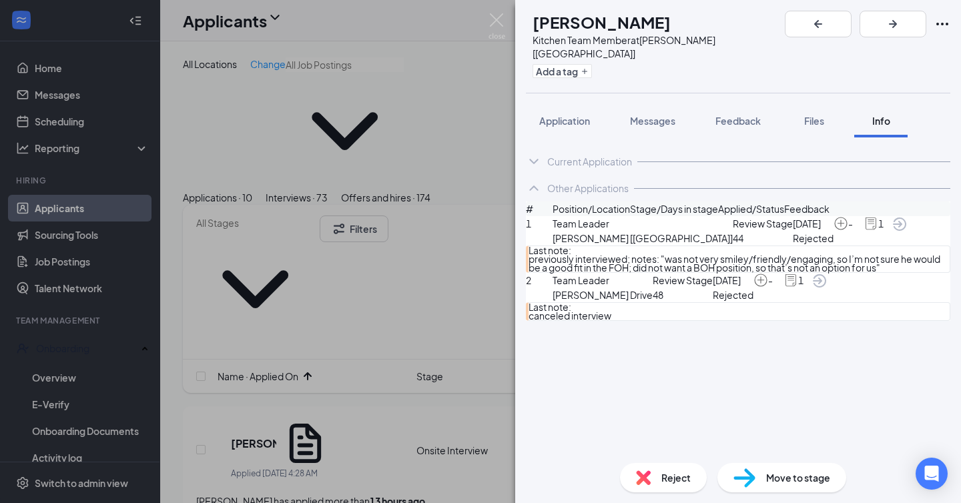
click at [695, 272] on span "previously interviewed; notes: "was not very smiley/friendly/engaging, so I’m n…" at bounding box center [739, 263] width 421 height 17
click at [576, 115] on span "Application" at bounding box center [564, 121] width 51 height 12
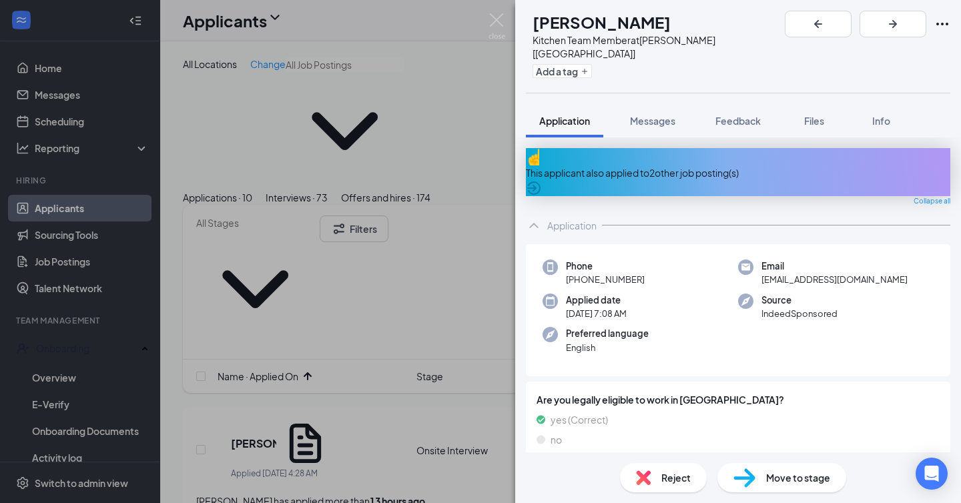
click at [644, 477] on img at bounding box center [643, 477] width 15 height 15
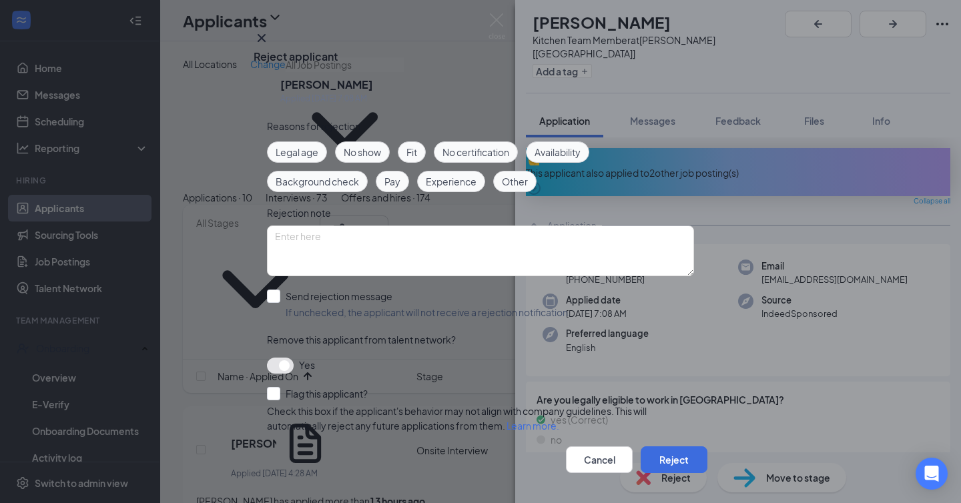
scroll to position [43, 0]
click at [281, 387] on input "Flag this applicant?" at bounding box center [317, 393] width 101 height 13
checkbox input "true"
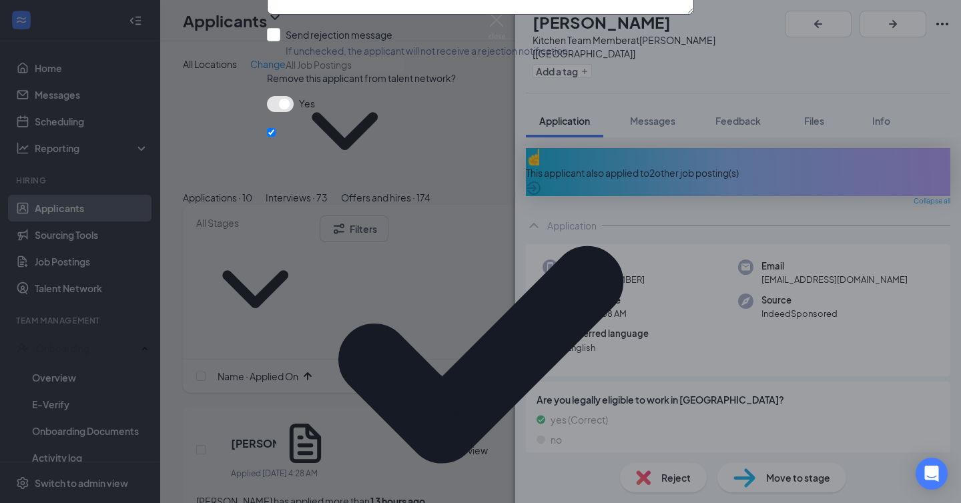
type textarea "previously interviewed; not a good fit"
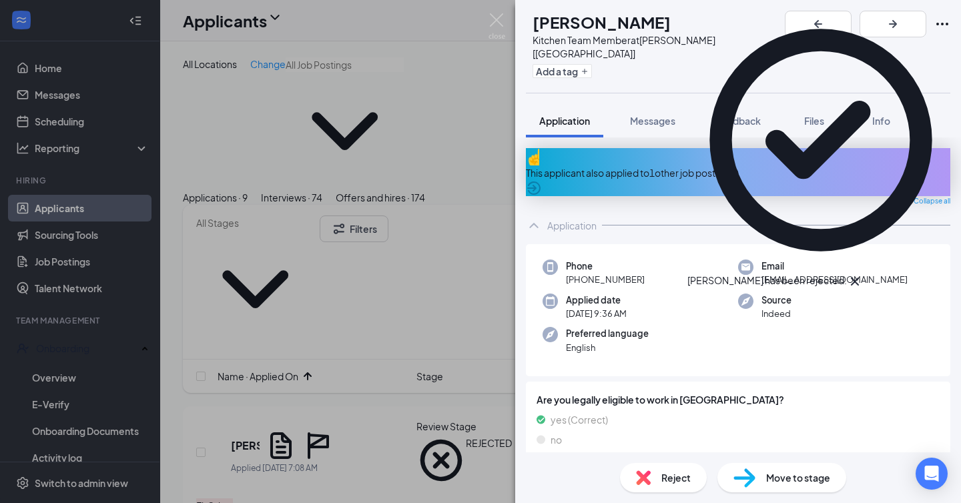
click at [675, 163] on div "This applicant also applied to 1 other job posting(s)" at bounding box center [738, 172] width 424 height 48
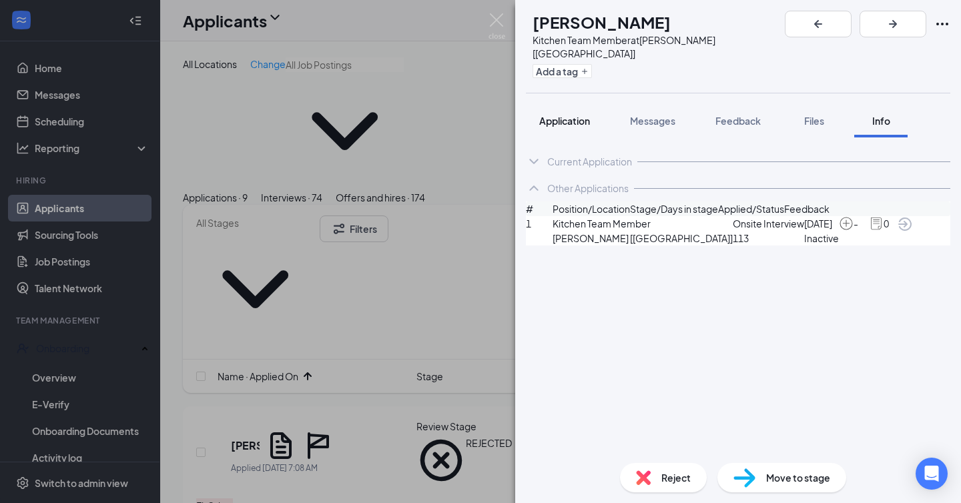
click at [587, 115] on span "Application" at bounding box center [564, 121] width 51 height 12
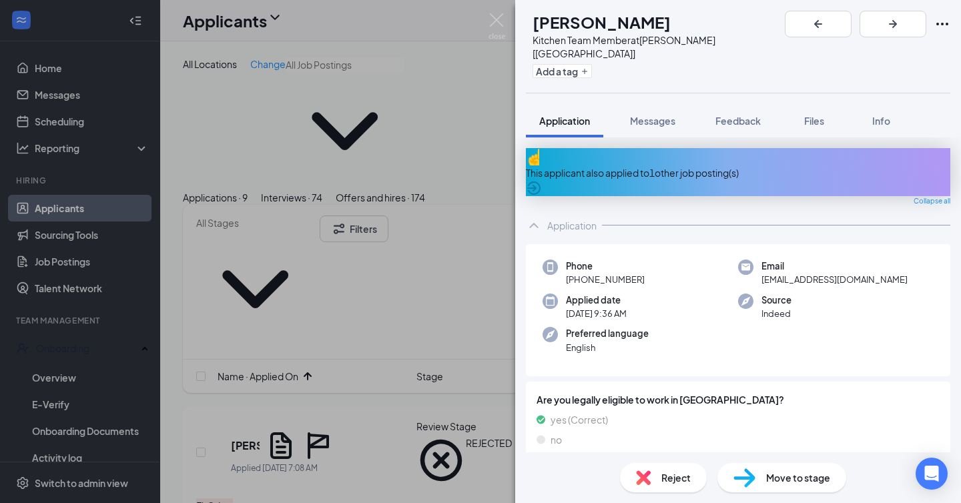
click at [621, 19] on h1 "[PERSON_NAME]" at bounding box center [602, 22] width 138 height 23
copy h1 "Hunt"
click at [595, 20] on h1 "[PERSON_NAME]" at bounding box center [602, 22] width 138 height 23
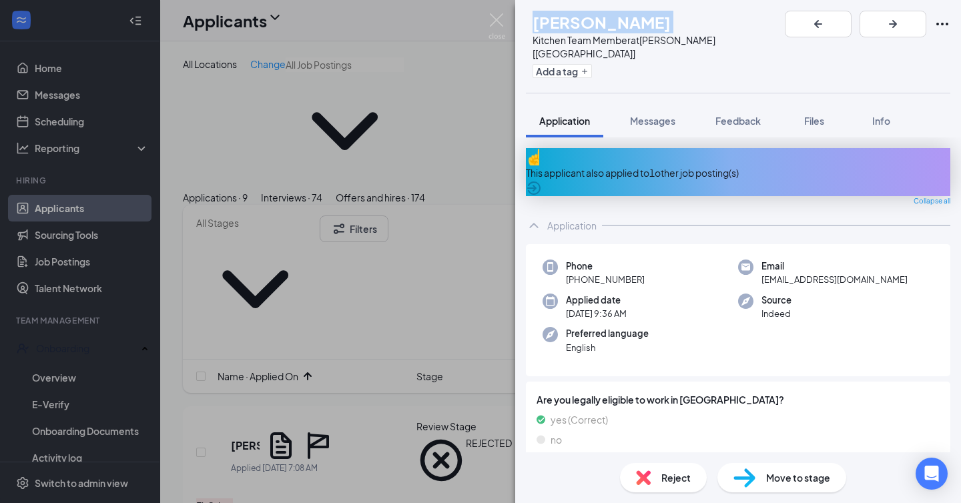
click at [595, 20] on h1 "[PERSON_NAME]" at bounding box center [602, 22] width 138 height 23
copy h1 "[PERSON_NAME]"
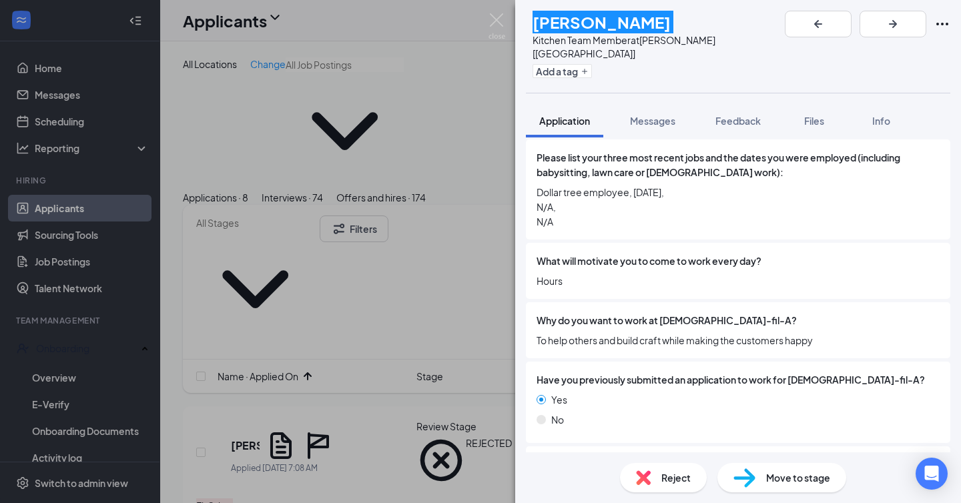
scroll to position [424, 0]
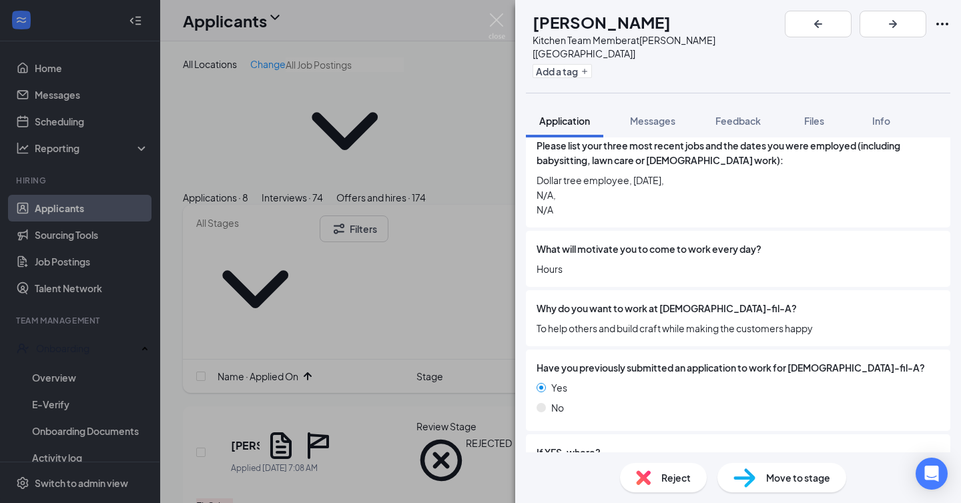
click at [633, 478] on div "Reject" at bounding box center [663, 477] width 87 height 29
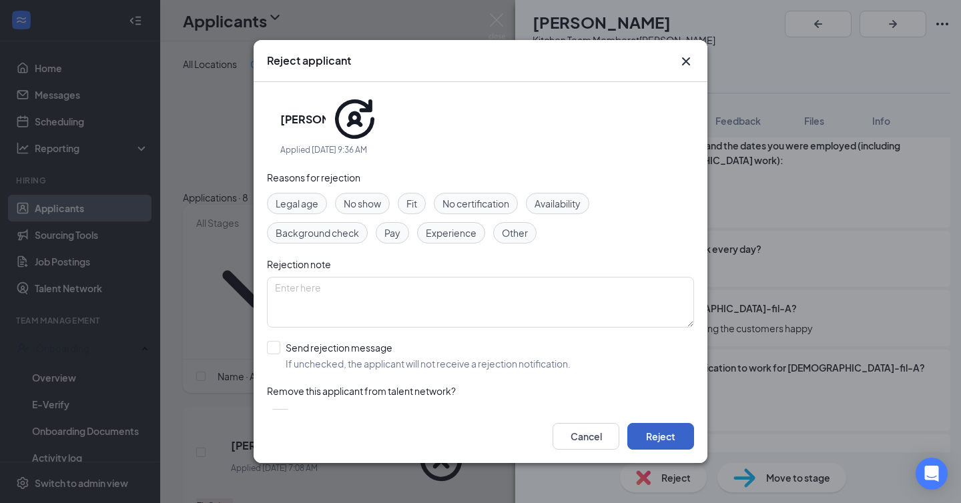
click at [645, 442] on button "Reject" at bounding box center [660, 436] width 67 height 27
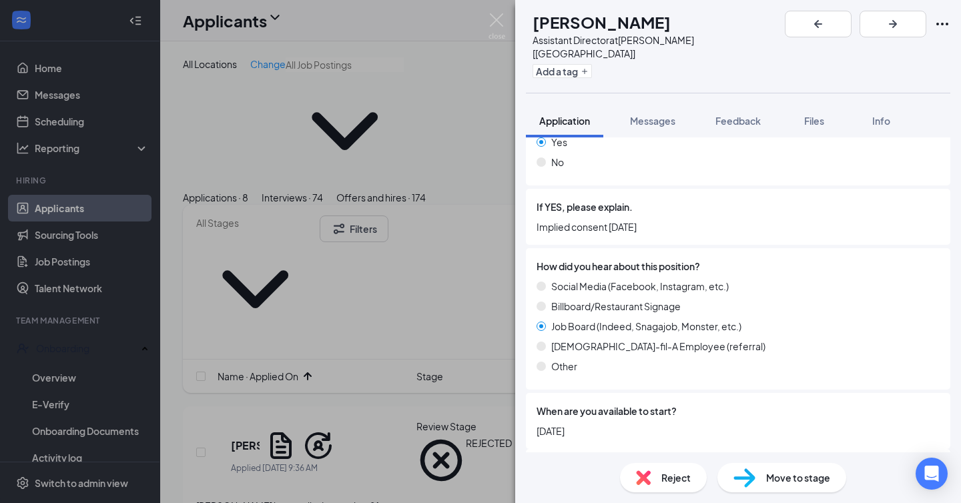
scroll to position [1394, 0]
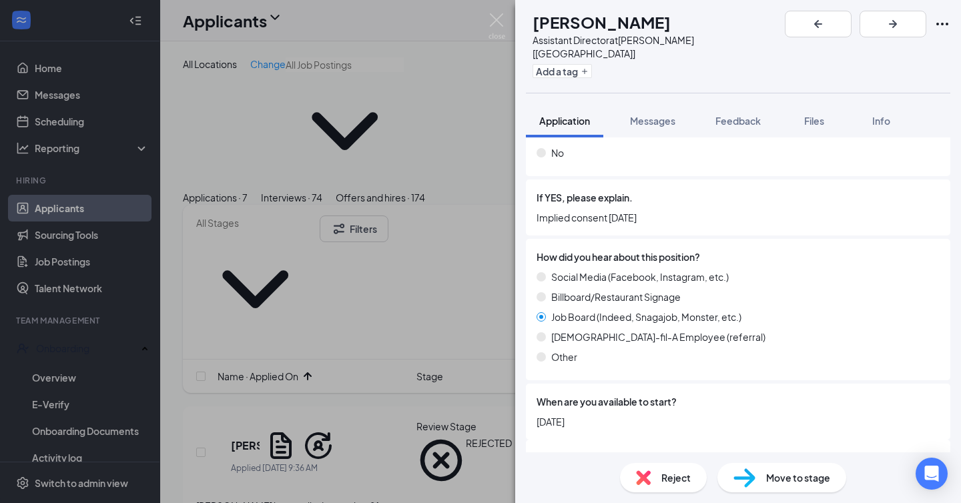
click at [650, 477] on img at bounding box center [643, 477] width 15 height 15
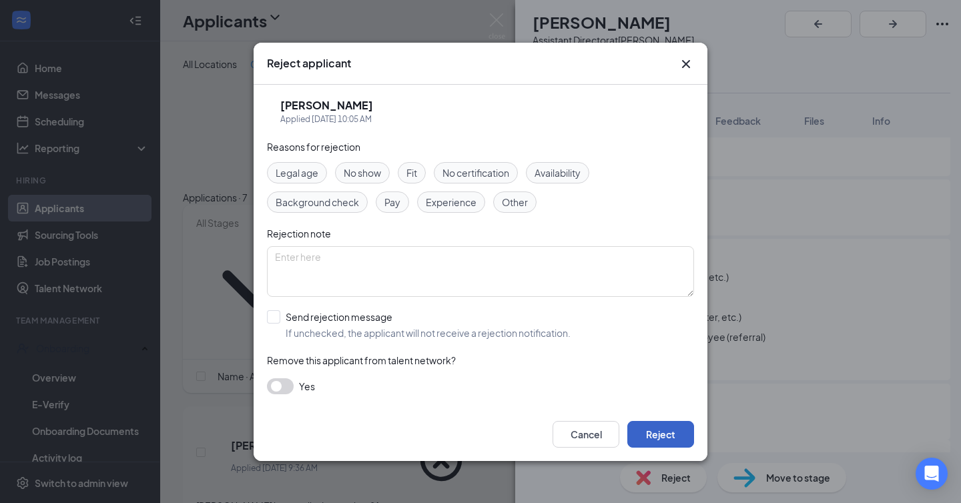
click at [653, 434] on button "Reject" at bounding box center [660, 434] width 67 height 27
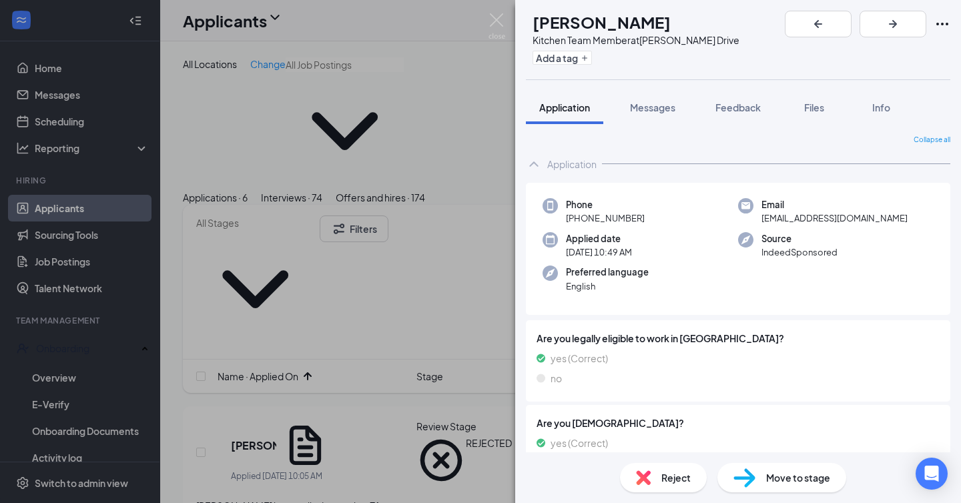
click at [628, 13] on h1 "[PERSON_NAME]" at bounding box center [602, 22] width 138 height 23
copy h1 "[PERSON_NAME]"
click at [806, 479] on span "Move to stage" at bounding box center [798, 477] width 64 height 15
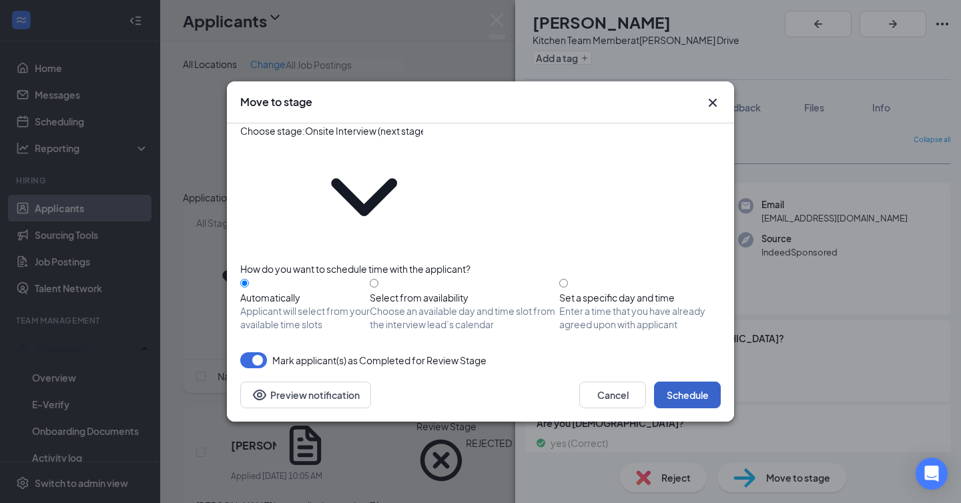
click at [695, 382] on button "Schedule" at bounding box center [687, 395] width 67 height 27
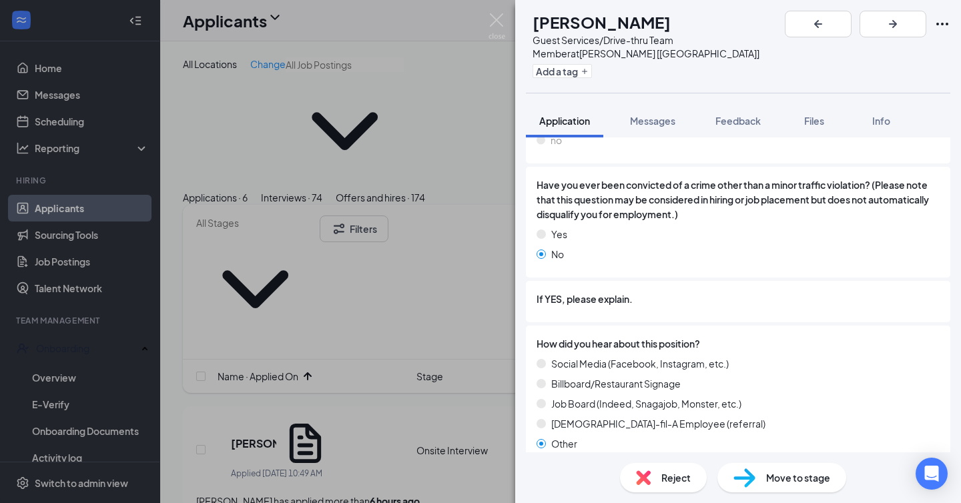
scroll to position [1373, 0]
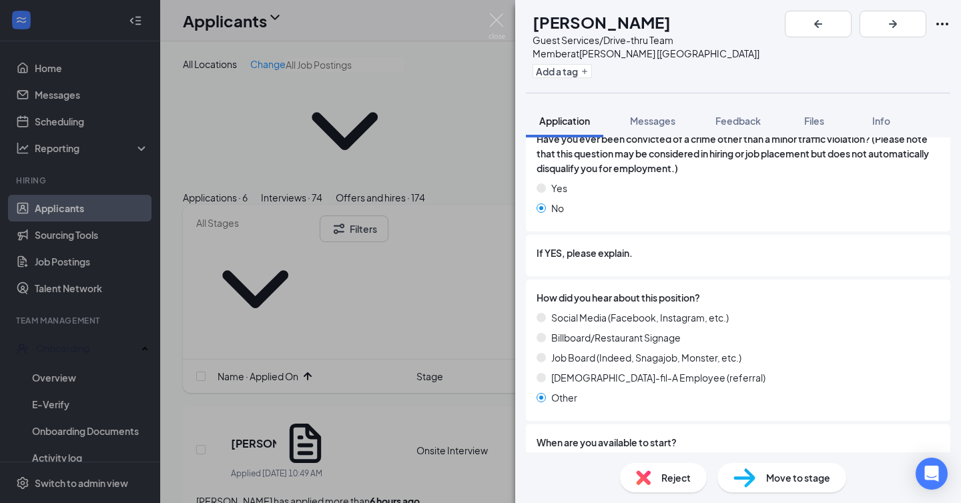
click at [642, 23] on h1 "[PERSON_NAME]" at bounding box center [602, 22] width 138 height 23
copy h1 "[PERSON_NAME]"
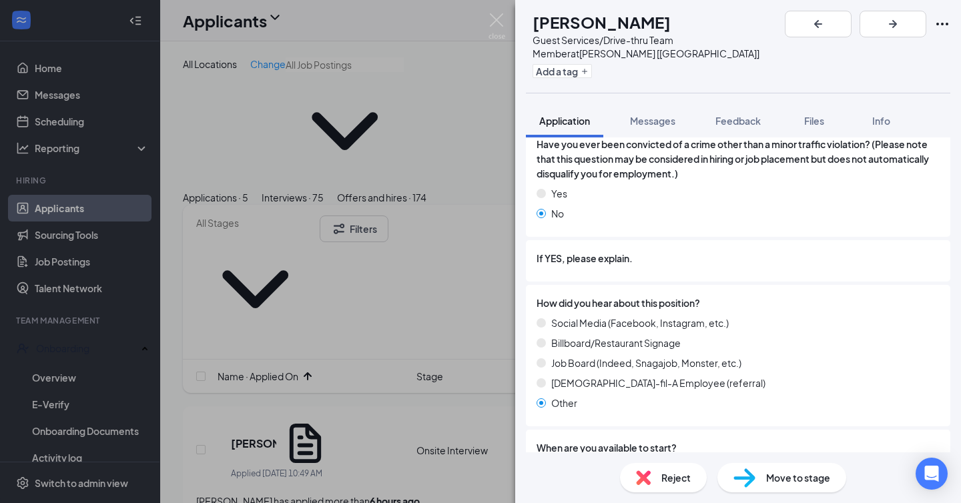
click at [777, 479] on span "Move to stage" at bounding box center [798, 477] width 64 height 15
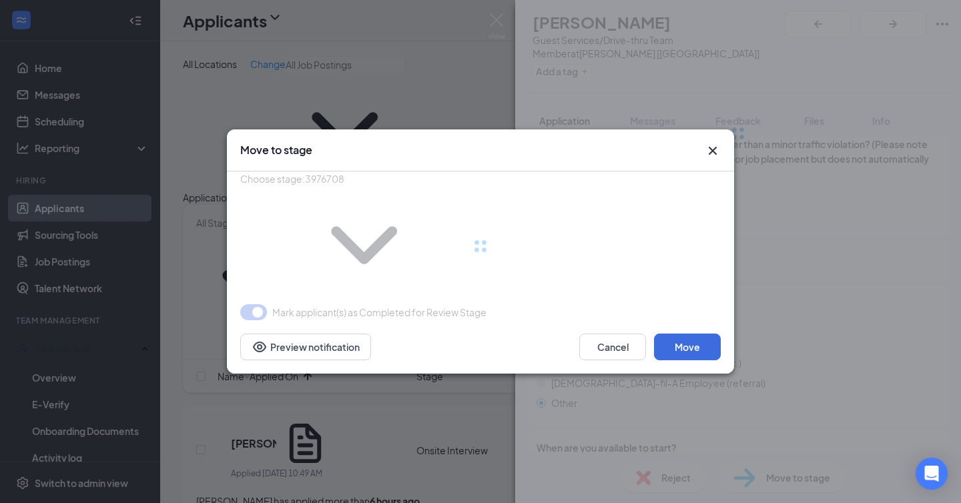
type input "Onsite Interview (next stage)"
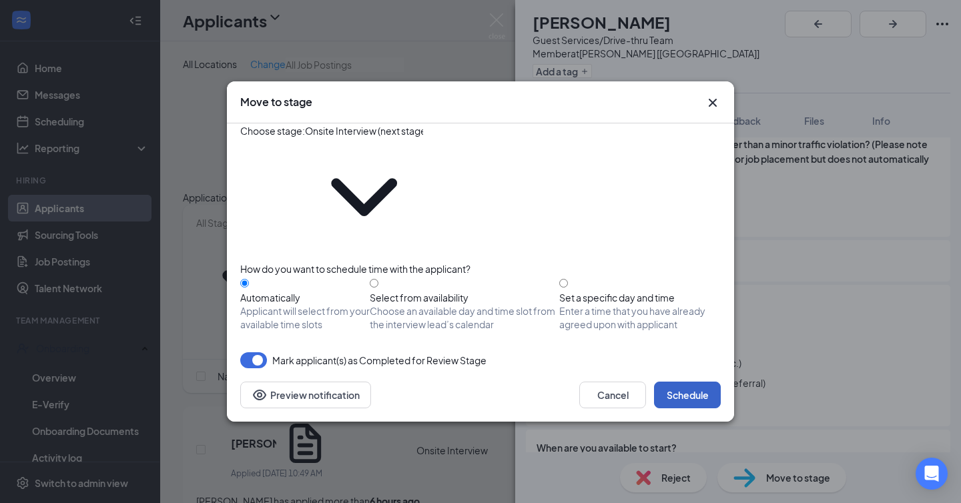
click at [684, 382] on button "Schedule" at bounding box center [687, 395] width 67 height 27
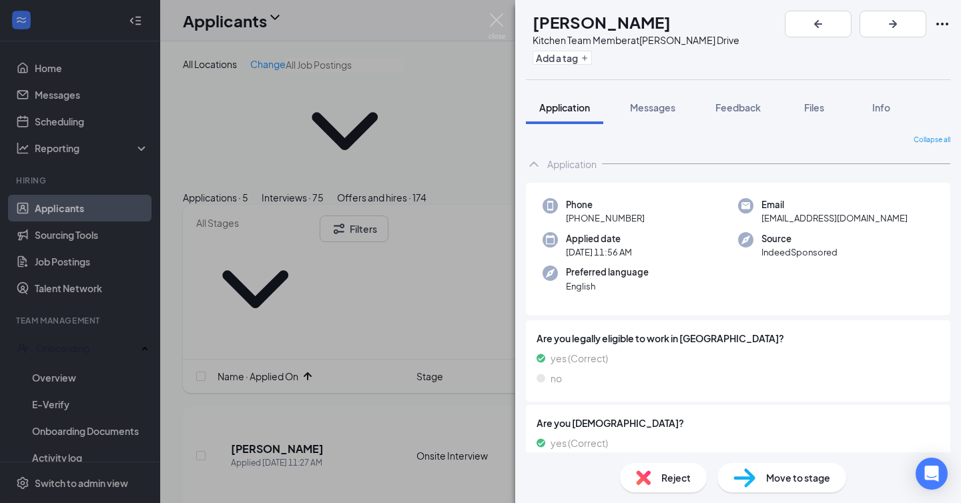
click at [621, 24] on h1 "[PERSON_NAME]" at bounding box center [602, 22] width 138 height 23
click at [668, 470] on span "Reject" at bounding box center [675, 477] width 29 height 15
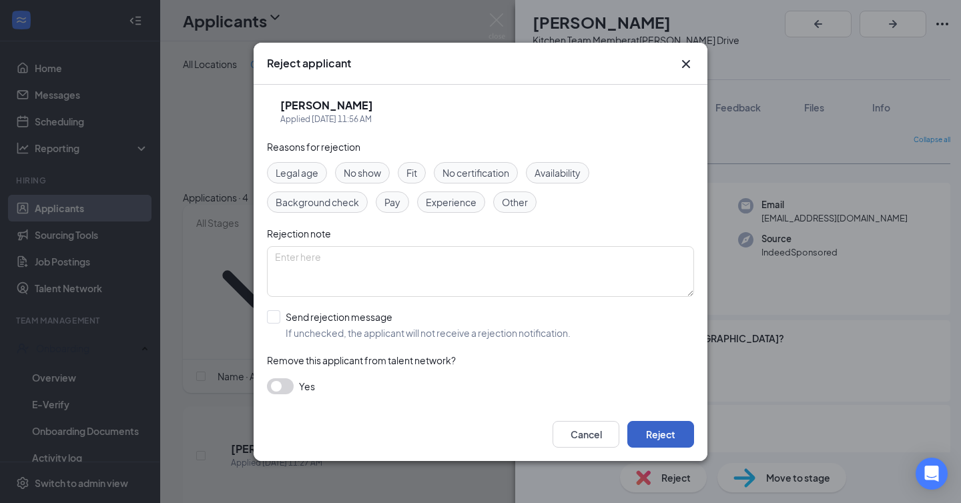
click at [655, 442] on button "Reject" at bounding box center [660, 434] width 67 height 27
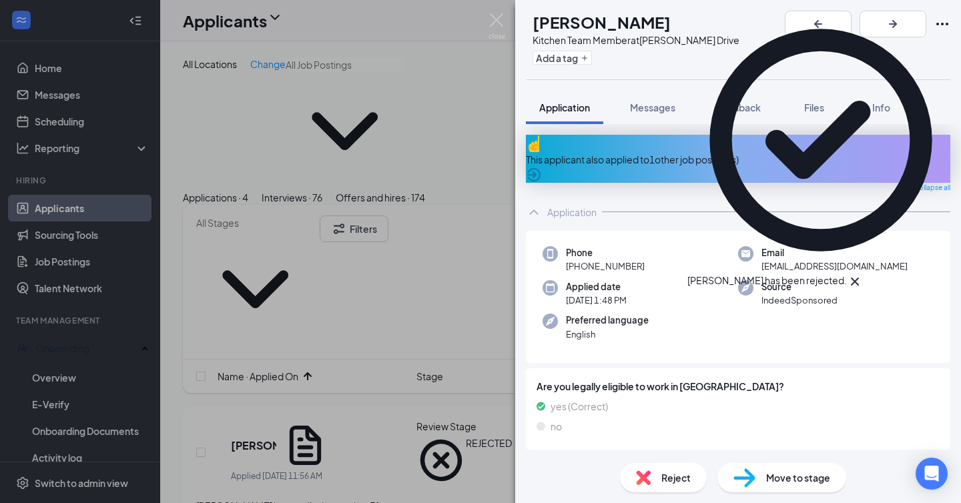
click at [666, 152] on div "This applicant also applied to 1 other job posting(s)" at bounding box center [738, 159] width 424 height 15
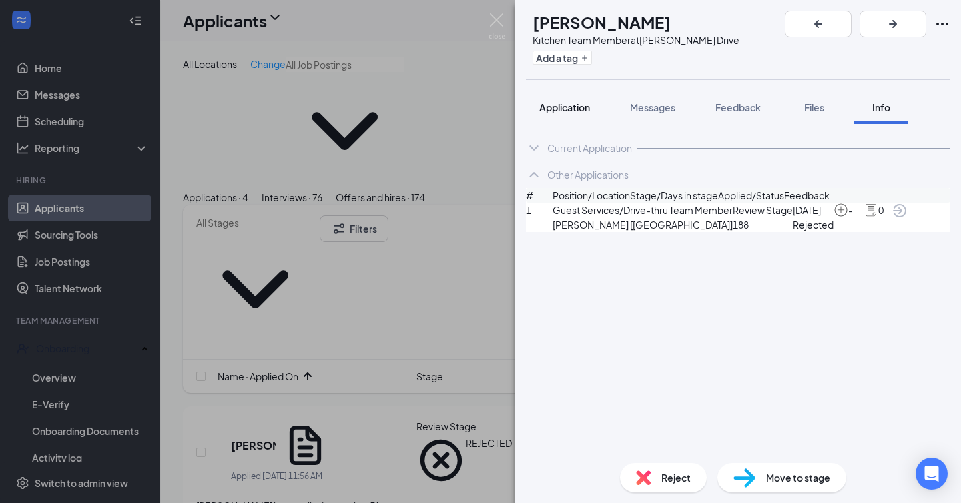
click at [592, 112] on button "Application" at bounding box center [564, 107] width 77 height 33
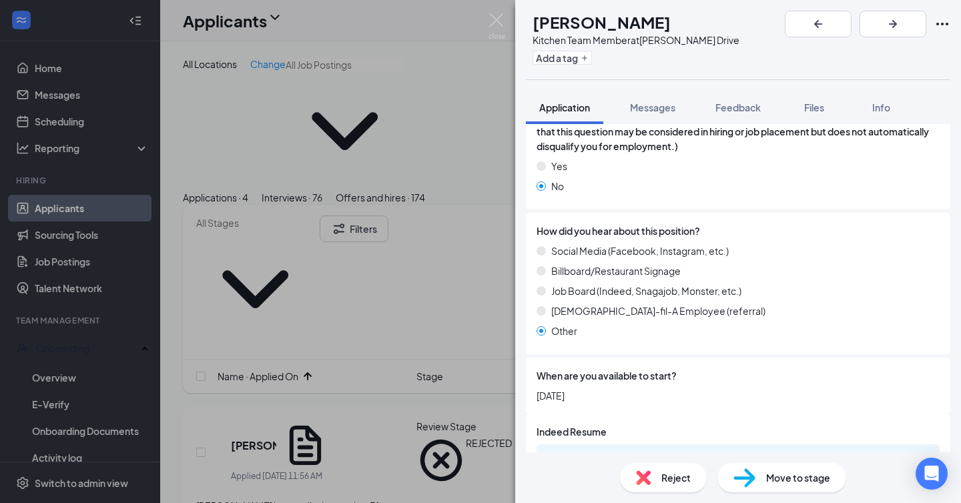
scroll to position [1277, 0]
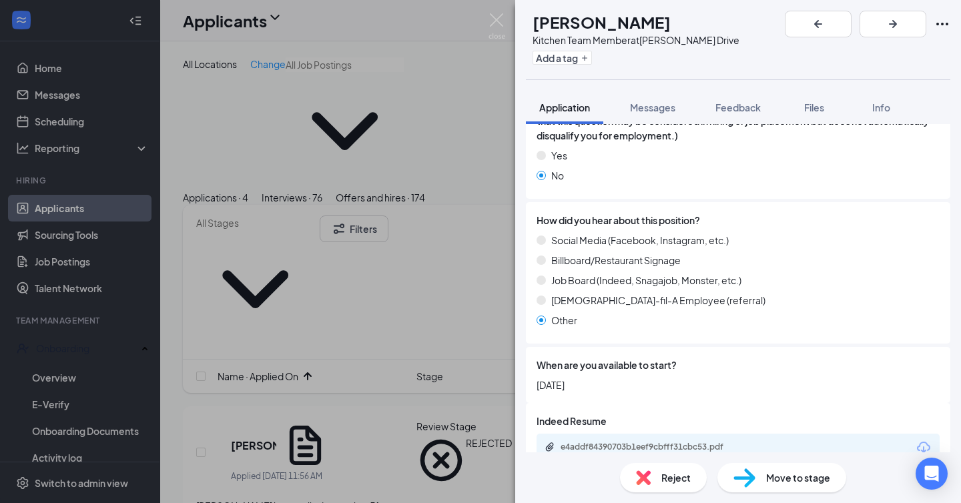
click at [635, 17] on h1 "Ariel Rogers" at bounding box center [602, 22] width 138 height 23
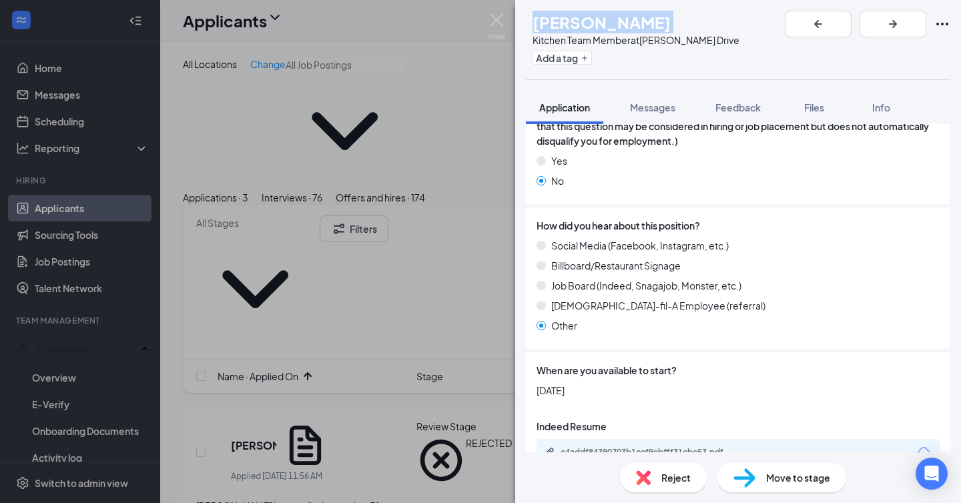
click at [753, 477] on img at bounding box center [744, 477] width 22 height 19
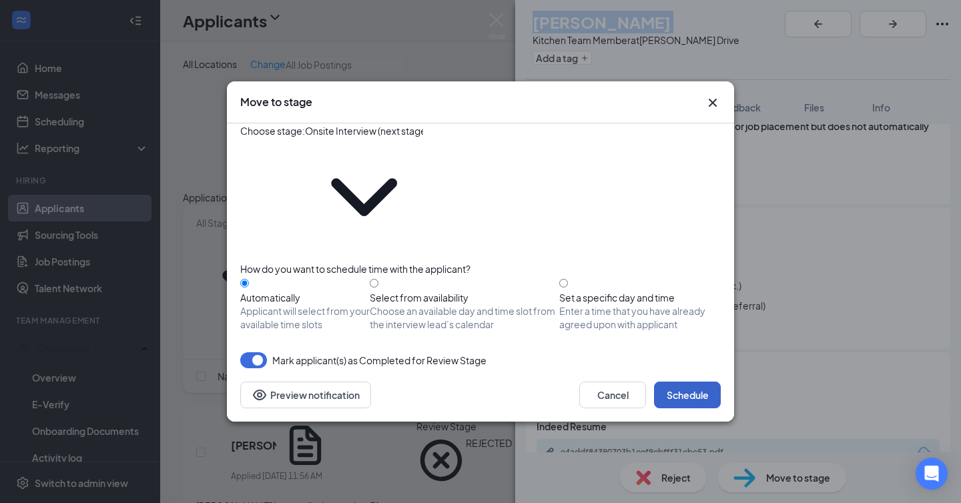
click at [676, 382] on button "Schedule" at bounding box center [687, 395] width 67 height 27
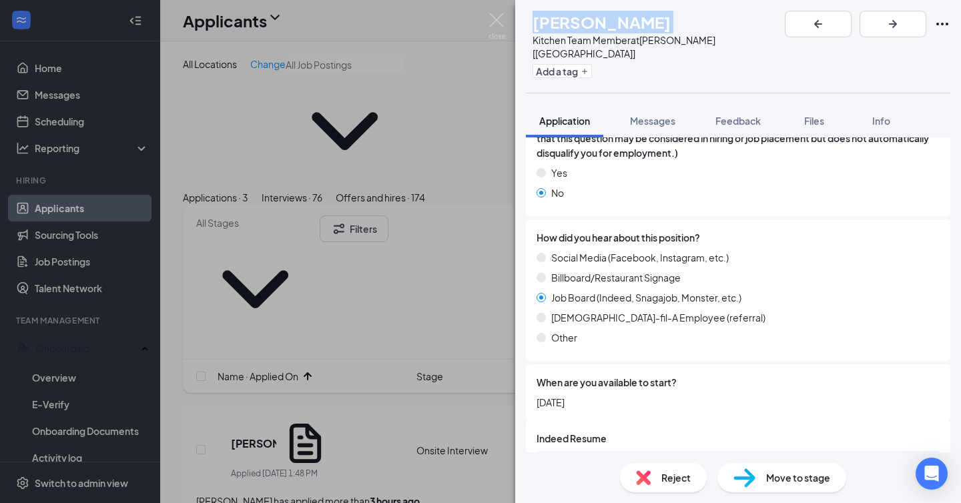
scroll to position [1279, 0]
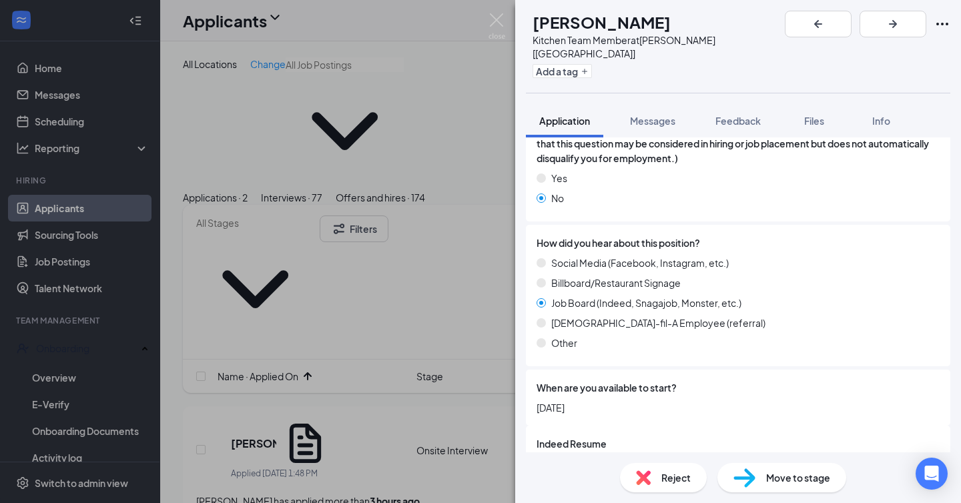
click at [767, 485] on div "Move to stage" at bounding box center [781, 477] width 129 height 29
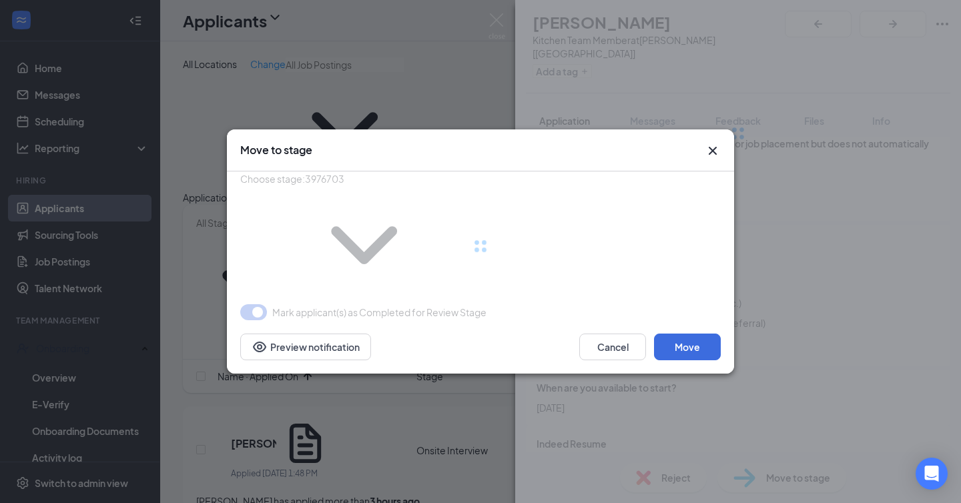
type input "Onsite Interview (next stage)"
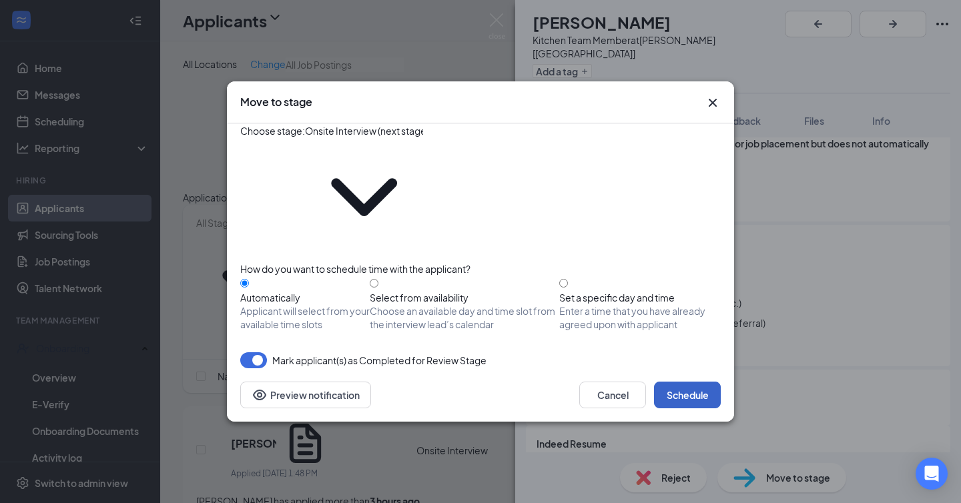
click at [676, 382] on button "Schedule" at bounding box center [687, 395] width 67 height 27
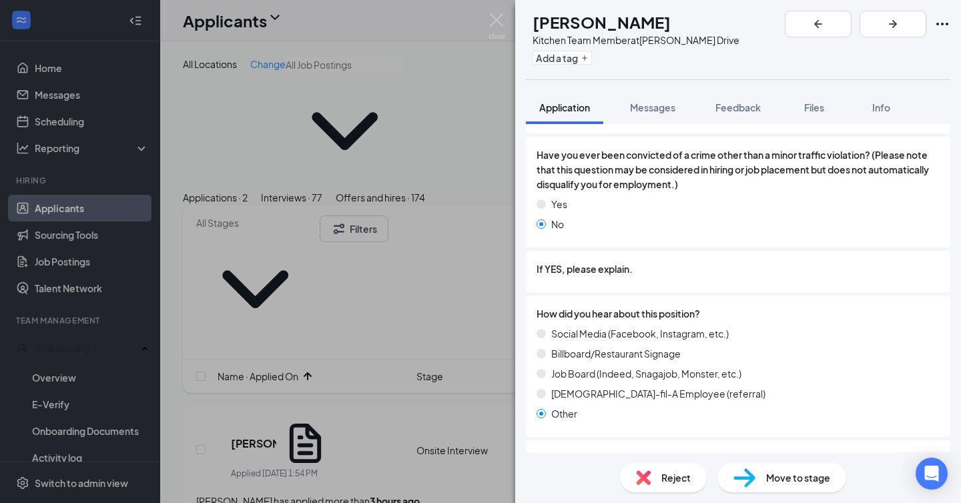
scroll to position [1343, 0]
click at [619, 9] on div "JW Jason Wells Kitchen Team Member at Vann Drive Add a tag" at bounding box center [738, 39] width 446 height 79
click at [667, 474] on span "Reject" at bounding box center [675, 477] width 29 height 15
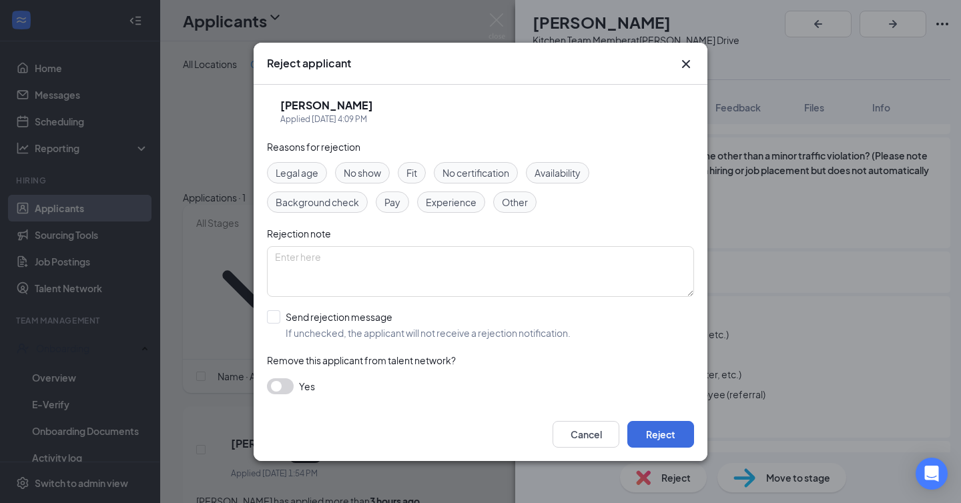
click at [523, 202] on span "Other" at bounding box center [515, 202] width 26 height 15
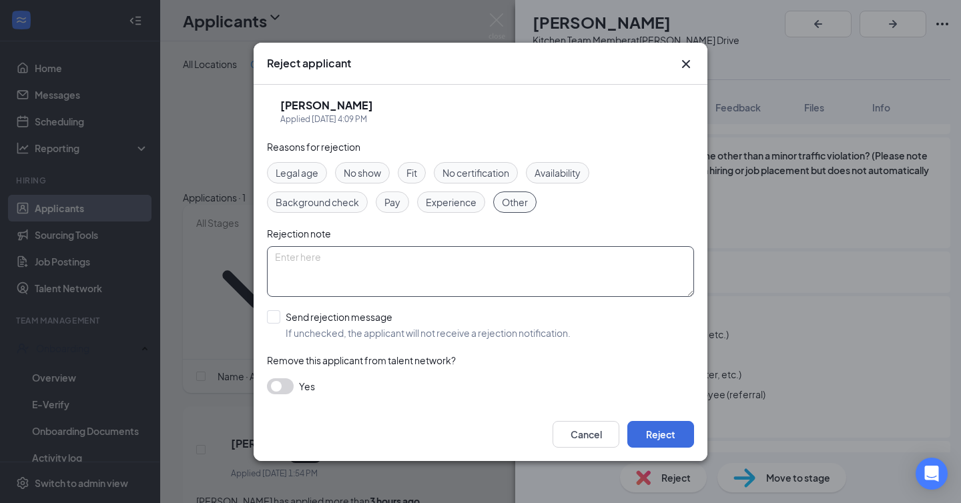
click at [505, 263] on textarea at bounding box center [480, 271] width 427 height 51
type textarea "previously interviewed & noted that he would not be a good fit"
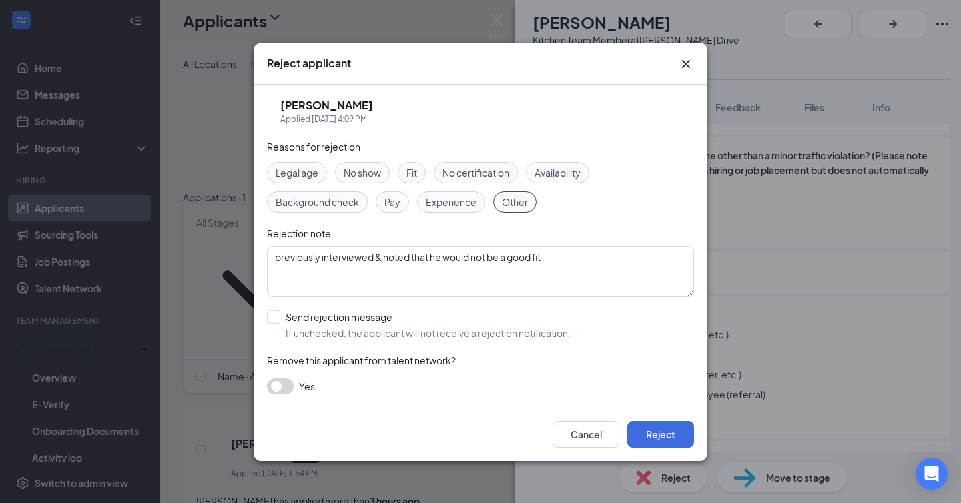
click at [407, 160] on div "Reasons for rejection Legal age No show Fit No certification Availability Backg…" at bounding box center [480, 273] width 427 height 268
click at [407, 171] on span "Fit" at bounding box center [411, 173] width 11 height 15
click at [289, 386] on button "button" at bounding box center [280, 386] width 27 height 16
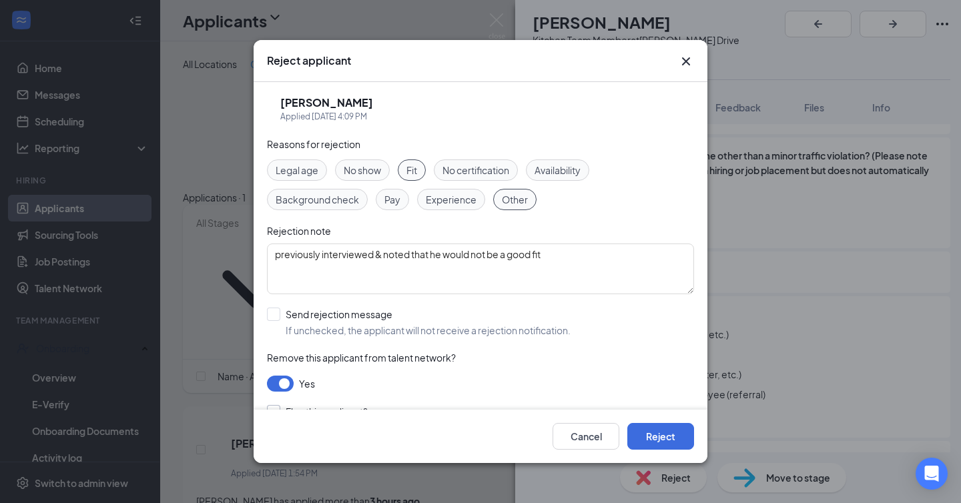
click at [275, 406] on input "Flag this applicant?" at bounding box center [317, 411] width 101 height 13
checkbox input "true"
click at [659, 440] on button "Reject" at bounding box center [660, 436] width 67 height 27
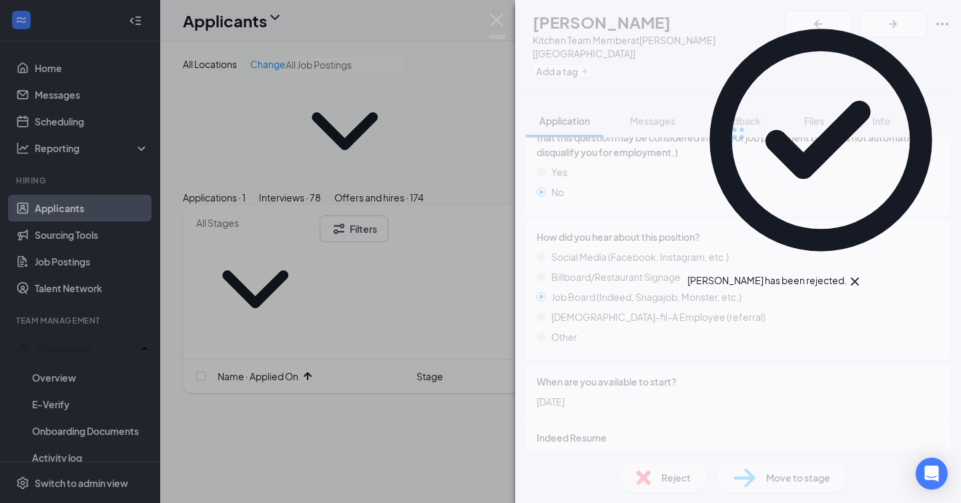
scroll to position [1284, 0]
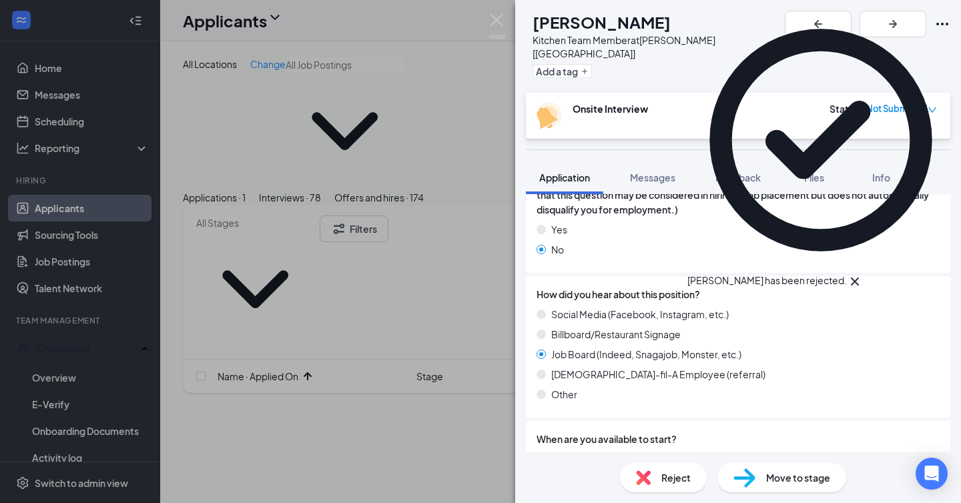
click at [323, 76] on div "DB Deacon Butler Kitchen Team Member at Jackson [TN] Add a tag Onsite Interview…" at bounding box center [480, 251] width 961 height 503
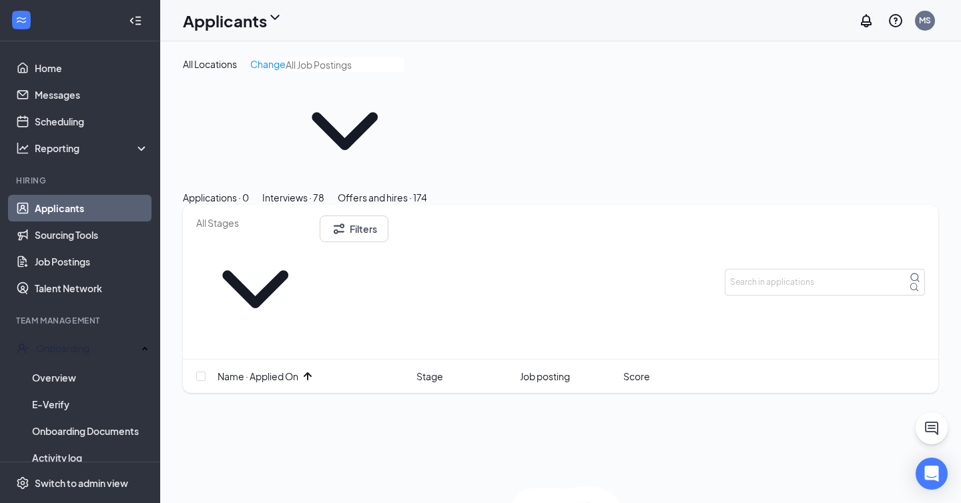
click at [324, 190] on div "Interviews · 78" at bounding box center [293, 197] width 62 height 15
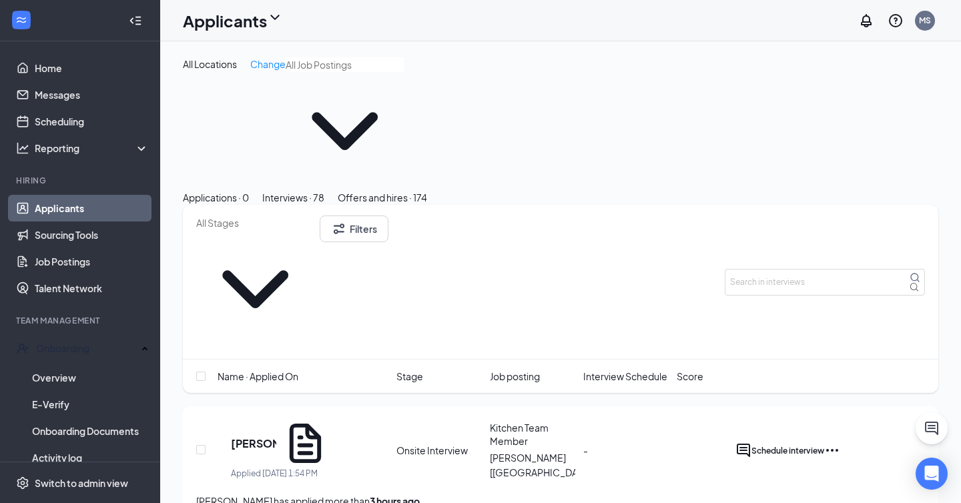
click at [607, 360] on div "Name · Applied On Stage Job posting Interview Schedule Score" at bounding box center [560, 376] width 755 height 33
click at [607, 369] on span "Interview Schedule" at bounding box center [625, 376] width 84 height 15
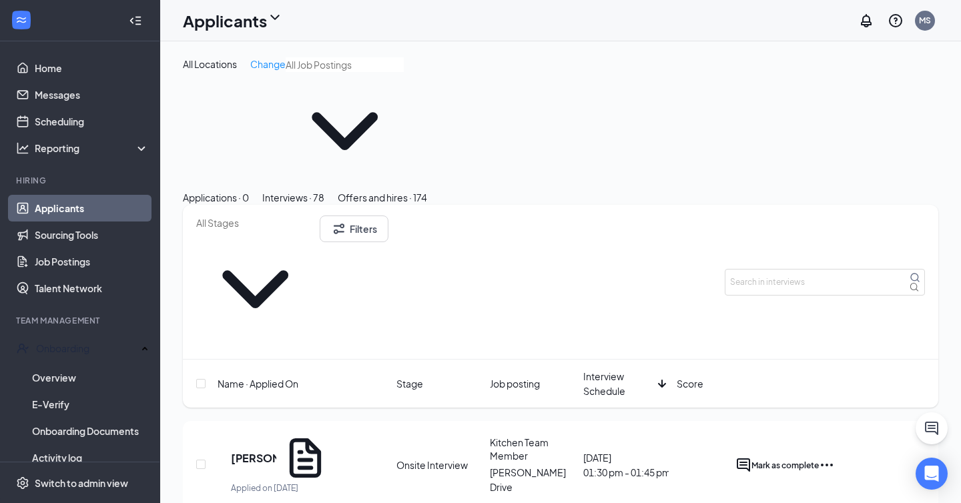
click at [609, 369] on span "Interview Schedule" at bounding box center [617, 383] width 69 height 29
click at [819, 460] on span "Mark as complete" at bounding box center [784, 465] width 67 height 10
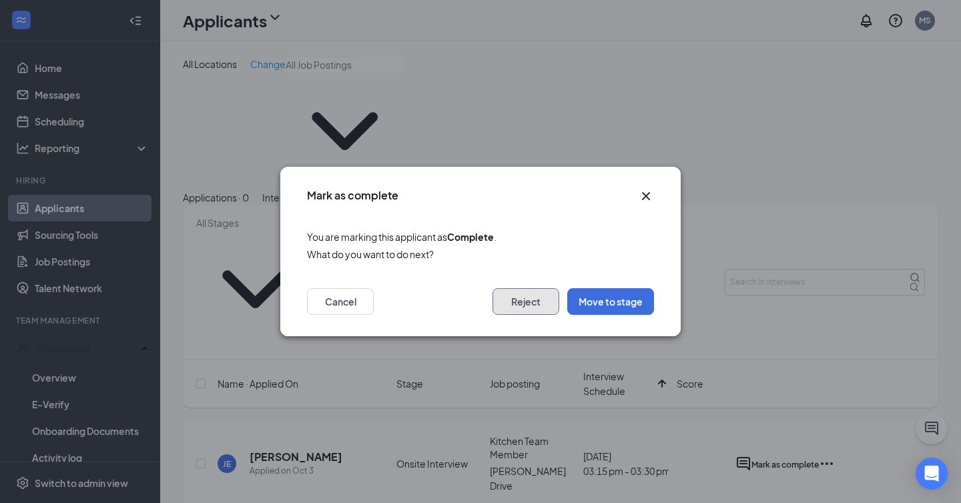
click at [528, 306] on button "Reject" at bounding box center [526, 301] width 67 height 27
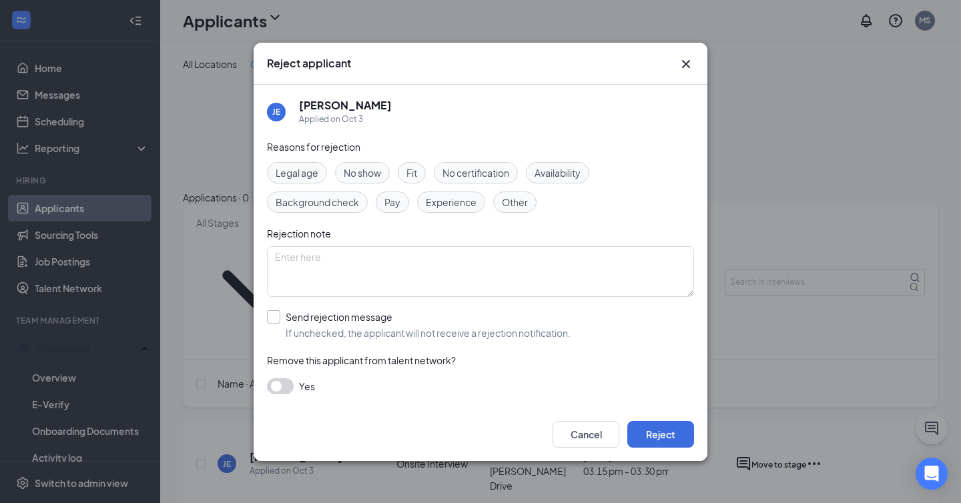
click at [342, 323] on input "Send rejection message If unchecked, the applicant will not receive a rejection…" at bounding box center [419, 324] width 304 height 29
checkbox input "true"
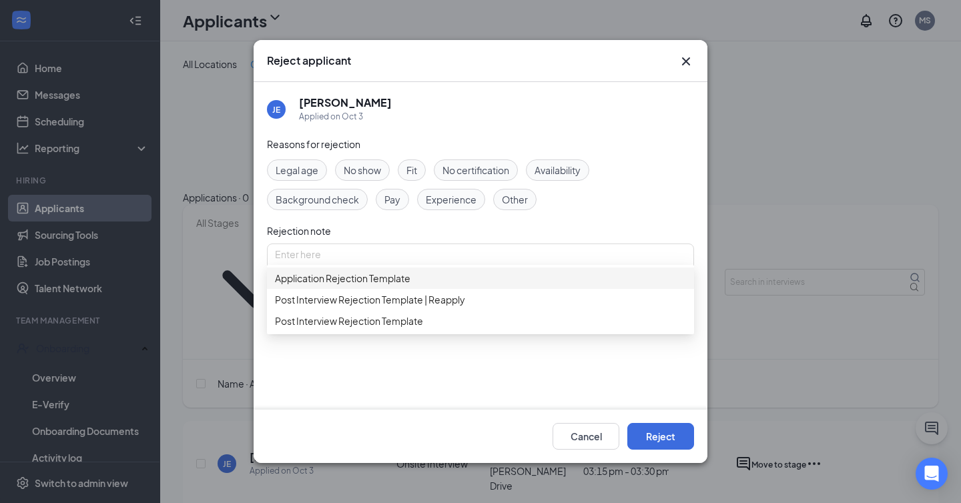
click at [382, 328] on span "Post Interview Rejection Template" at bounding box center [349, 321] width 148 height 15
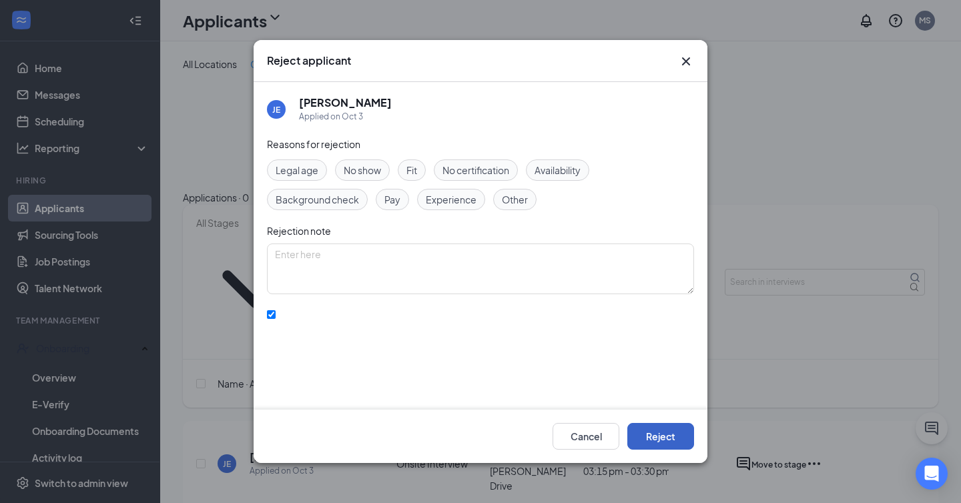
click at [652, 439] on button "Reject" at bounding box center [660, 436] width 67 height 27
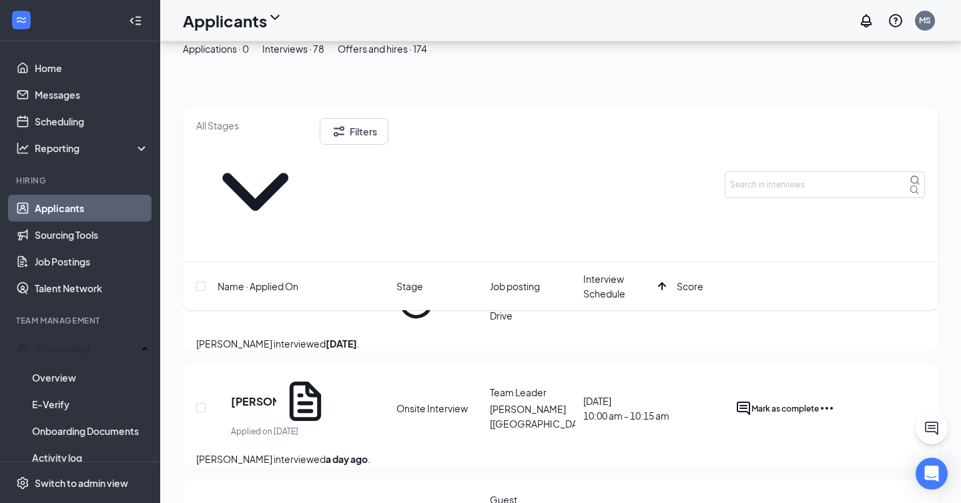
scroll to position [96, 0]
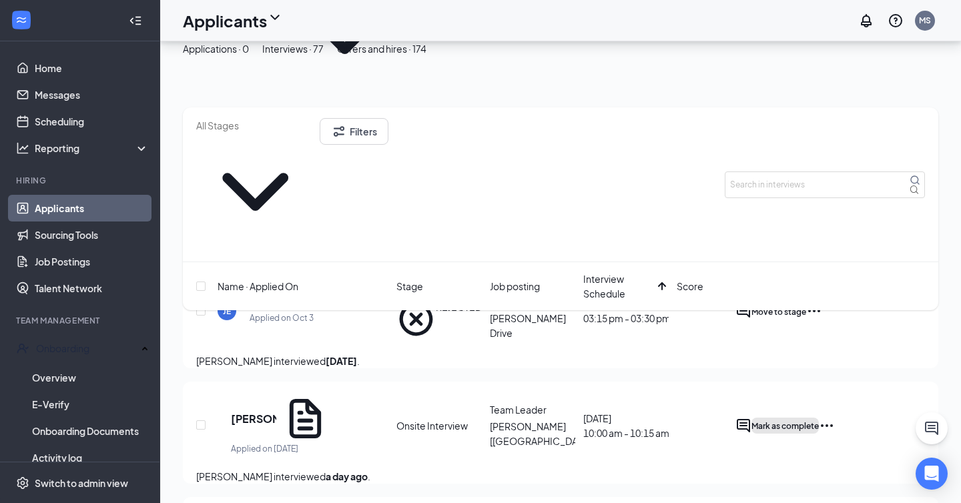
click at [819, 421] on span "Mark as complete" at bounding box center [784, 426] width 67 height 10
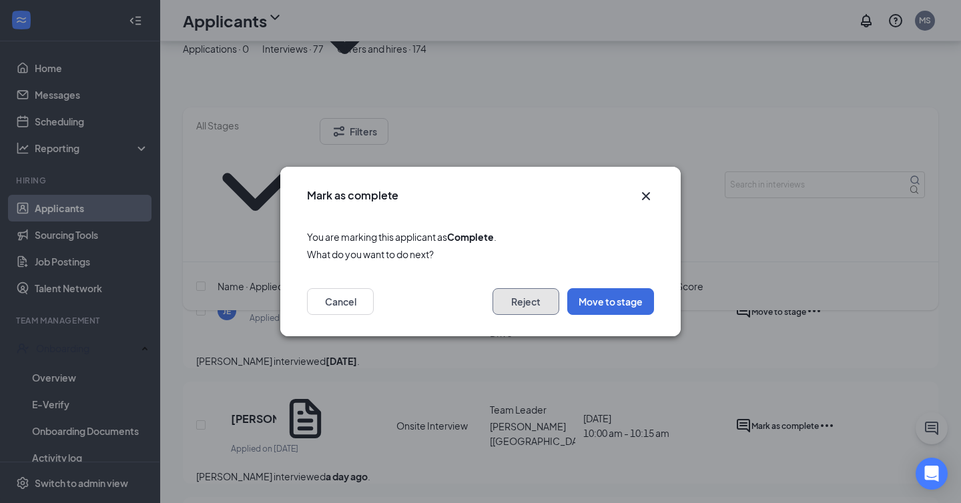
click at [525, 298] on button "Reject" at bounding box center [526, 301] width 67 height 27
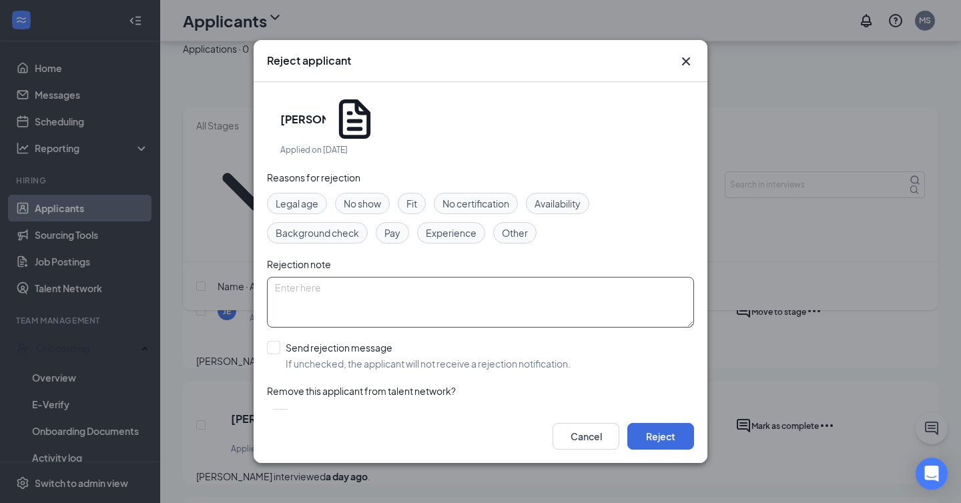
click at [416, 278] on textarea at bounding box center [480, 302] width 427 height 51
paste textarea "interview was just “okay”.. Nothing really stood out to me, was not engaging wi…"
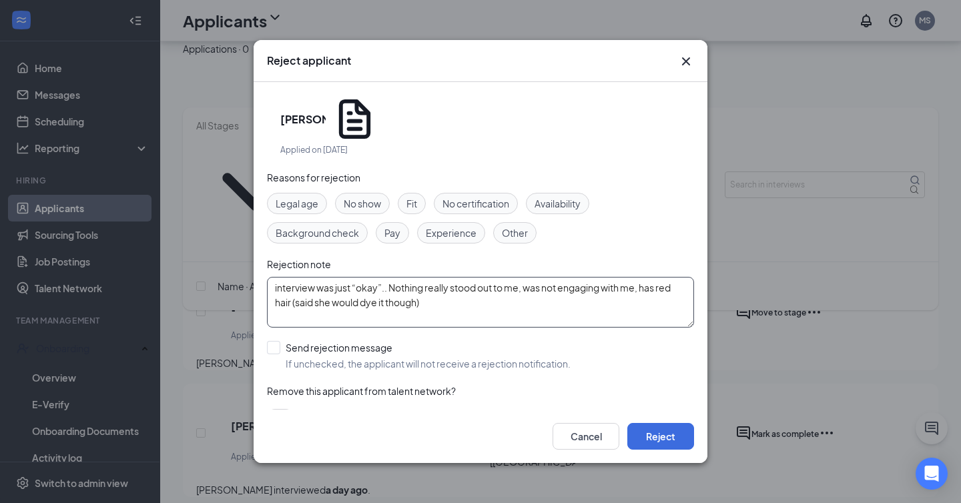
type textarea "interview was just “okay”.. Nothing really stood out to me, was not engaging wi…"
click at [515, 226] on span "Other" at bounding box center [515, 233] width 26 height 15
click at [281, 409] on button "button" at bounding box center [280, 417] width 27 height 16
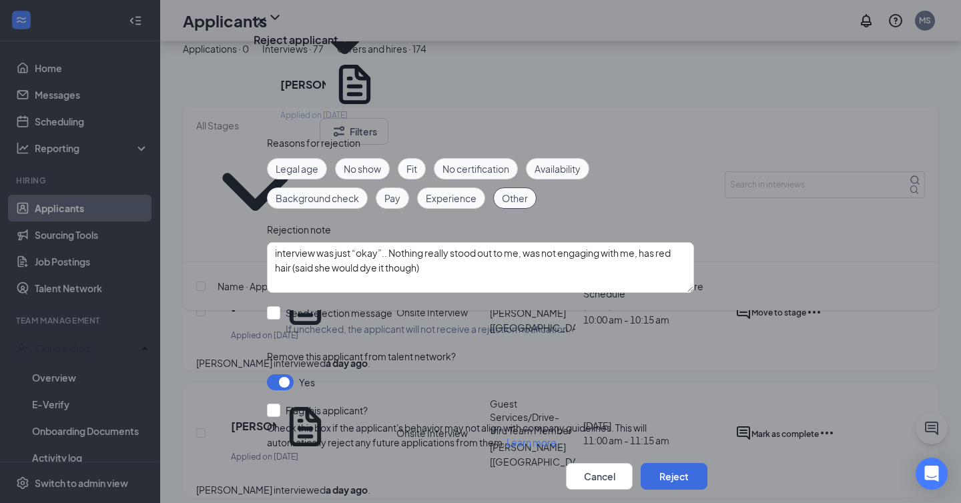
scroll to position [25, 0]
click at [657, 463] on button "Reject" at bounding box center [674, 476] width 67 height 27
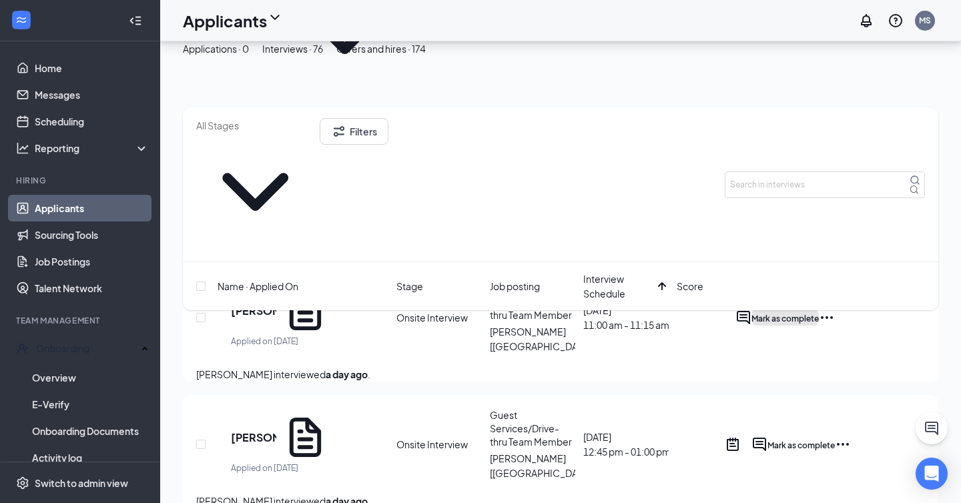
click at [819, 314] on span "Mark as complete" at bounding box center [784, 319] width 67 height 10
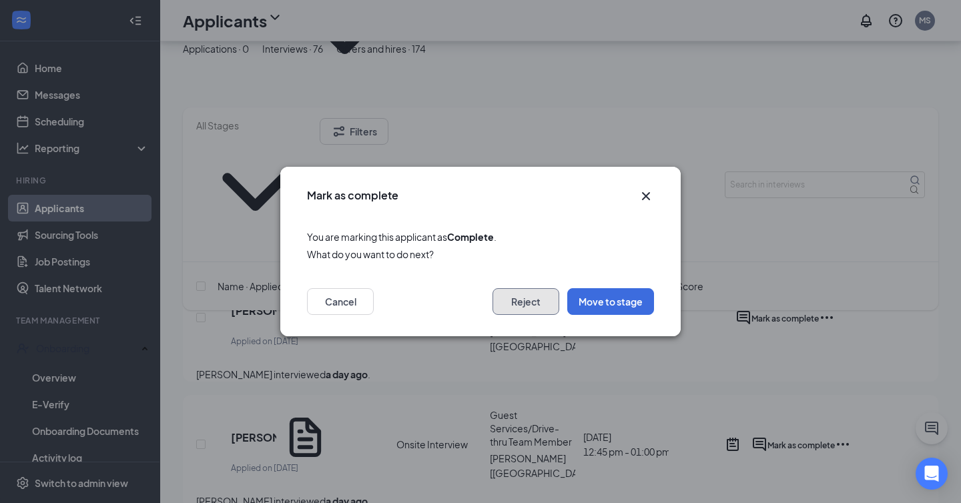
click at [517, 307] on button "Reject" at bounding box center [526, 301] width 67 height 27
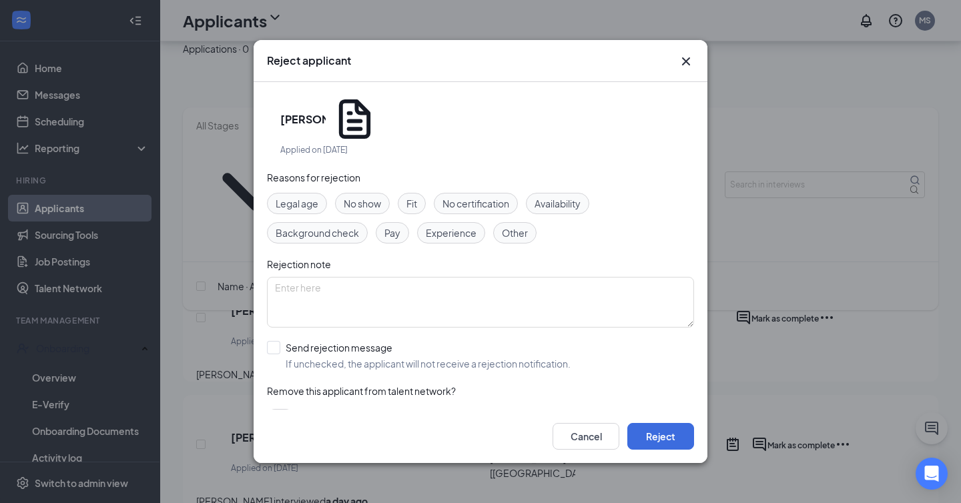
click at [513, 226] on span "Other" at bounding box center [515, 233] width 26 height 15
click at [477, 277] on textarea at bounding box center [480, 302] width 427 height 51
paste textarea "would be a short term investment (leaving in March for basic training); David’s…"
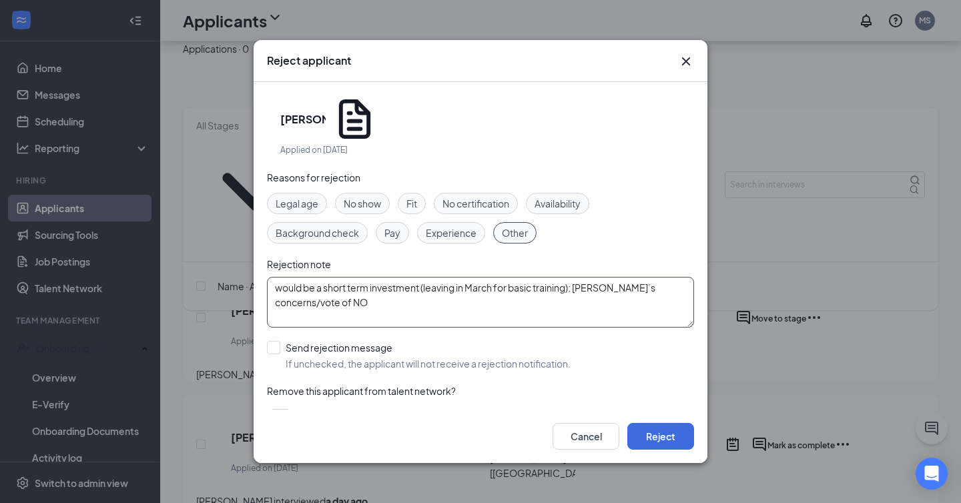
click at [274, 277] on textarea "would be a short term investment (leaving in March for basic training); David’s…" at bounding box center [480, 302] width 427 height 51
type textarea "interview concerns: would be a short term investment (leaving in March for basi…"
click at [273, 341] on input "Send rejection message If unchecked, the applicant will not receive a rejection…" at bounding box center [419, 355] width 304 height 29
checkbox input "true"
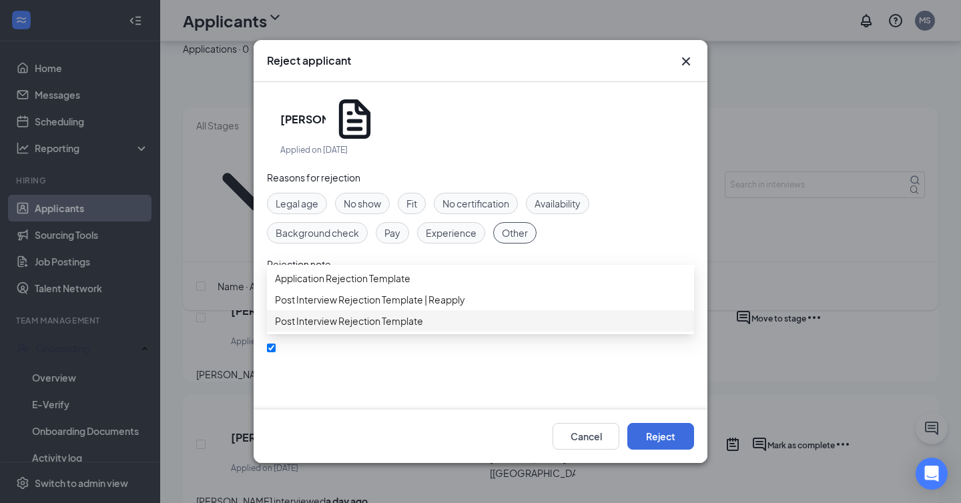
click at [340, 328] on span "Post Interview Rejection Template" at bounding box center [349, 321] width 148 height 15
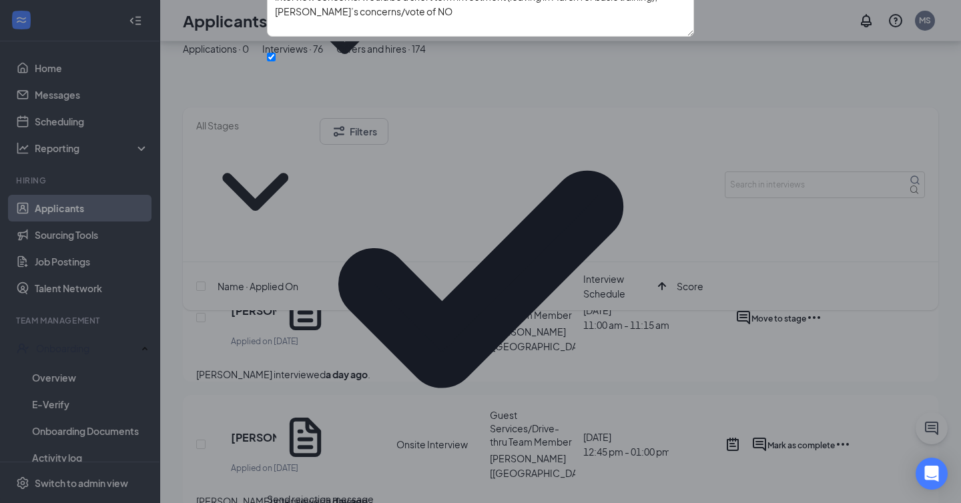
scroll to position [115, 0]
checkbox input "true"
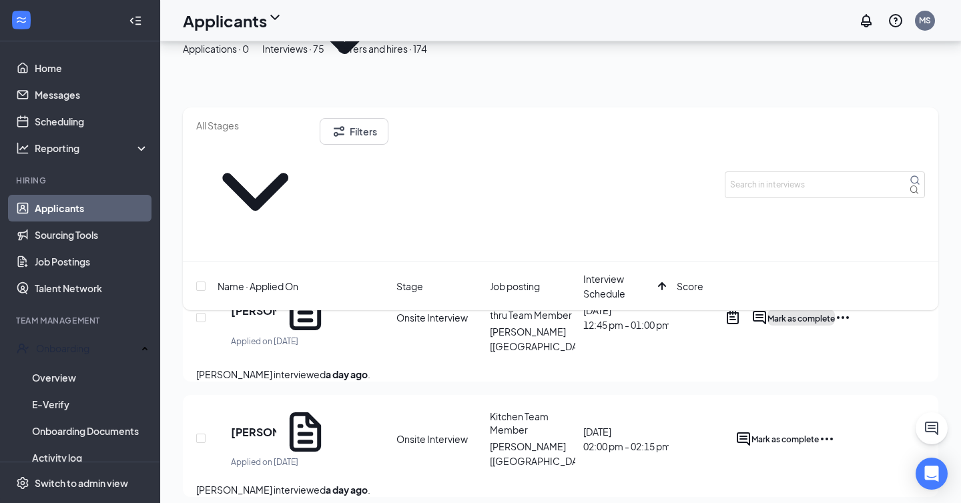
click at [827, 310] on button "Mark as complete" at bounding box center [800, 318] width 67 height 16
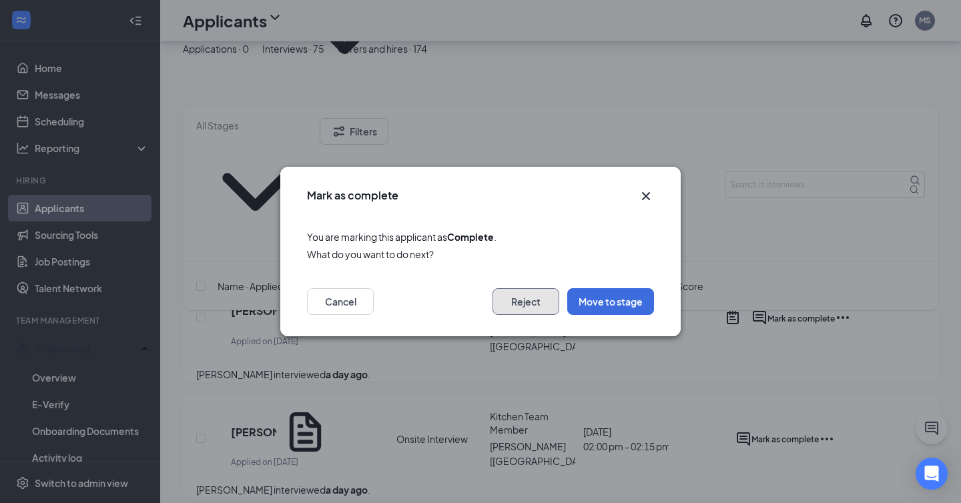
click at [543, 303] on button "Reject" at bounding box center [526, 301] width 67 height 27
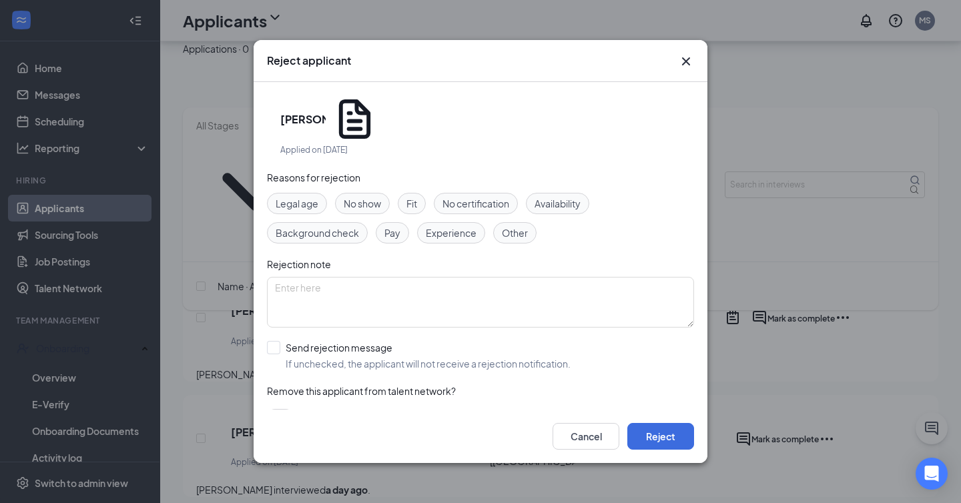
click at [529, 214] on div "Reasons for rejection Legal age No show Fit No certification Availability Backg…" at bounding box center [480, 304] width 427 height 268
click at [529, 222] on div "Other" at bounding box center [514, 232] width 43 height 21
click at [525, 277] on textarea at bounding box center [480, 302] width 427 height 51
paste textarea "Neck tattoo, phone was face up on the table in front of her, but she kept looki…"
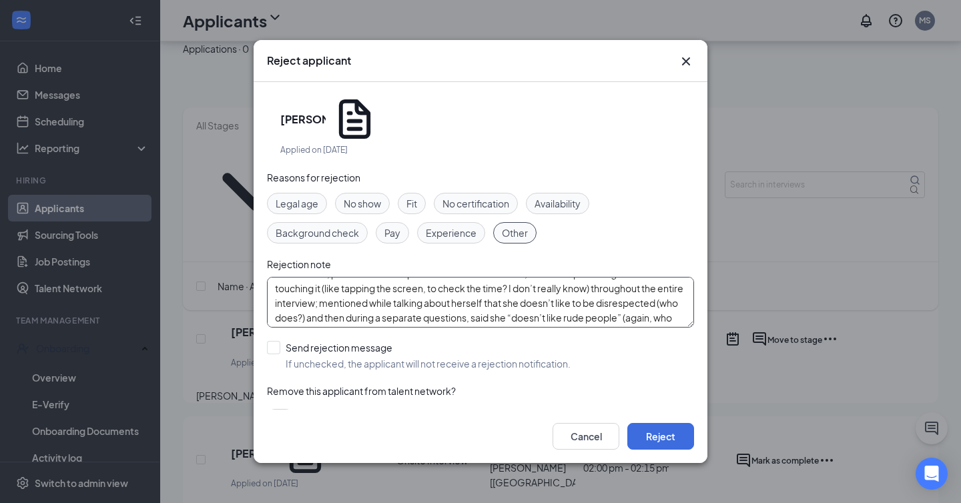
scroll to position [0, 0]
click at [276, 277] on textarea "Neck tattoo, phone was face up on the table in front of her, but she kept looki…" at bounding box center [480, 302] width 427 height 51
type textarea "interview notes: Neck tattoo, phone was face up on the table in front of her, b…"
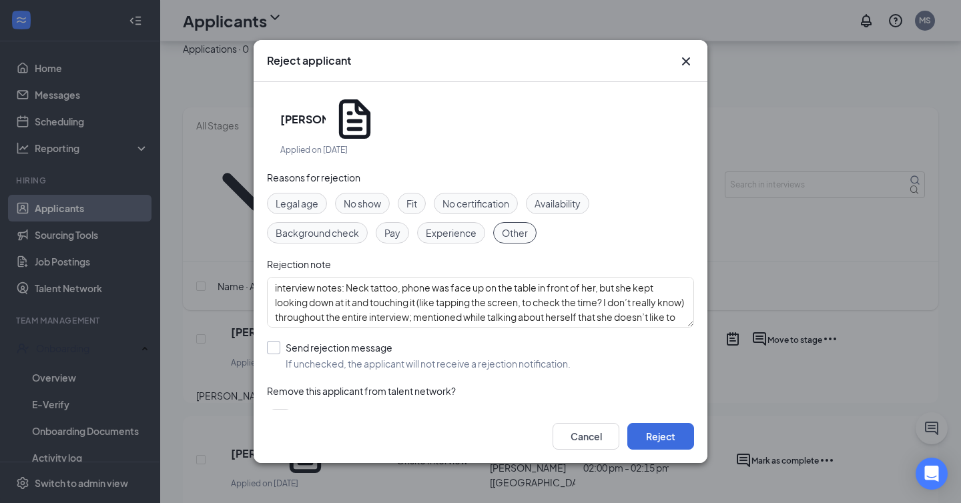
click at [281, 341] on input "Send rejection message If unchecked, the applicant will not receive a rejection…" at bounding box center [419, 355] width 304 height 29
checkbox input "true"
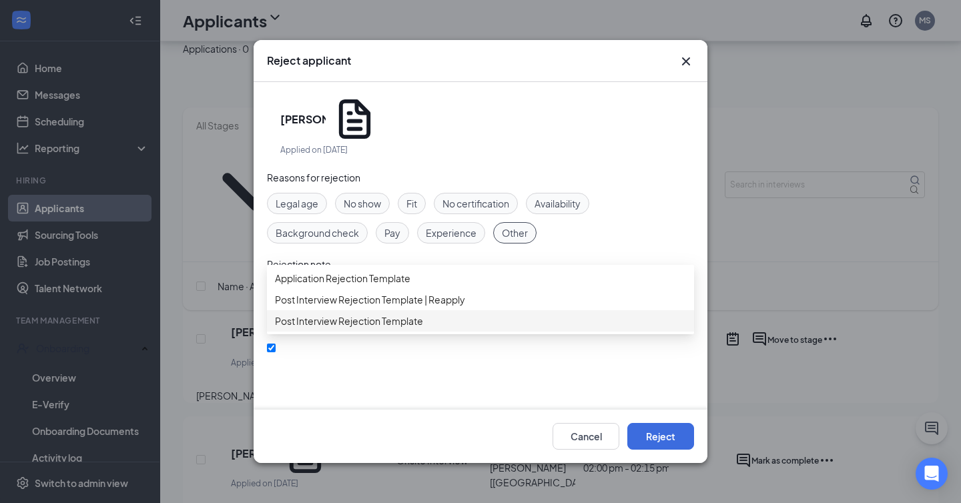
click at [348, 328] on span "Post Interview Rejection Template" at bounding box center [349, 321] width 148 height 15
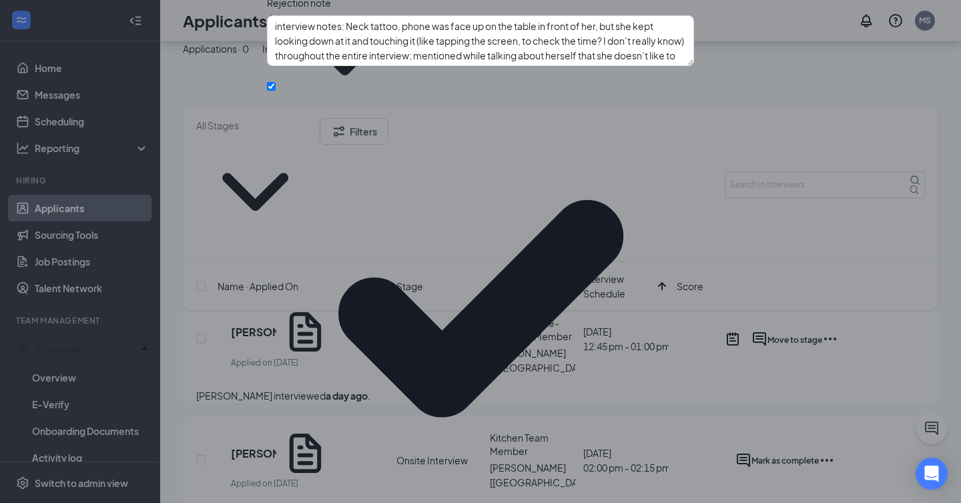
scroll to position [70, 0]
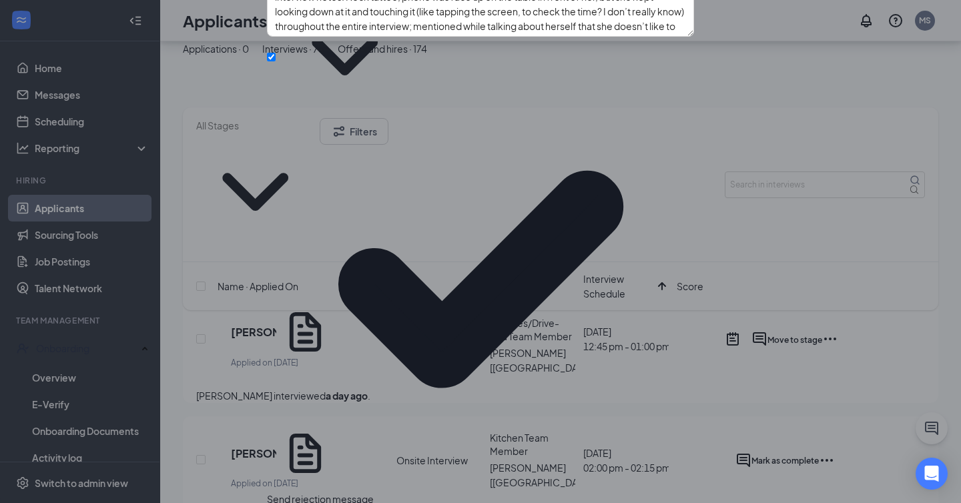
scroll to position [98, 0]
checkbox input "true"
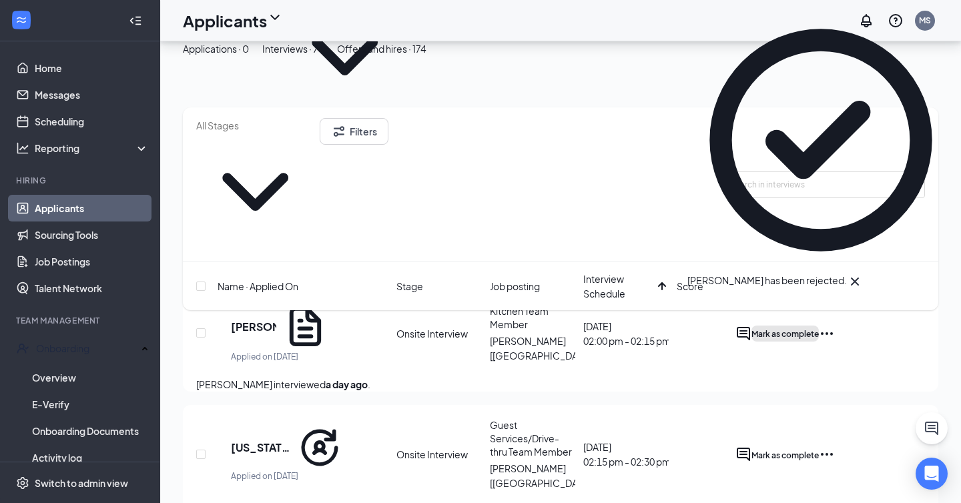
click at [819, 329] on span "Mark as complete" at bounding box center [784, 334] width 67 height 10
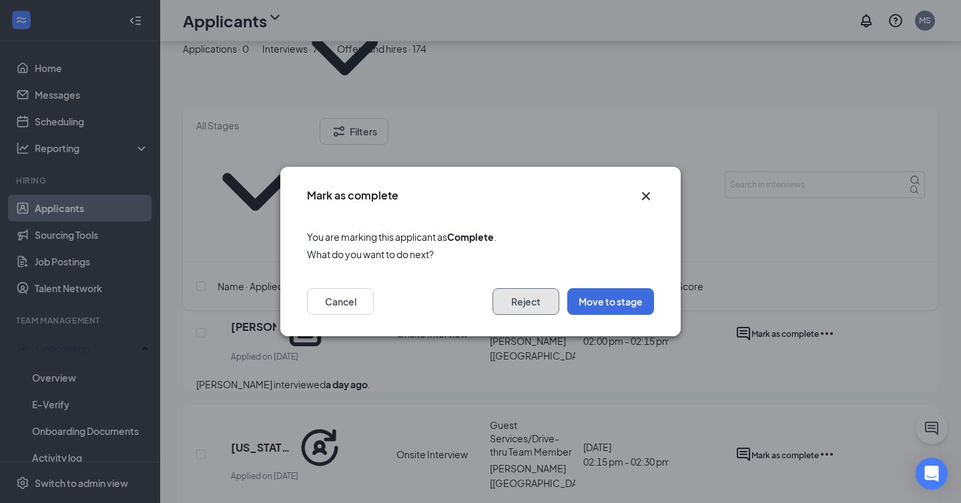
click at [550, 310] on button "Reject" at bounding box center [526, 301] width 67 height 27
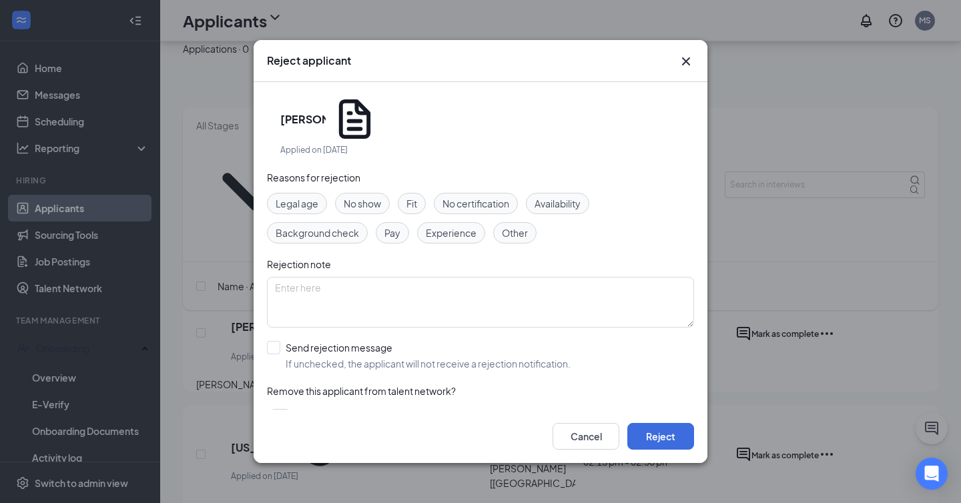
click at [362, 196] on span "No show" at bounding box center [362, 203] width 37 height 15
click at [673, 435] on button "Reject" at bounding box center [660, 436] width 67 height 27
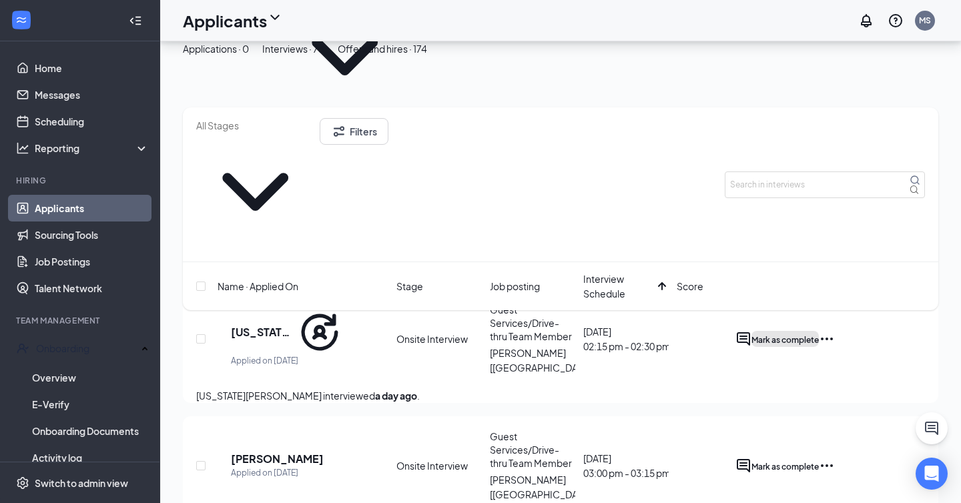
click at [819, 335] on span "Mark as complete" at bounding box center [784, 340] width 67 height 10
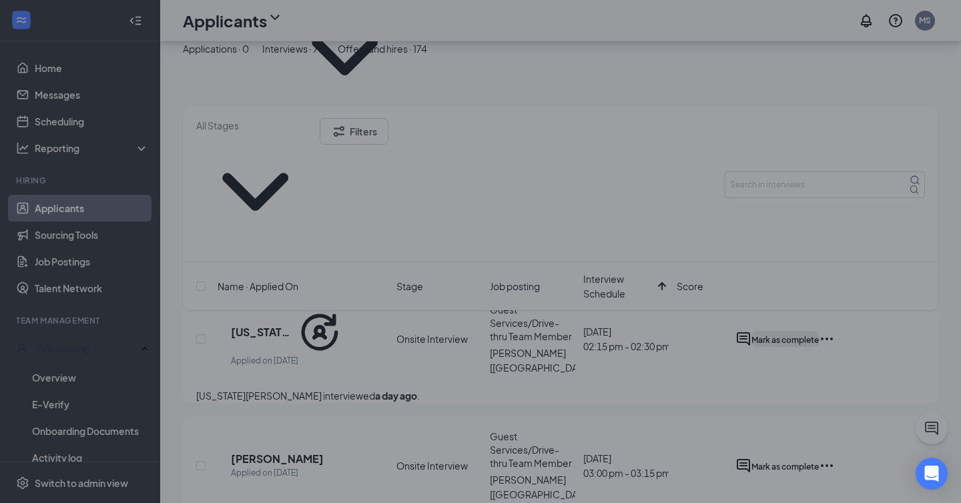
click at [859, 247] on div "Mark as complete You are marking this applicant as Complete . What do you want …" at bounding box center [480, 251] width 961 height 503
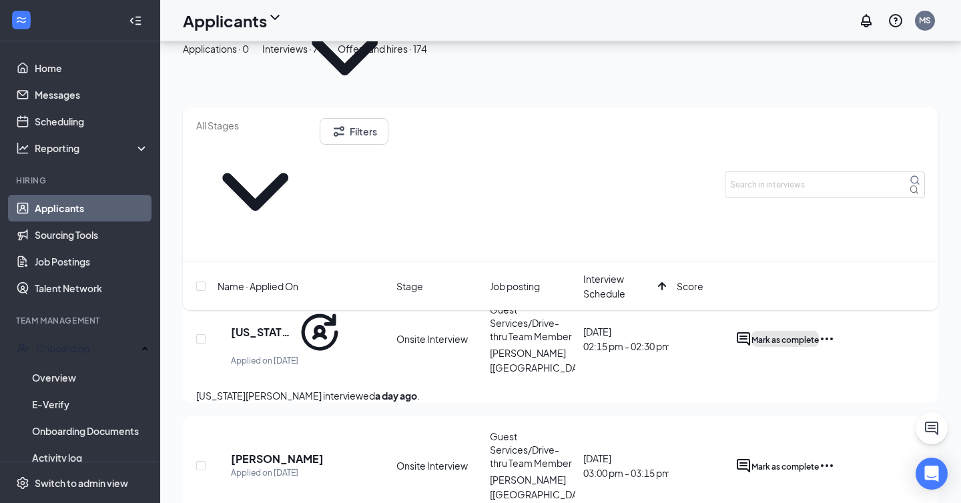
click at [819, 335] on span "Mark as complete" at bounding box center [784, 340] width 67 height 10
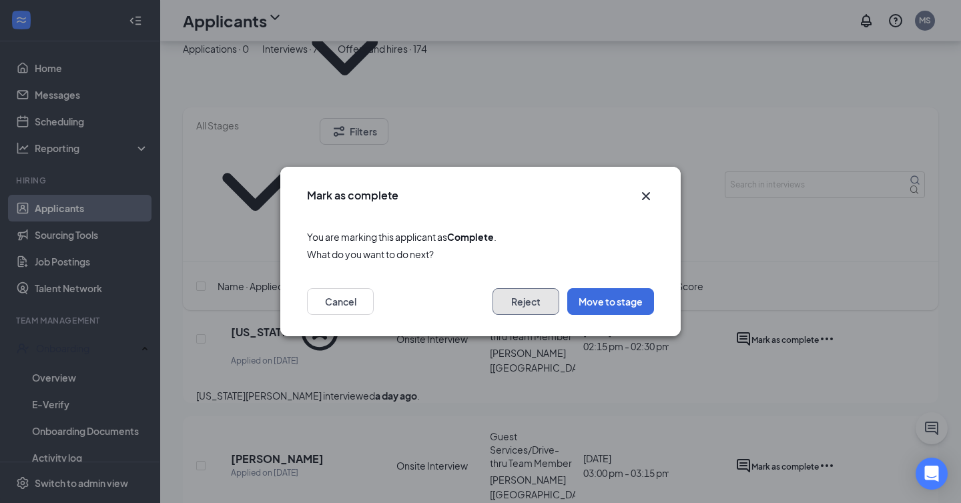
click at [528, 302] on button "Reject" at bounding box center [526, 301] width 67 height 27
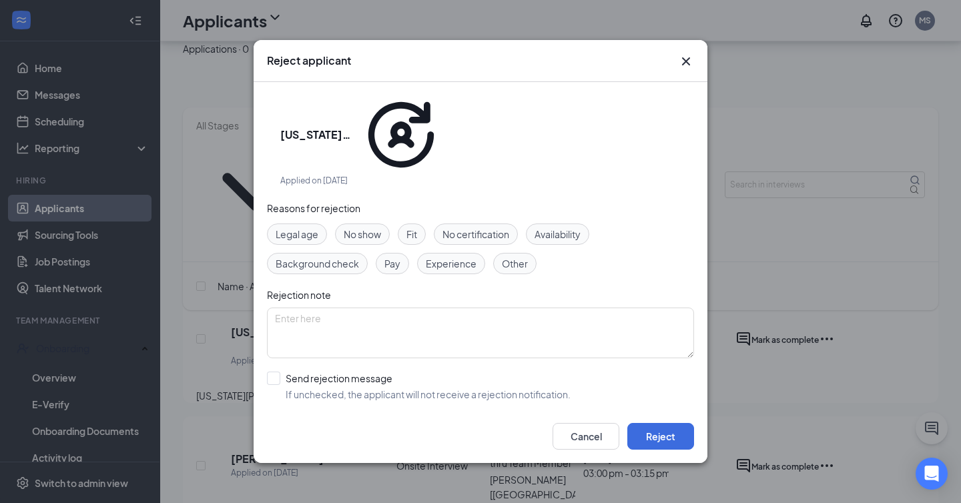
click at [408, 227] on span "Fit" at bounding box center [411, 234] width 11 height 15
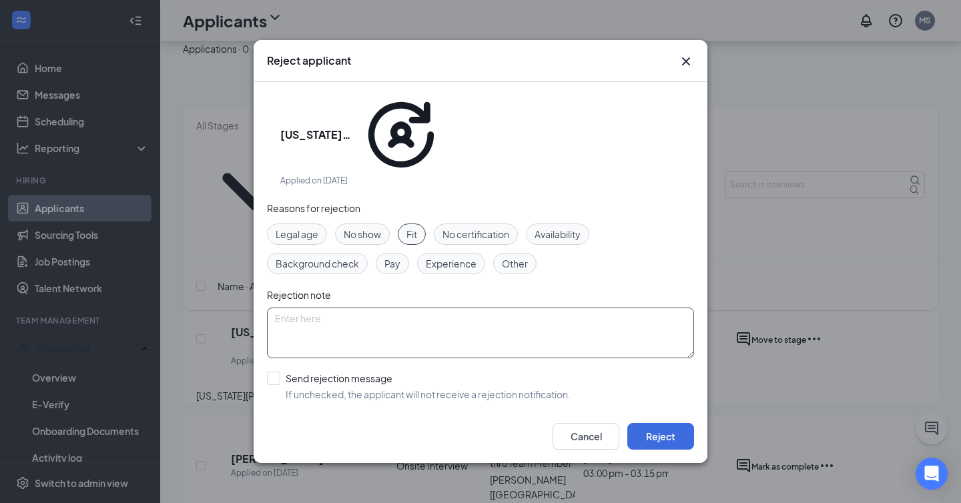
click at [404, 308] on textarea at bounding box center [480, 333] width 427 height 51
paste textarea "did not interact well with me, was not engaging & answered in basically one-wor…"
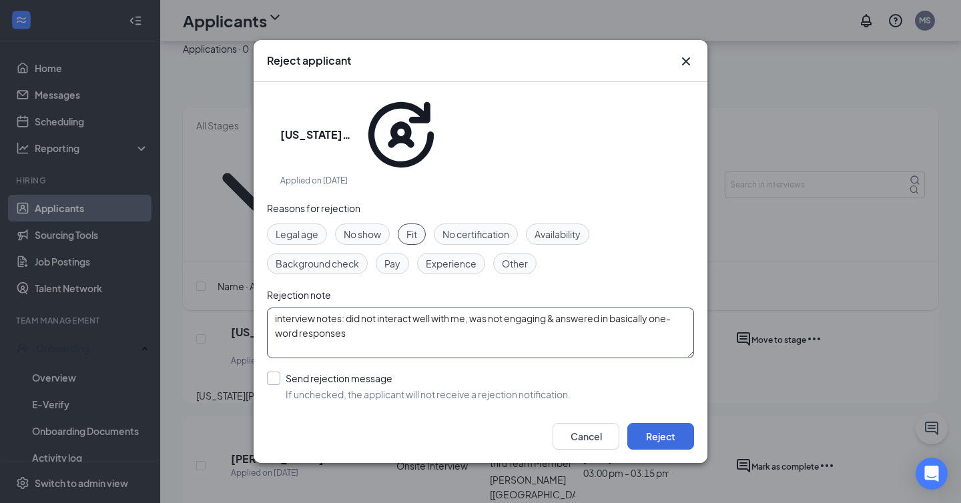
type textarea "interview notes: did not interact well with me, was not engaging & answered in …"
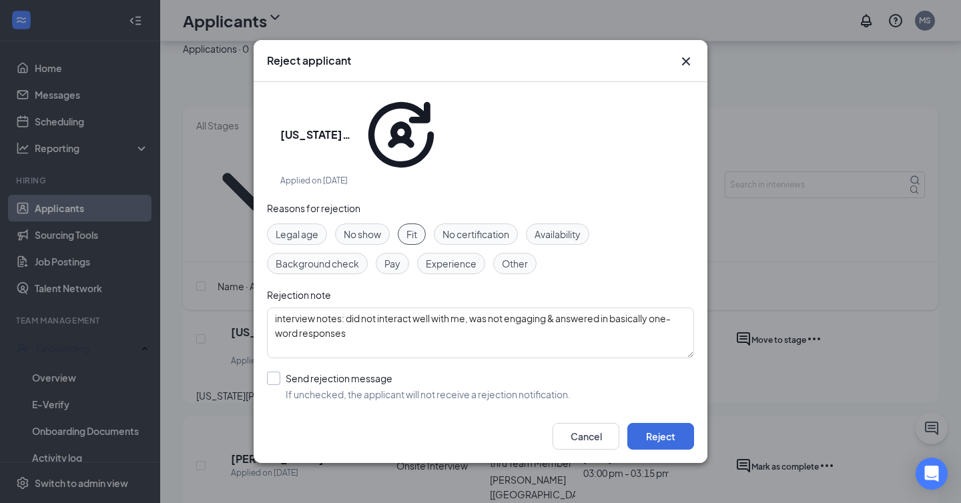
click at [278, 372] on input "Send rejection message If unchecked, the applicant will not receive a rejection…" at bounding box center [419, 386] width 304 height 29
checkbox input "true"
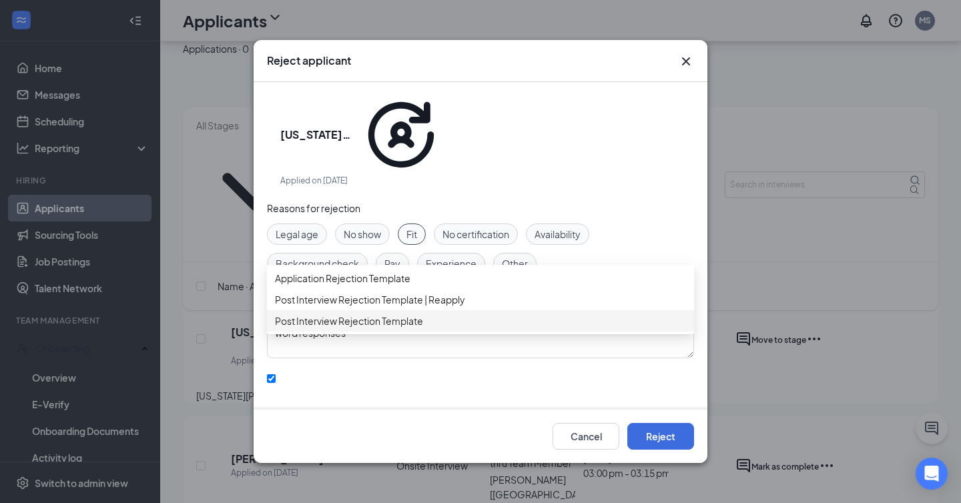
click at [352, 328] on span "Post Interview Rejection Template" at bounding box center [349, 321] width 148 height 15
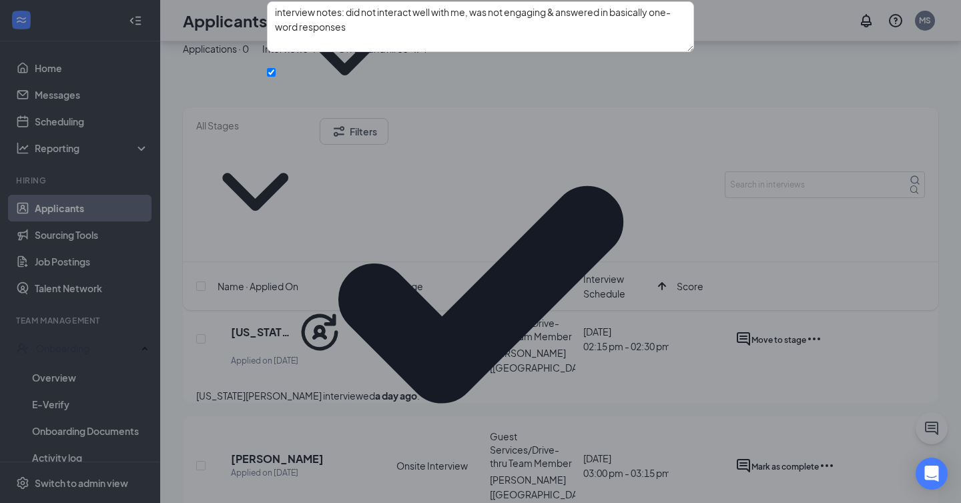
scroll to position [122, 0]
checkbox input "true"
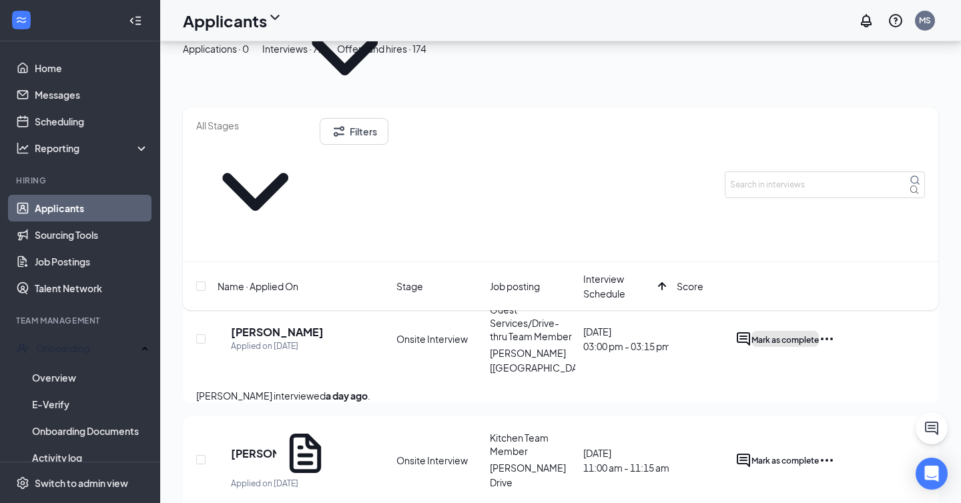
click at [819, 335] on span "Mark as complete" at bounding box center [784, 340] width 67 height 10
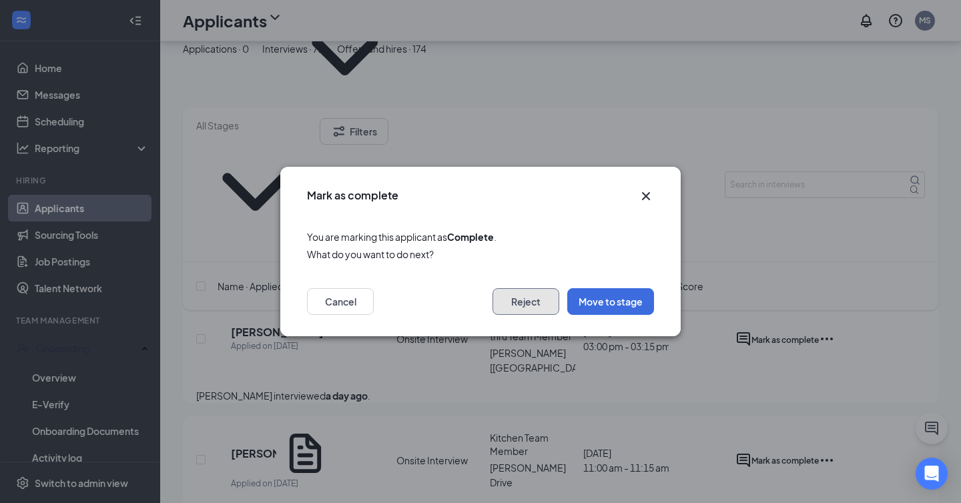
click at [511, 307] on button "Reject" at bounding box center [526, 301] width 67 height 27
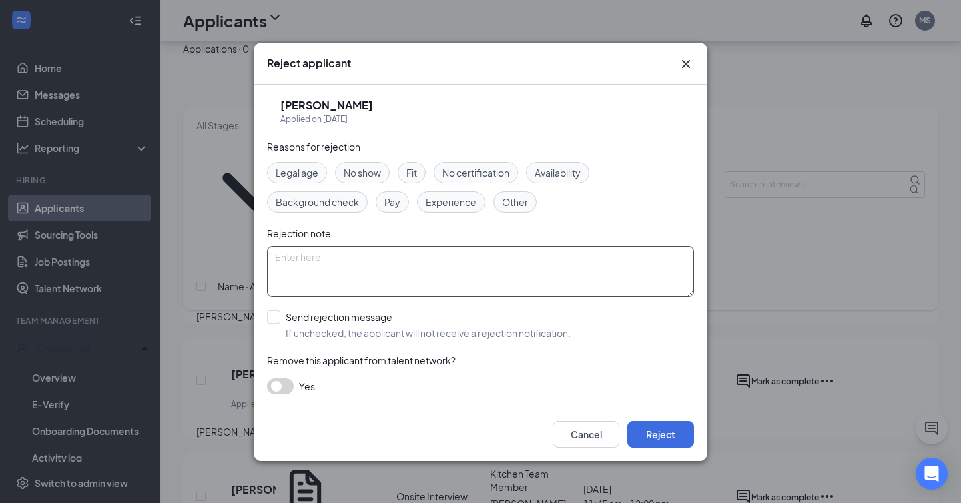
scroll to position [206, 0]
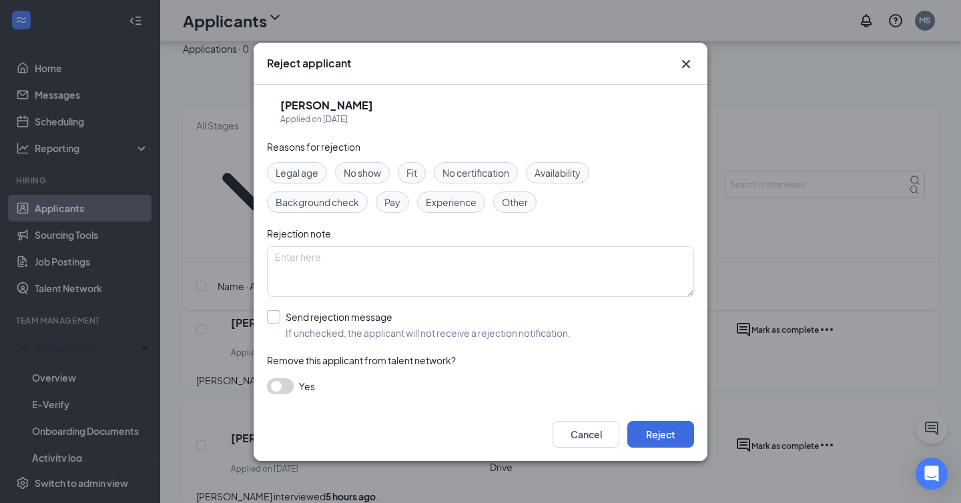
click at [296, 314] on input "Send rejection message If unchecked, the applicant will not receive a rejection…" at bounding box center [419, 324] width 304 height 29
checkbox input "true"
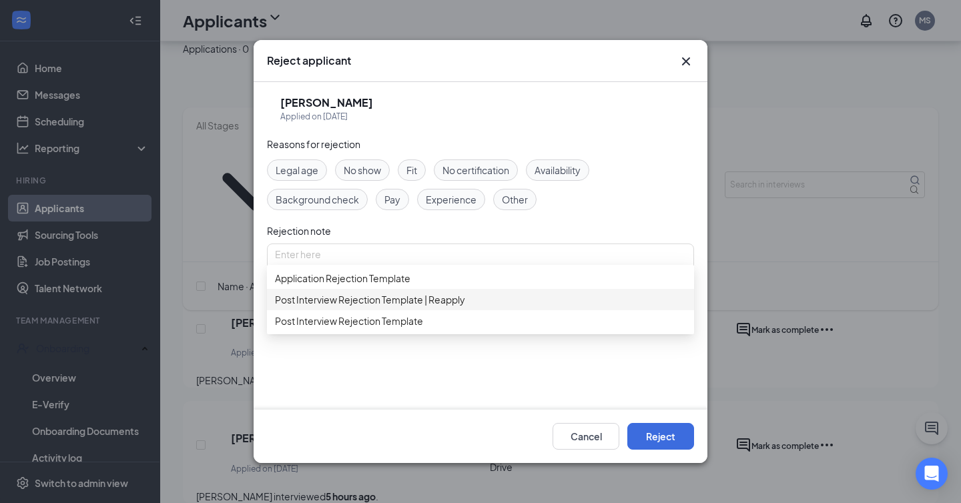
click at [422, 307] on span "Post Interview Rejection Template | Reapply" at bounding box center [370, 299] width 190 height 15
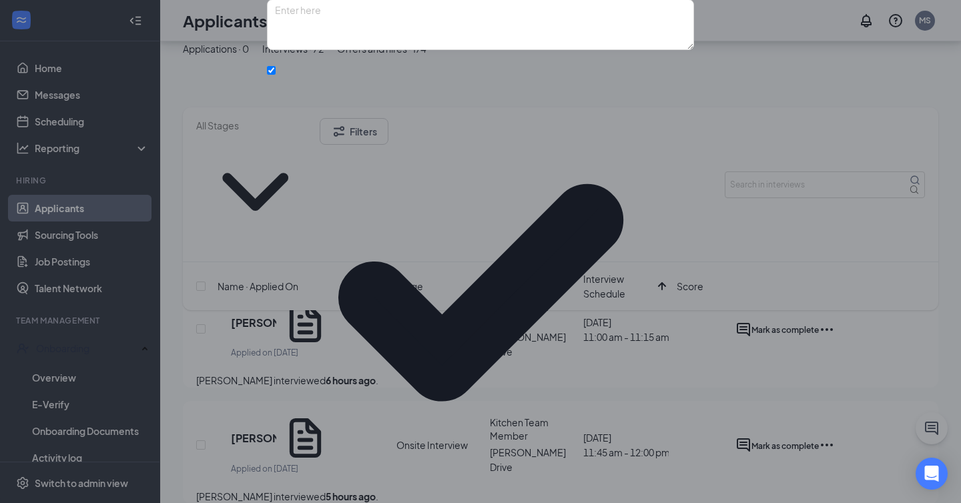
scroll to position [70, 0]
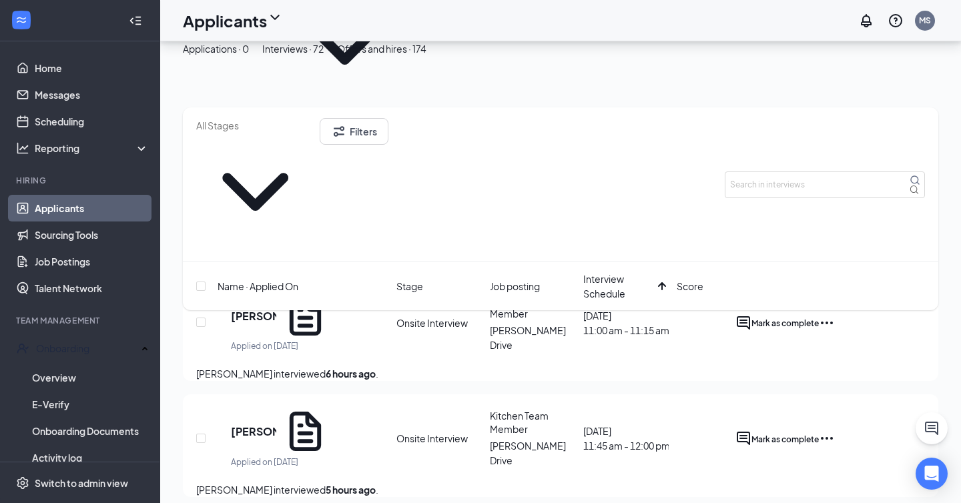
scroll to position [83, 0]
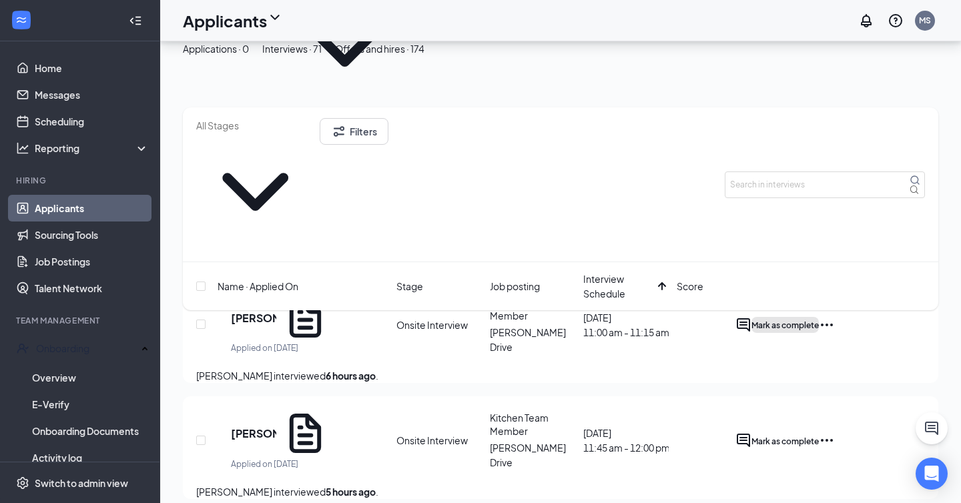
click at [819, 317] on button "Mark as complete" at bounding box center [784, 325] width 67 height 16
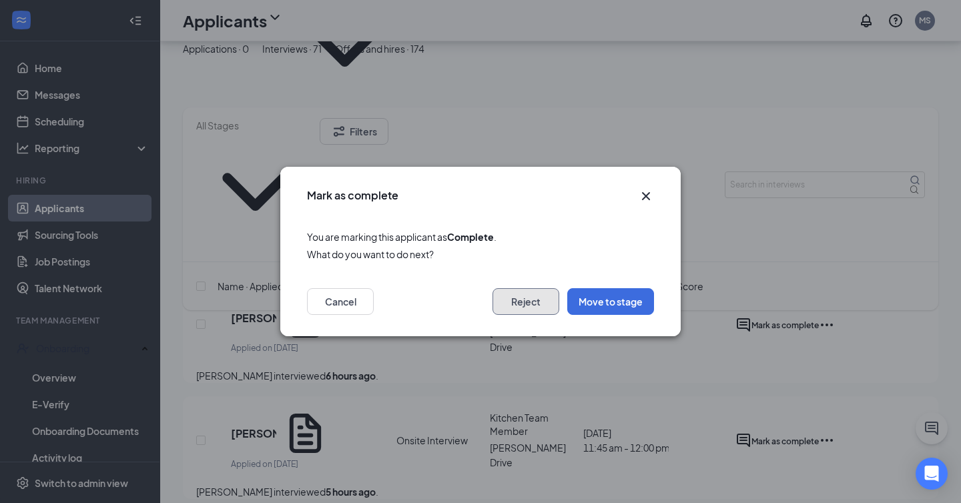
click at [537, 301] on button "Reject" at bounding box center [526, 301] width 67 height 27
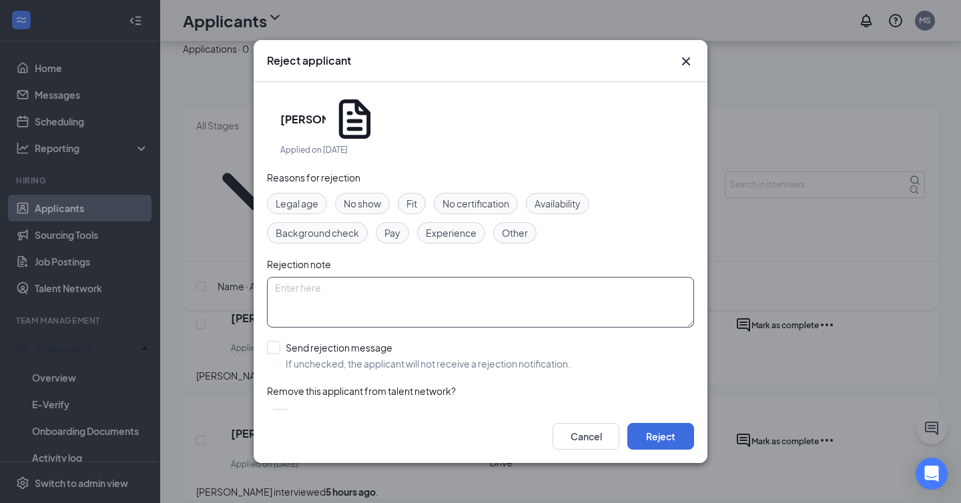
click at [489, 277] on textarea at bounding box center [480, 302] width 427 height 51
paste textarea "was not very engaging, talked to Tyler Thetford just in case they did have a po…"
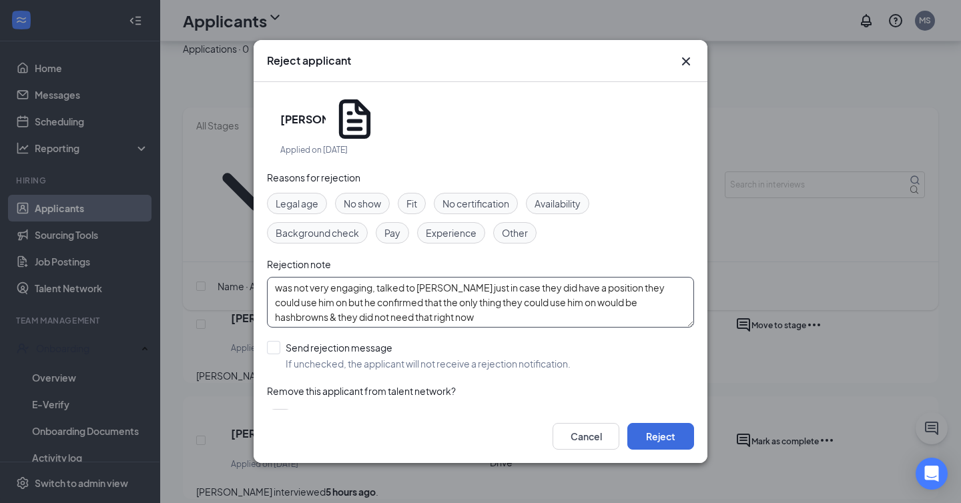
click at [276, 277] on textarea "was not very engaging, talked to Tyler Thetford just in case they did have a po…" at bounding box center [480, 302] width 427 height 51
type textarea "interview notes: was not very engaging, talked to Tyler Thetford just in case t…"
click at [276, 341] on input "Send rejection message If unchecked, the applicant will not receive a rejection…" at bounding box center [419, 355] width 304 height 29
checkbox input "true"
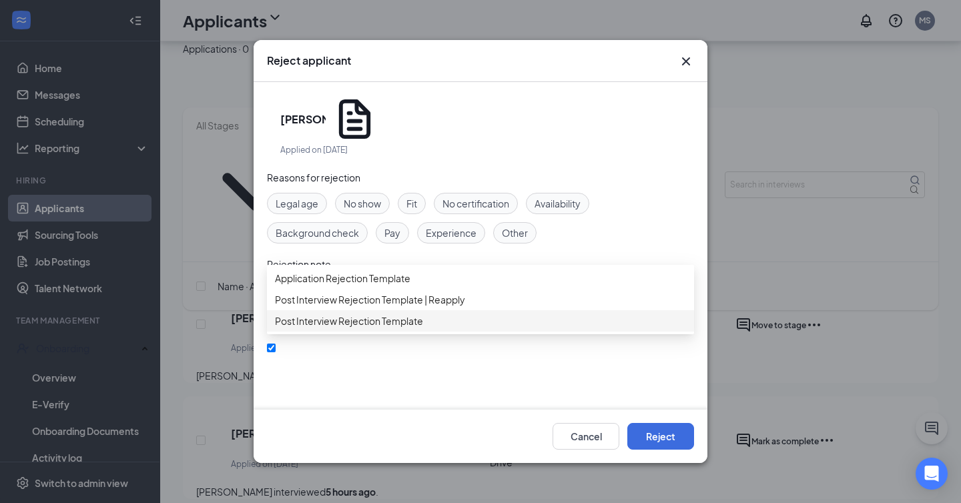
click at [356, 328] on span "Post Interview Rejection Template" at bounding box center [349, 321] width 148 height 15
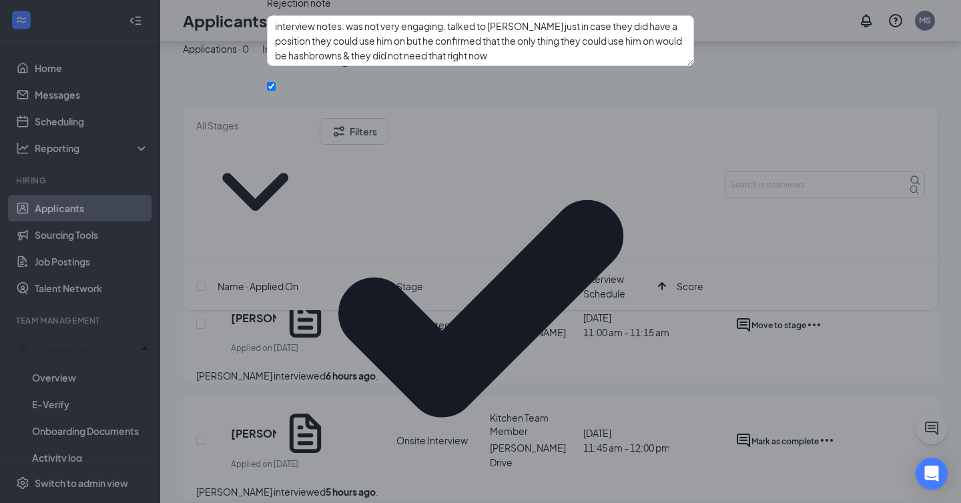
scroll to position [70, 0]
click at [282, 376] on div "Reasons for rejection Legal age No show Fit No certification Availability Backg…" at bounding box center [480, 299] width 427 height 781
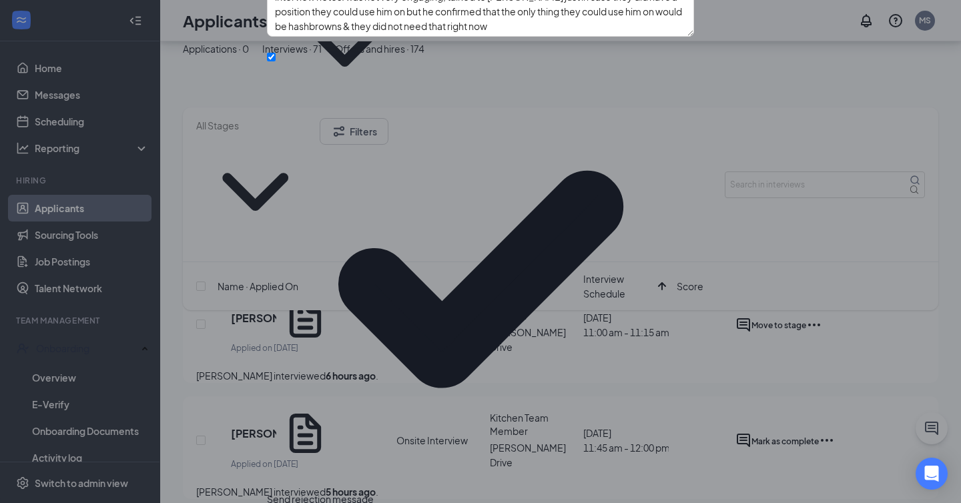
scroll to position [97, 0]
checkbox input "true"
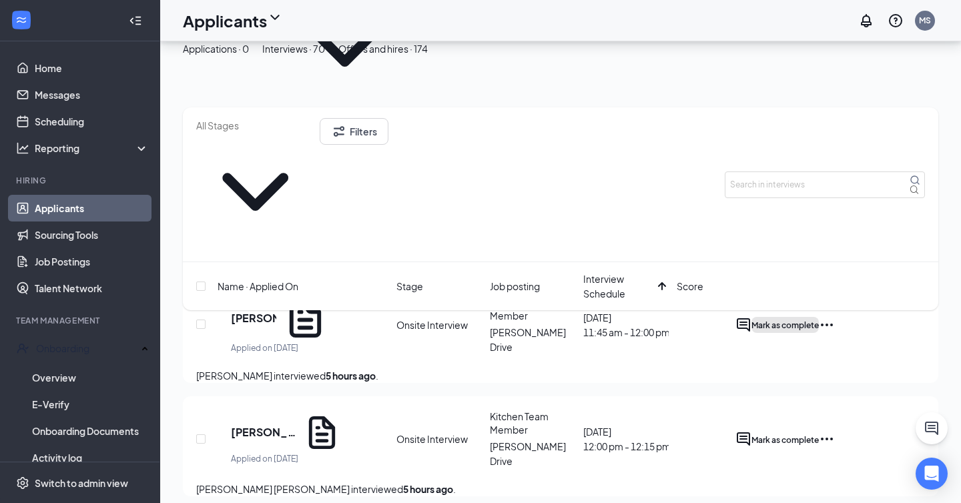
click at [819, 320] on span "Mark as complete" at bounding box center [784, 325] width 67 height 10
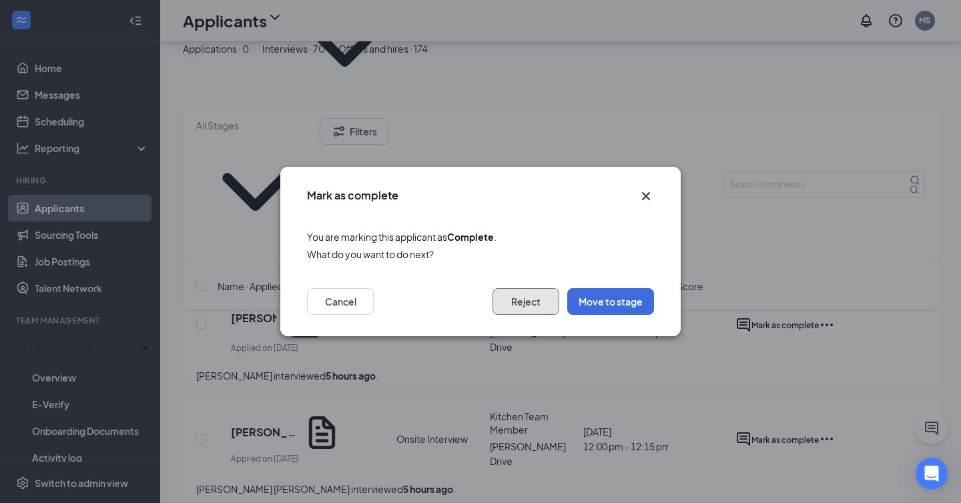
click at [525, 309] on button "Reject" at bounding box center [526, 301] width 67 height 27
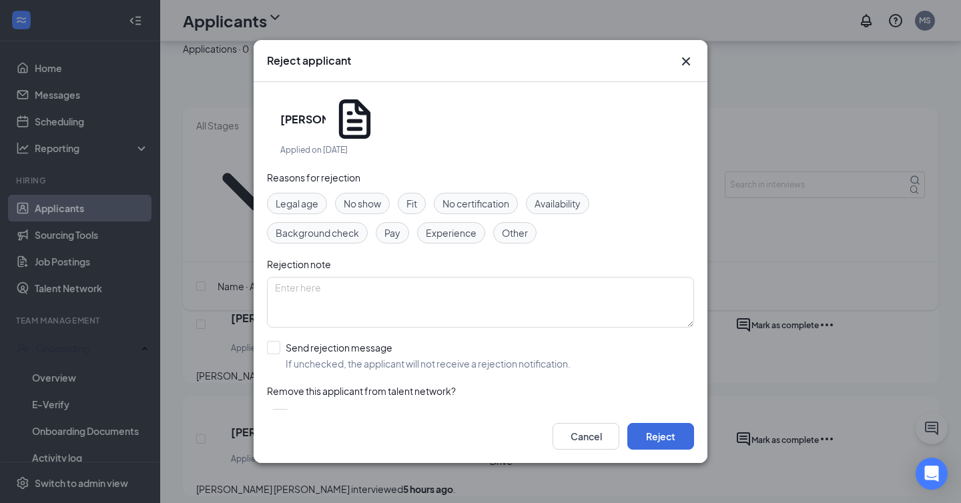
click at [519, 226] on span "Other" at bounding box center [515, 233] width 26 height 15
click at [472, 277] on textarea at bounding box center [480, 302] width 427 height 51
paste textarea "made the statement while talking to David about culture “I was dealing with a l…"
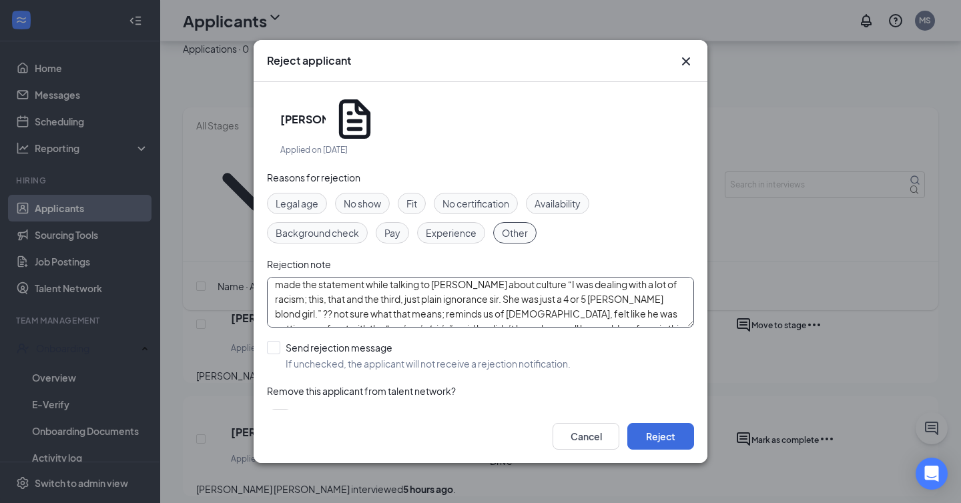
scroll to position [0, 0]
type textarea "made the statement while talking to David about culture “I was dealing with a l…"
click at [412, 196] on span "Fit" at bounding box center [411, 203] width 11 height 15
click at [274, 341] on input "Send rejection message If unchecked, the applicant will not receive a rejection…" at bounding box center [419, 355] width 304 height 29
checkbox input "true"
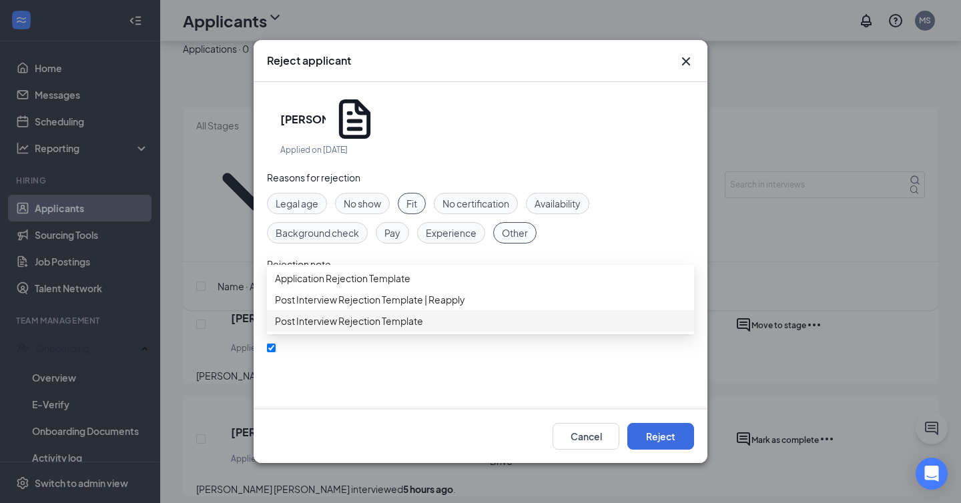
click at [335, 328] on span "Post Interview Rejection Template" at bounding box center [349, 321] width 148 height 15
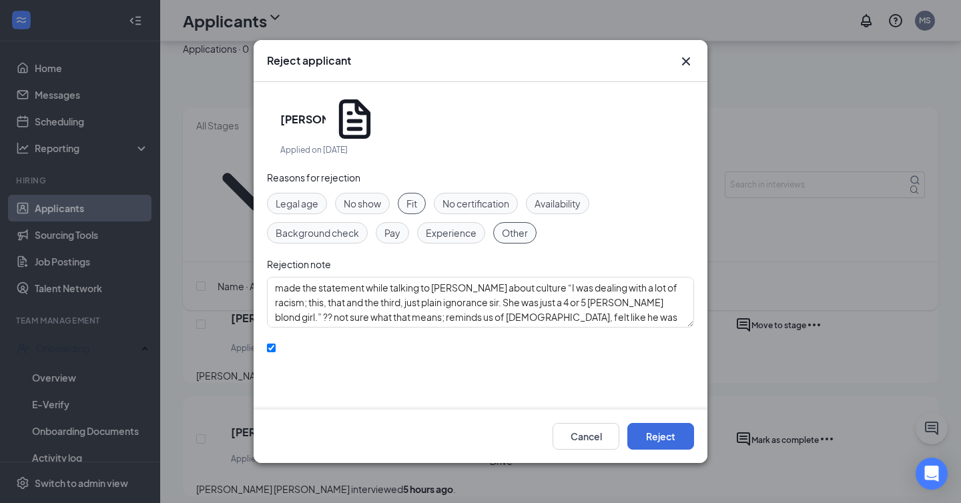
scroll to position [70, 0]
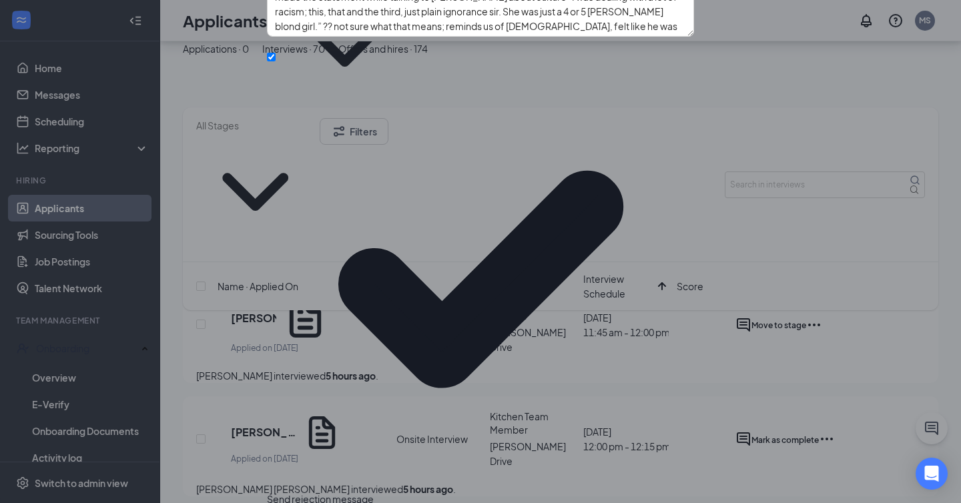
scroll to position [115, 0]
checkbox input "true"
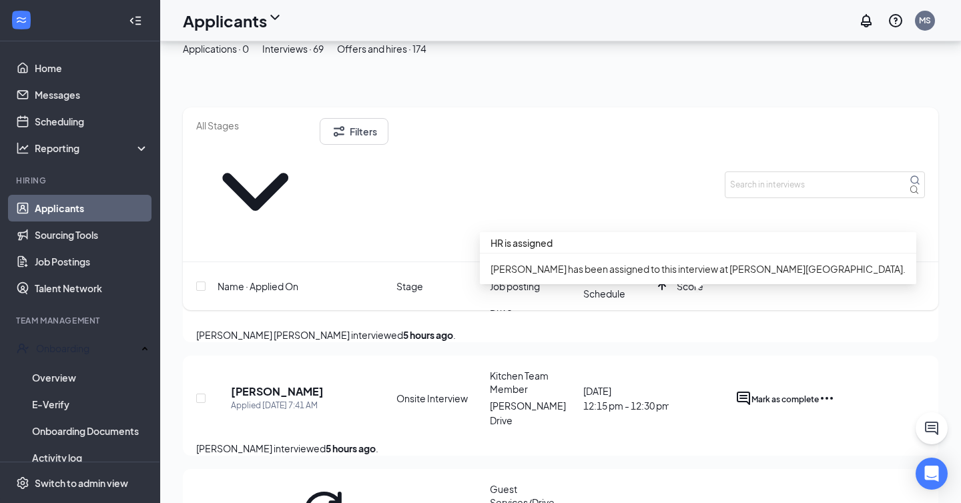
scroll to position [123, 0]
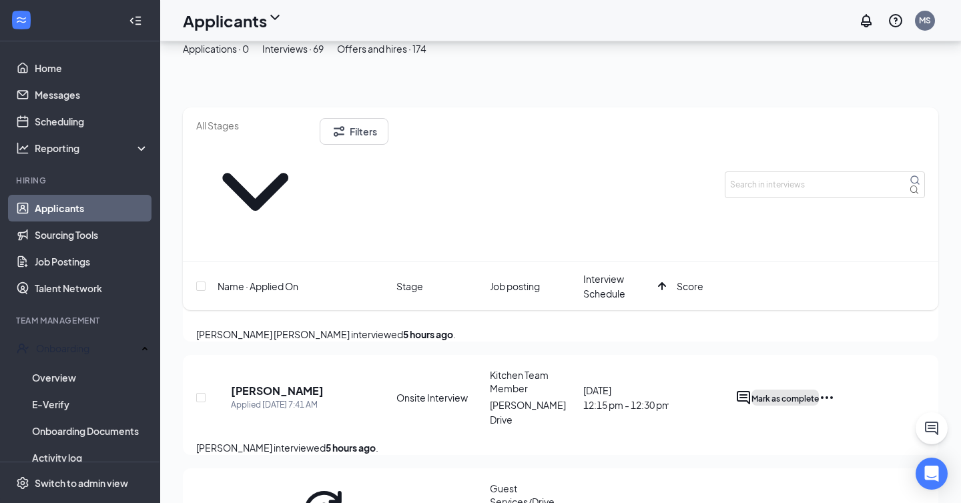
click at [819, 394] on span "Mark as complete" at bounding box center [784, 399] width 67 height 10
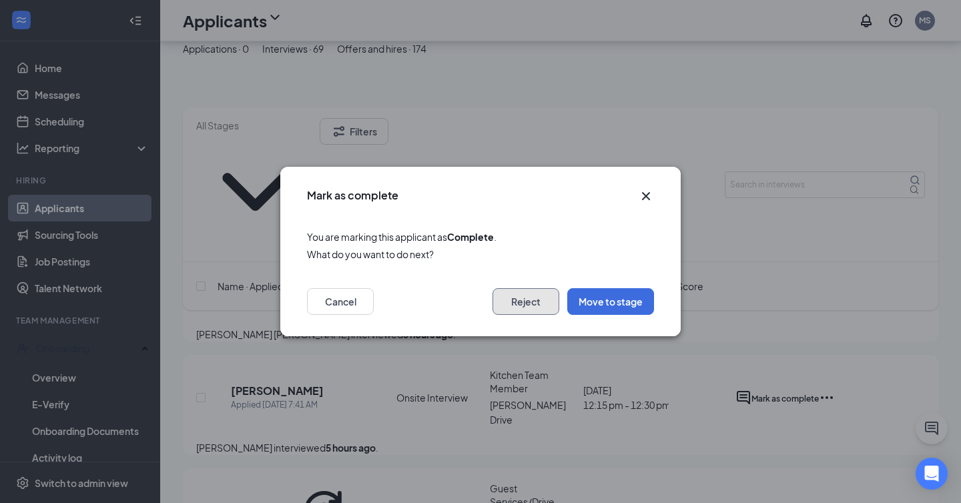
click at [538, 308] on button "Reject" at bounding box center [526, 301] width 67 height 27
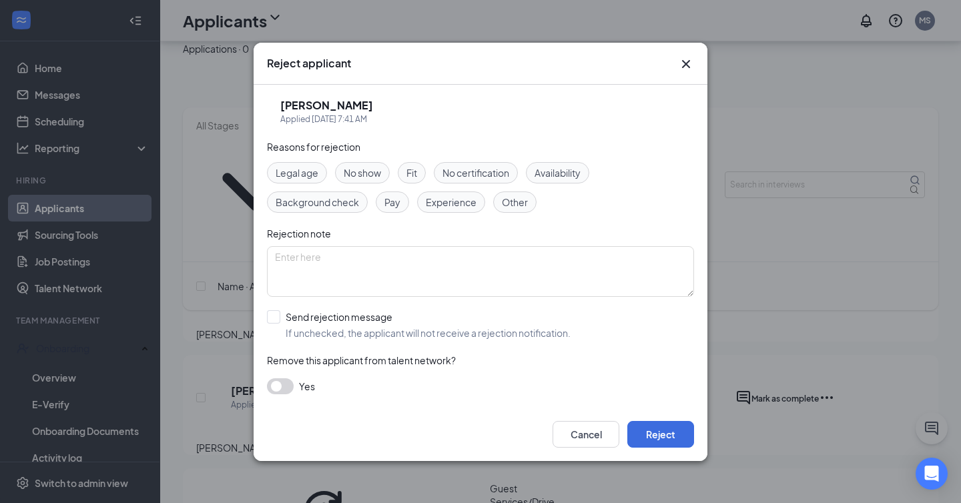
click at [405, 169] on div "Fit" at bounding box center [412, 172] width 28 height 21
click at [525, 205] on span "Other" at bounding box center [515, 202] width 26 height 15
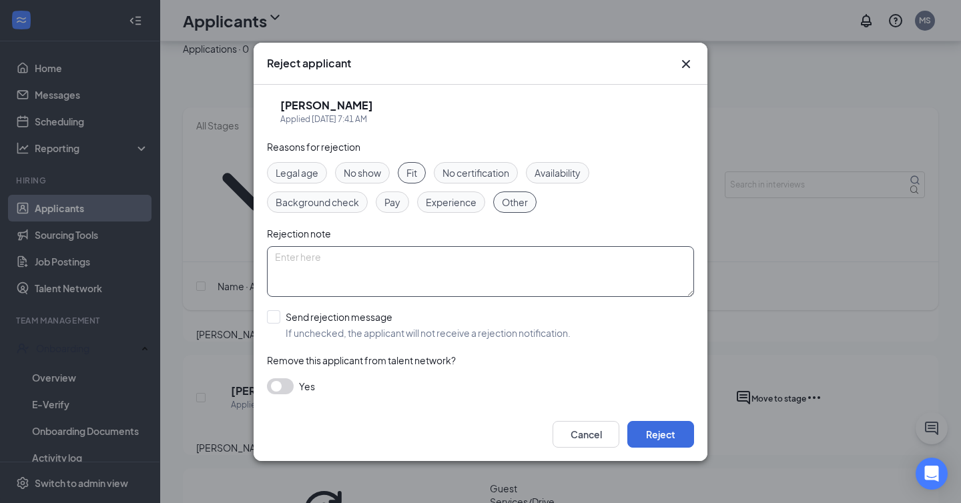
click at [498, 270] on textarea at bounding box center [480, 271] width 427 height 51
paste textarea "When I asked if he had any visible tattoos he looked at his arms and said “no” …"
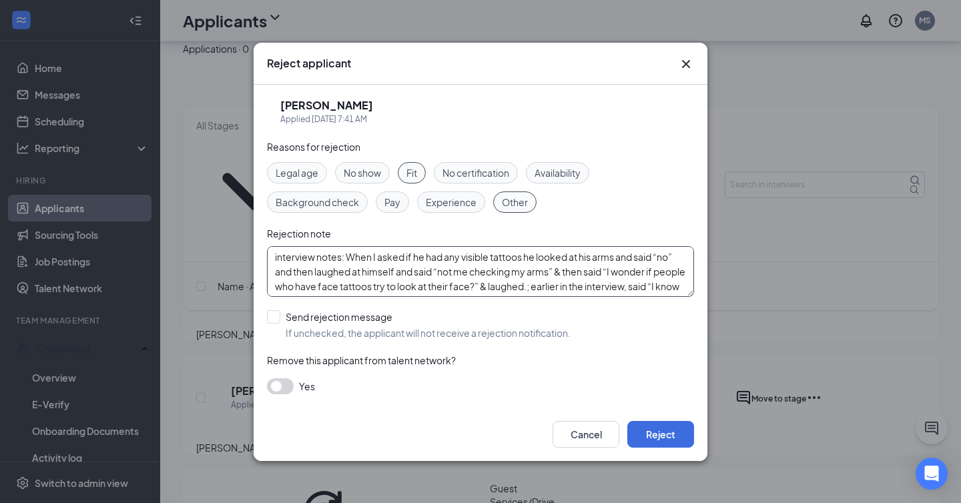
scroll to position [10, 0]
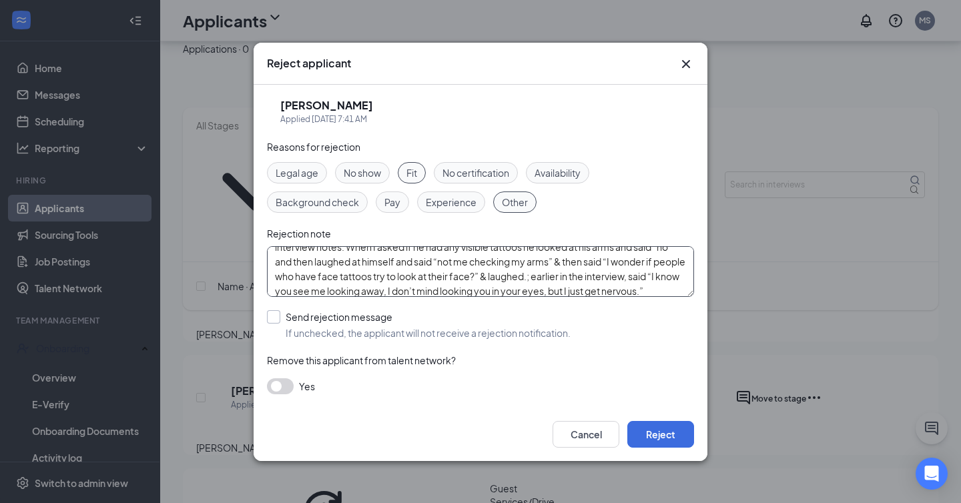
type textarea "interview notes: When I asked if he had any visible tattoos he looked at his ar…"
click at [278, 315] on input "Send rejection message If unchecked, the applicant will not receive a rejection…" at bounding box center [419, 324] width 304 height 29
checkbox input "true"
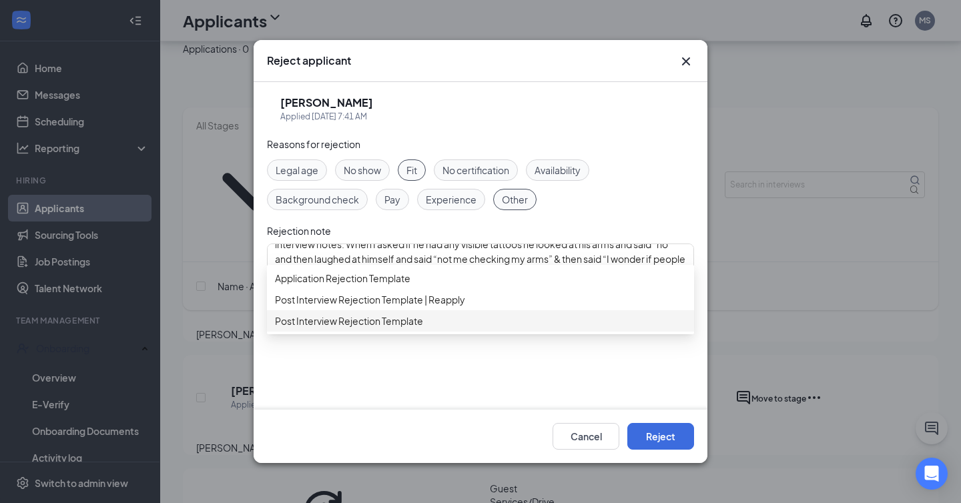
click at [362, 328] on span "Post Interview Rejection Template" at bounding box center [349, 321] width 148 height 15
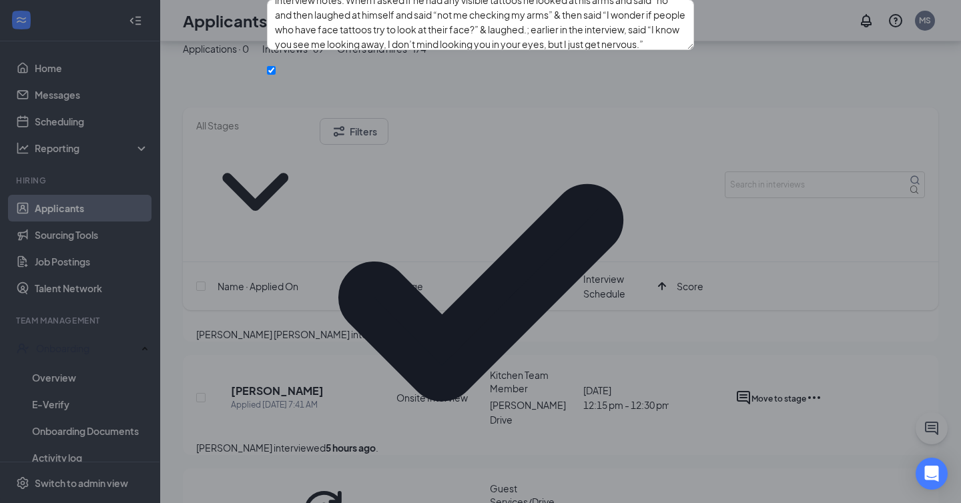
scroll to position [70, 0]
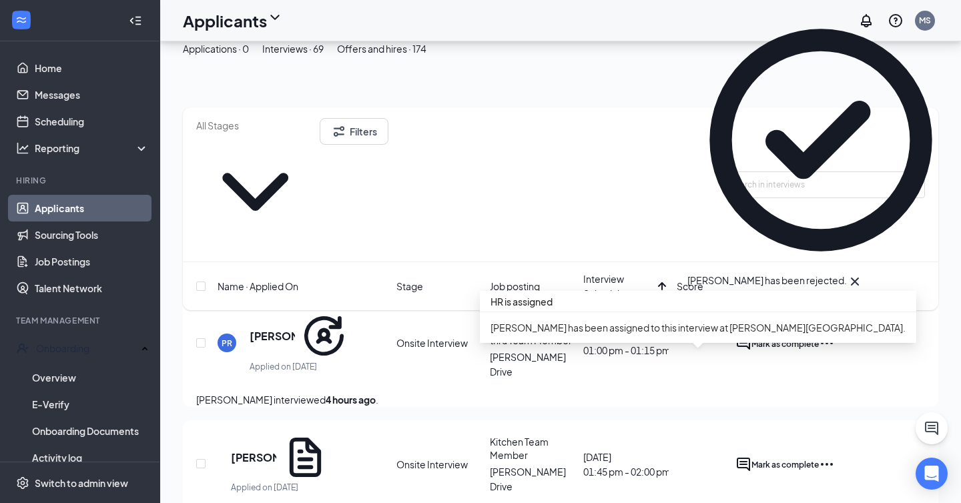
scroll to position [192, 0]
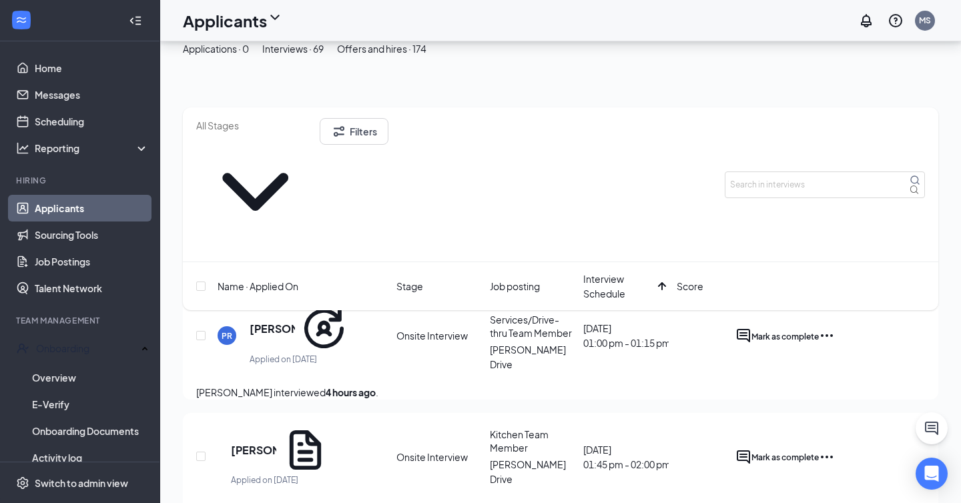
click at [923, 428] on button at bounding box center [932, 428] width 32 height 32
click at [810, 487] on div "SMS Messages" at bounding box center [849, 465] width 78 height 75
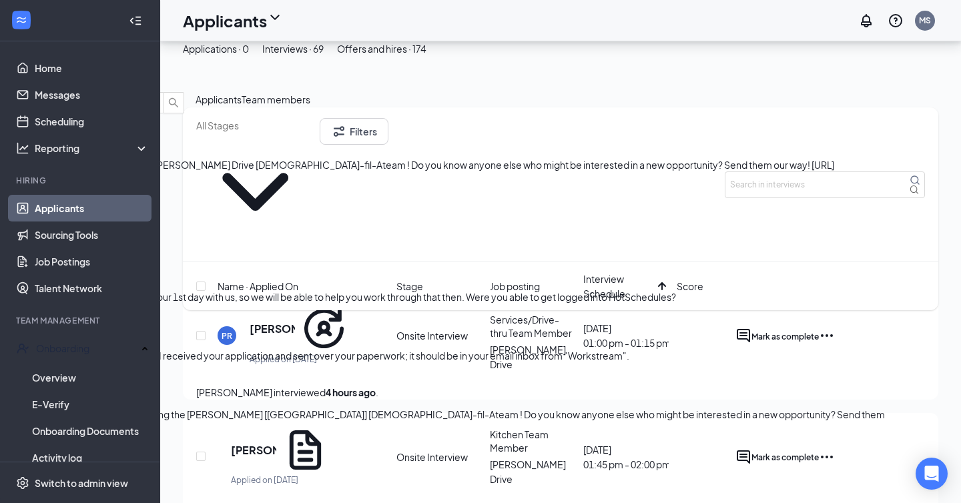
click at [242, 105] on span "Applicants" at bounding box center [219, 99] width 46 height 12
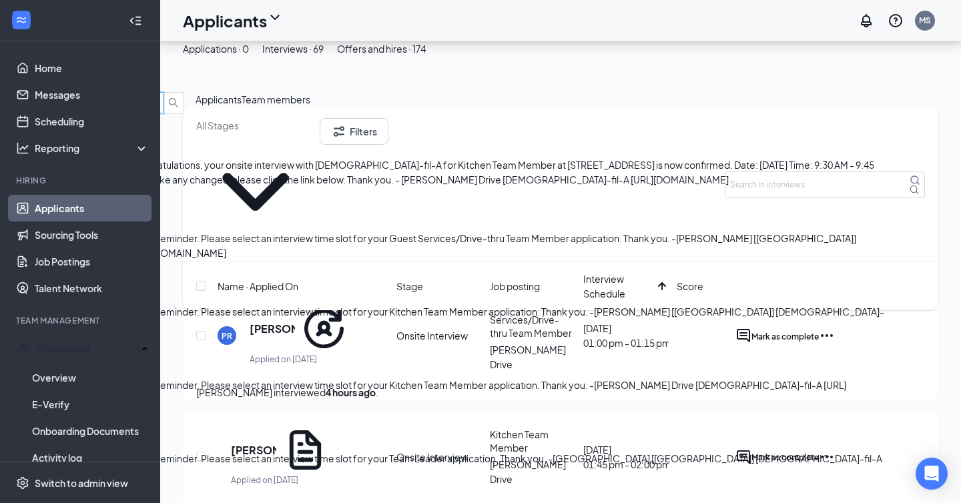
click at [126, 110] on input "text" at bounding box center [67, 102] width 118 height 15
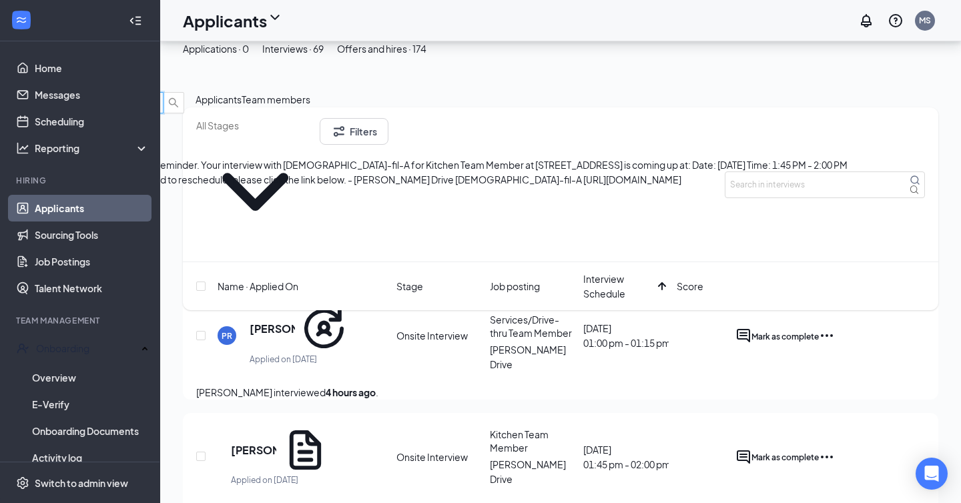
type input "felicia"
click at [782, 157] on div "Felicia Franklin 12:45pm" at bounding box center [444, 142] width 888 height 29
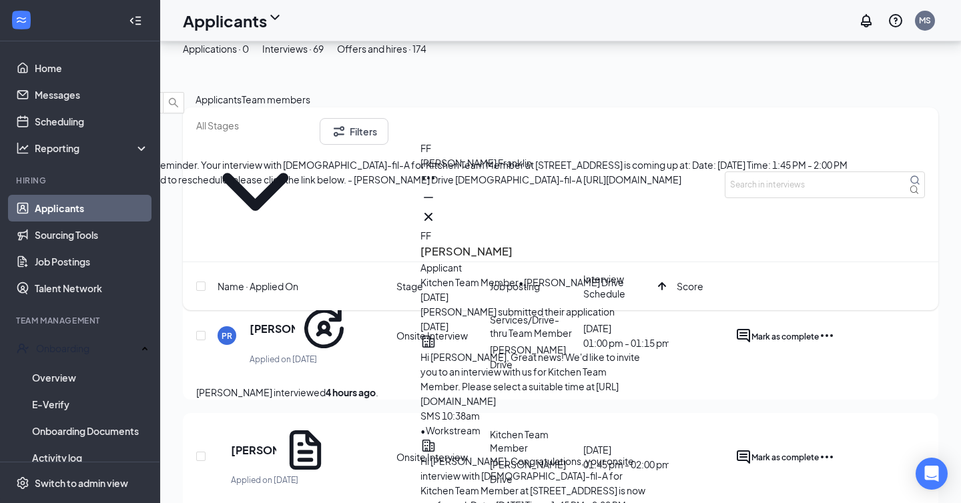
drag, startPoint x: 522, startPoint y: 478, endPoint x: 481, endPoint y: 464, distance: 43.1
type textarea "Ms. Felicia, the manager who makes the schedule will not be back until Monday, …"
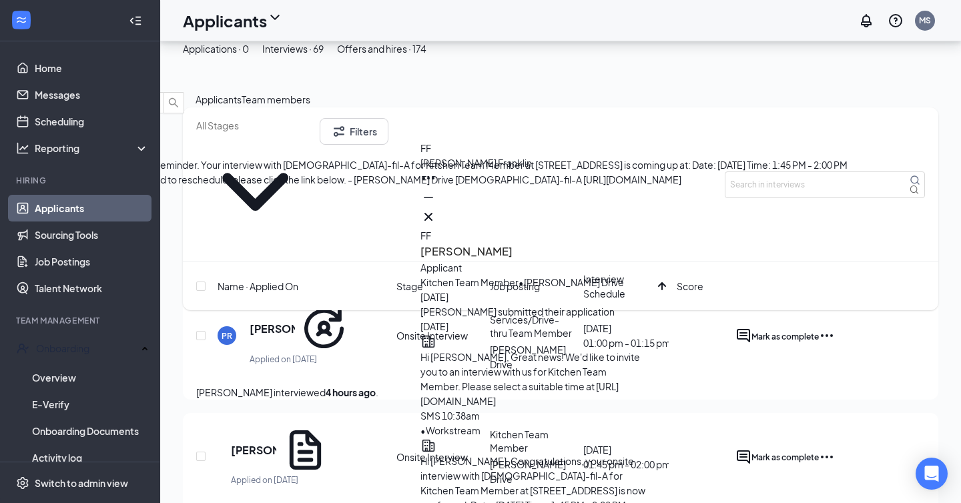
drag, startPoint x: 539, startPoint y: 477, endPoint x: 442, endPoint y: 423, distance: 110.8
click at [436, 216] on icon "Cross" at bounding box center [428, 217] width 16 height 16
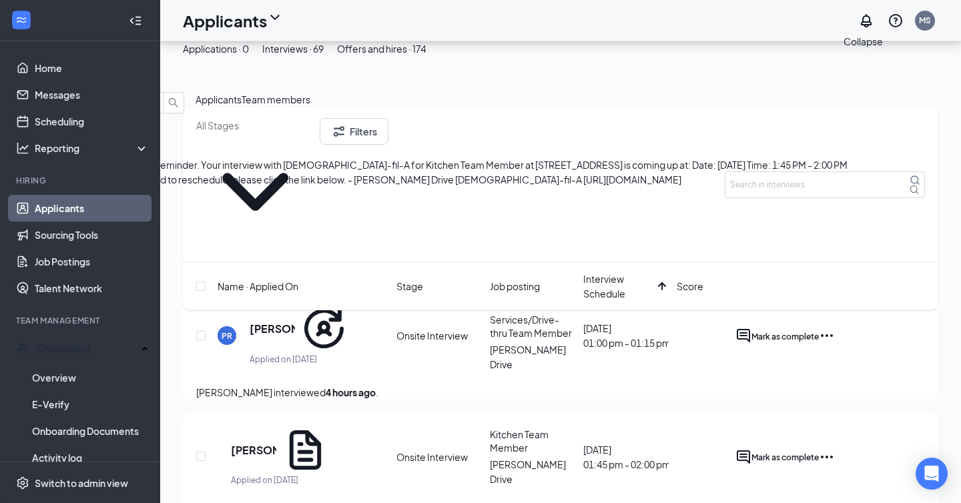
click at [19, 78] on icon "ChevronDown" at bounding box center [11, 81] width 16 height 16
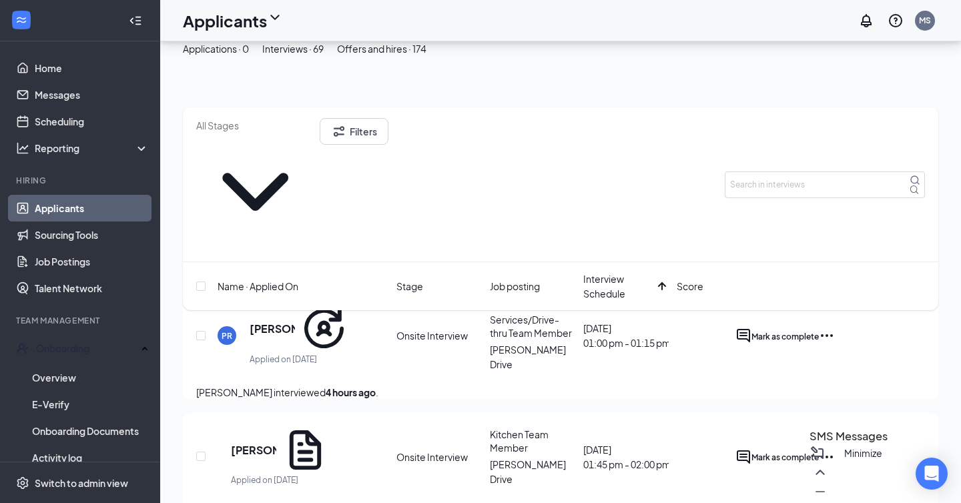
click at [828, 491] on icon "Minimize" at bounding box center [820, 492] width 16 height 16
click at [819, 452] on span "Mark as complete" at bounding box center [784, 457] width 67 height 10
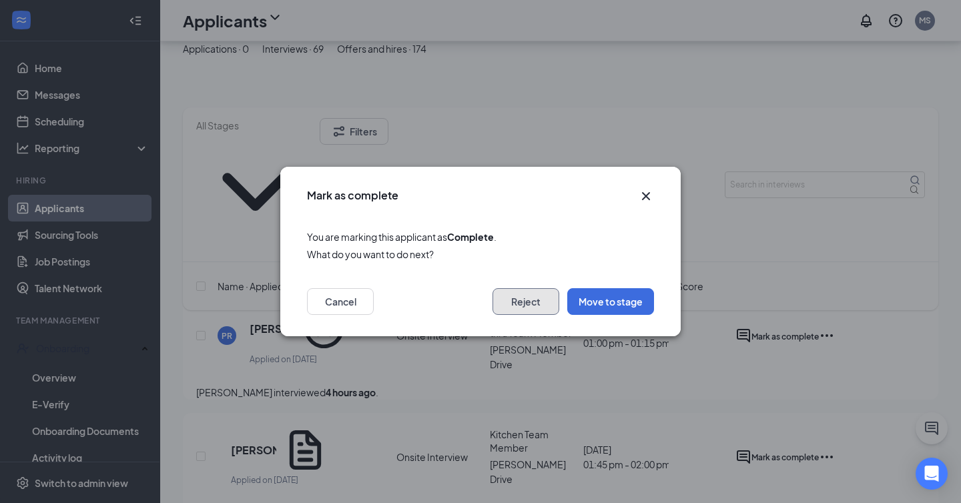
click at [545, 300] on button "Reject" at bounding box center [526, 301] width 67 height 27
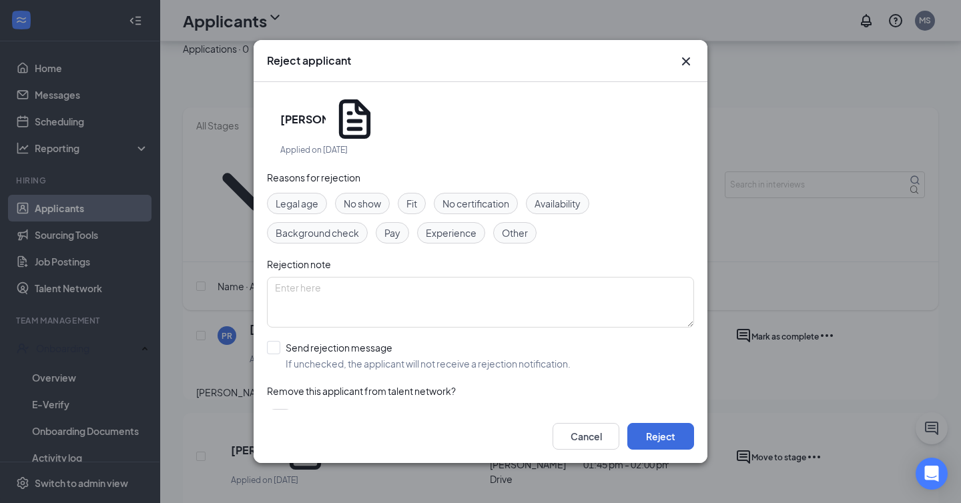
click at [565, 196] on span "Availability" at bounding box center [558, 203] width 46 height 15
click at [467, 277] on textarea at bounding box center [480, 302] width 427 height 51
type textarea "not going to be able to work with availability"
click at [338, 341] on input "Send rejection message If unchecked, the applicant will not receive a rejection…" at bounding box center [419, 355] width 304 height 29
checkbox input "true"
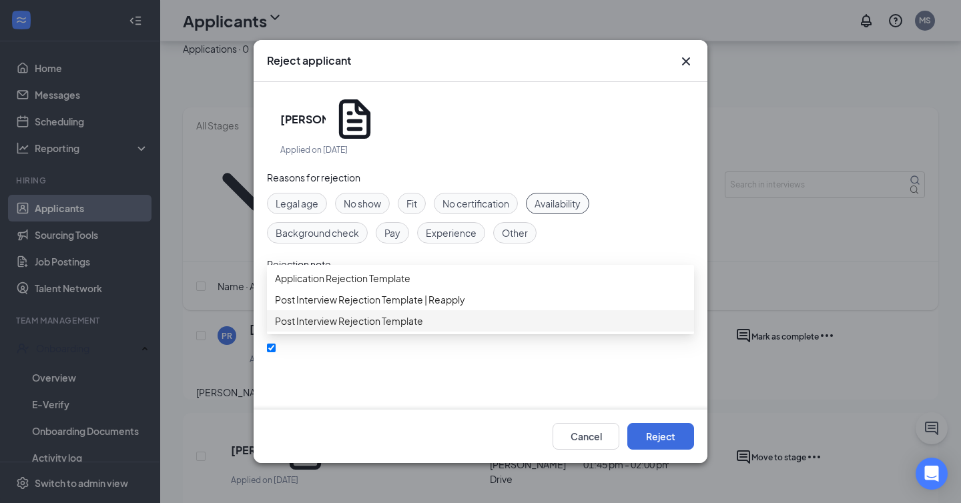
click at [356, 328] on span "Post Interview Rejection Template" at bounding box center [349, 321] width 148 height 15
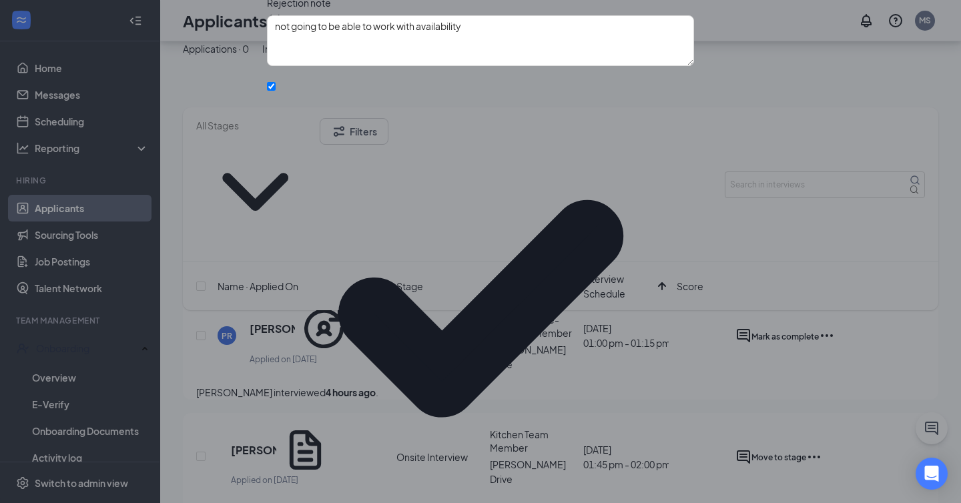
scroll to position [70, 0]
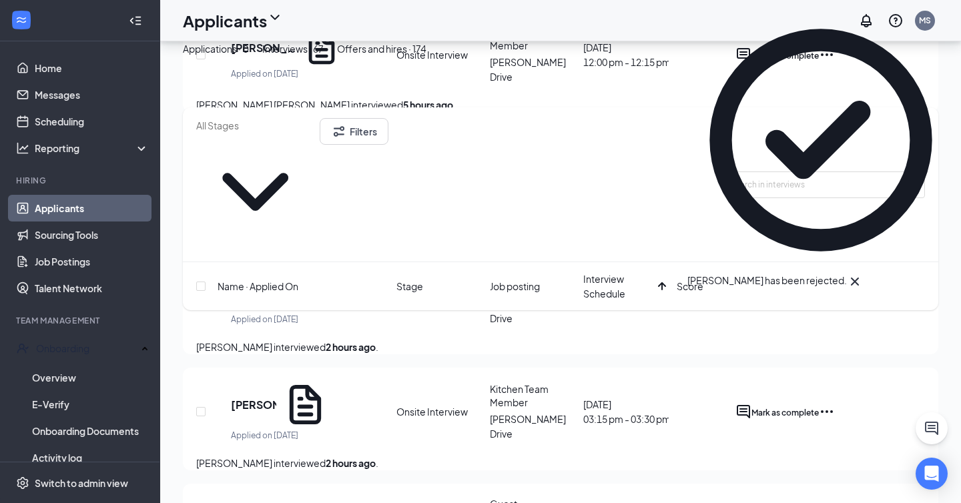
scroll to position [358, 0]
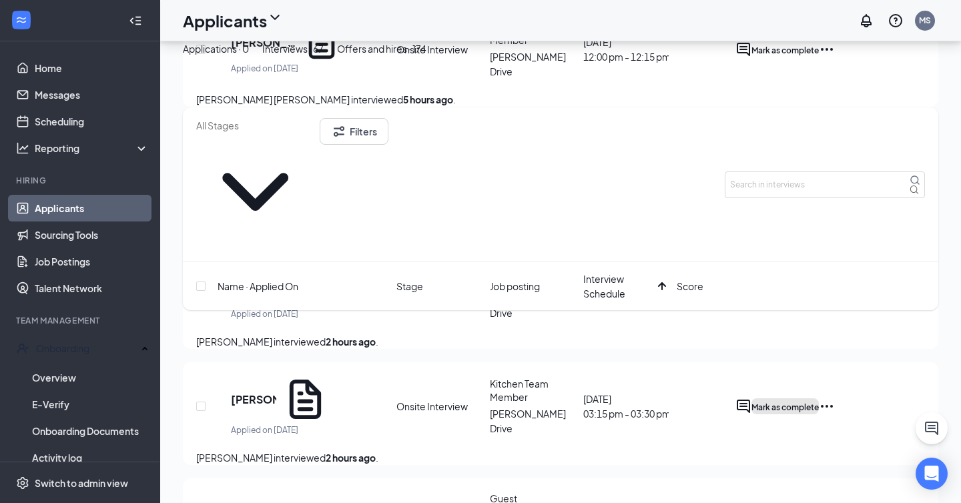
click at [819, 402] on span "Mark as complete" at bounding box center [784, 407] width 67 height 10
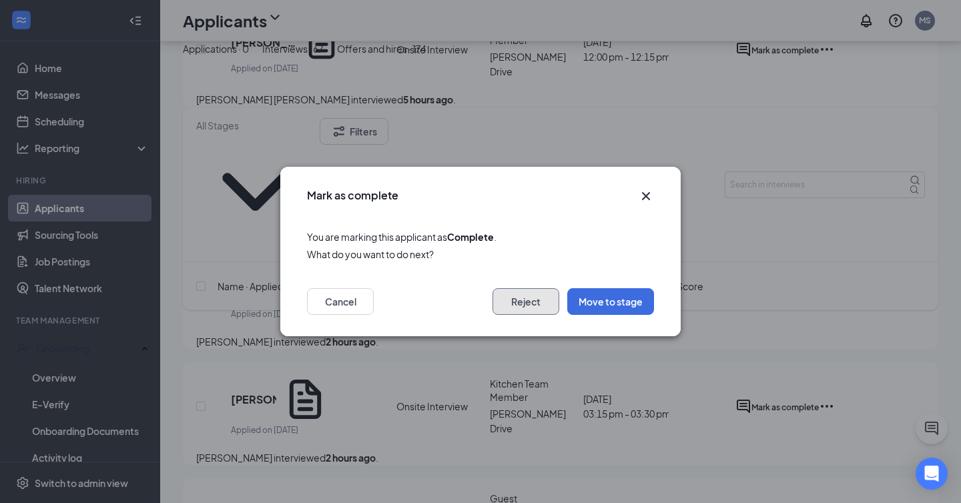
click at [544, 302] on button "Reject" at bounding box center [526, 301] width 67 height 27
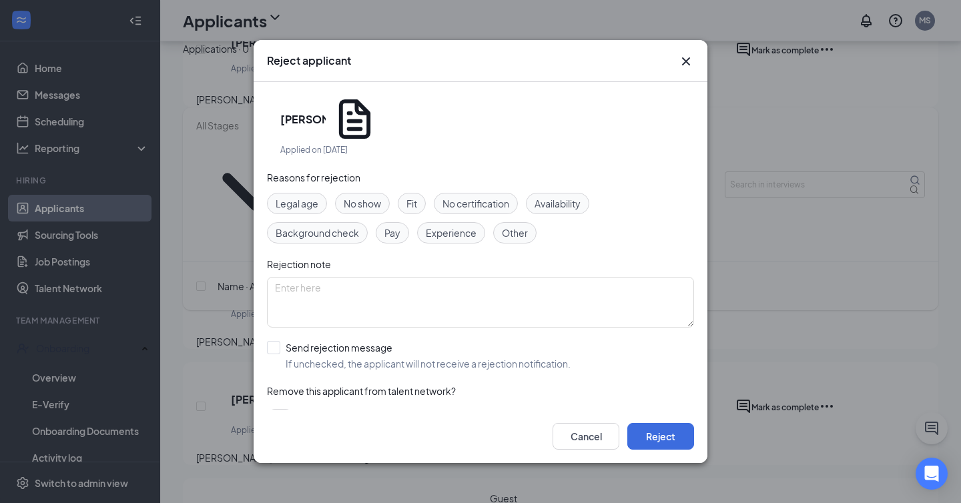
click at [513, 226] on span "Other" at bounding box center [515, 233] width 26 height 15
click at [411, 196] on span "Fit" at bounding box center [411, 203] width 11 height 15
click at [411, 286] on textarea at bounding box center [480, 302] width 427 height 51
type textarea "terrible interview"
click at [312, 341] on input "Send rejection message If unchecked, the applicant will not receive a rejection…" at bounding box center [419, 355] width 304 height 29
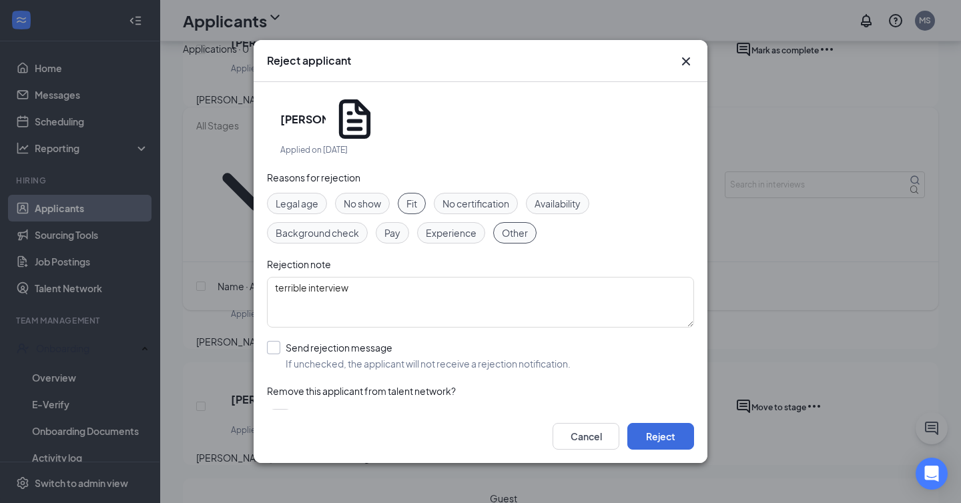
checkbox input "true"
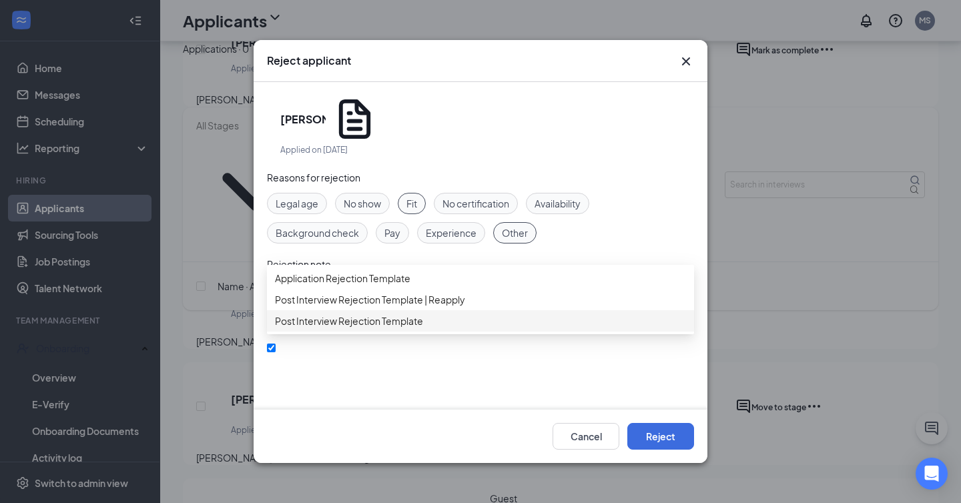
click at [343, 328] on span "Post Interview Rejection Template" at bounding box center [349, 321] width 148 height 15
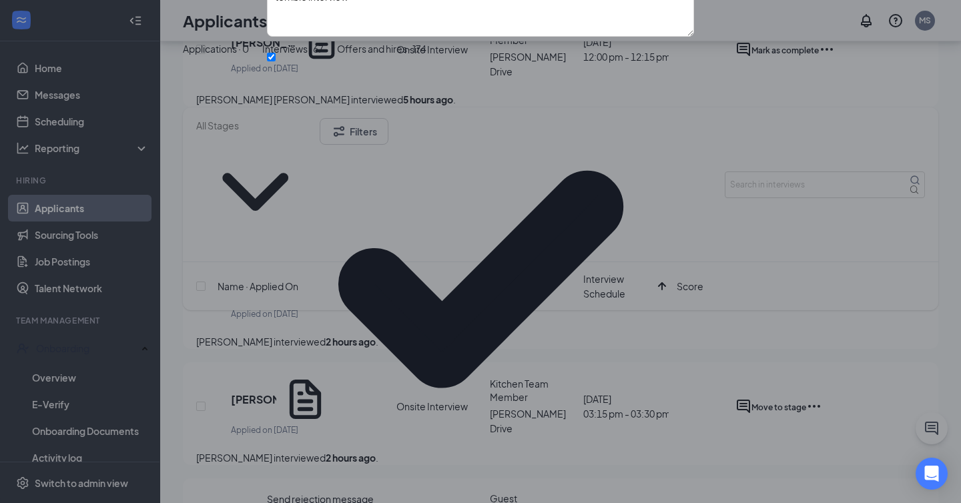
scroll to position [130, 0]
checkbox input "true"
